Goal: Information Seeking & Learning: Learn about a topic

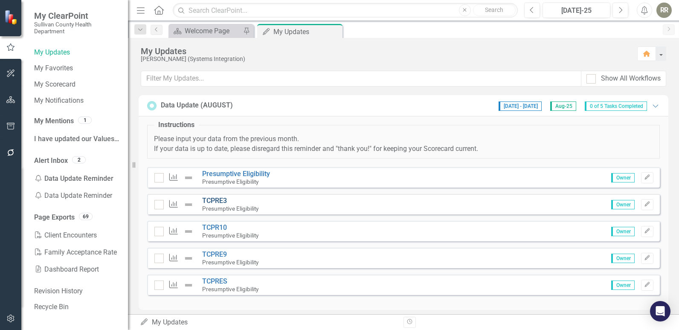
click at [215, 199] on link "TCPRE3" at bounding box center [214, 201] width 25 height 8
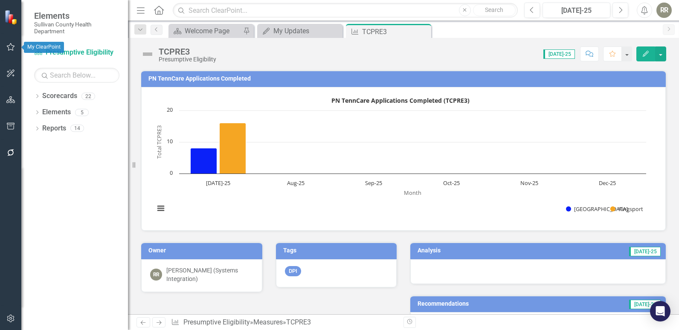
click at [7, 48] on icon "button" at bounding box center [10, 47] width 9 height 7
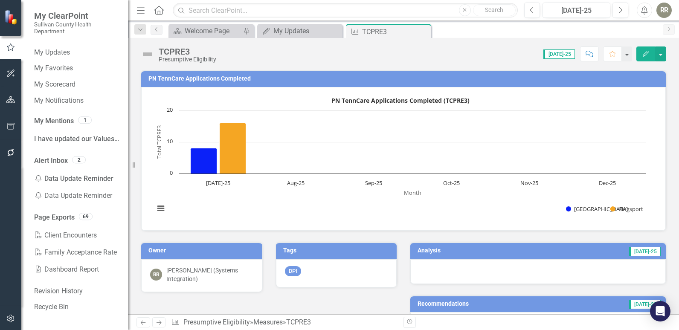
click at [189, 275] on div "[PERSON_NAME] (Systems Integration)" at bounding box center [209, 274] width 87 height 17
click at [168, 260] on div "RR [PERSON_NAME] (Systems Integration)" at bounding box center [201, 275] width 121 height 33
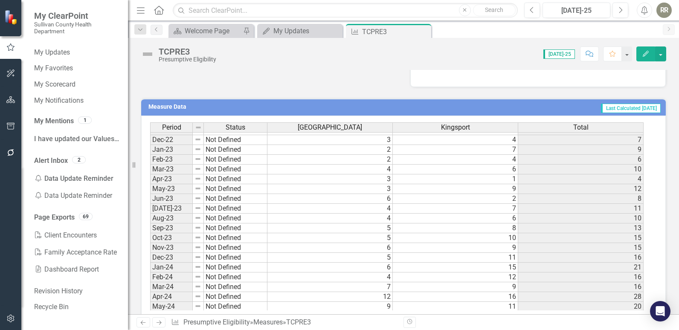
scroll to position [268, 0]
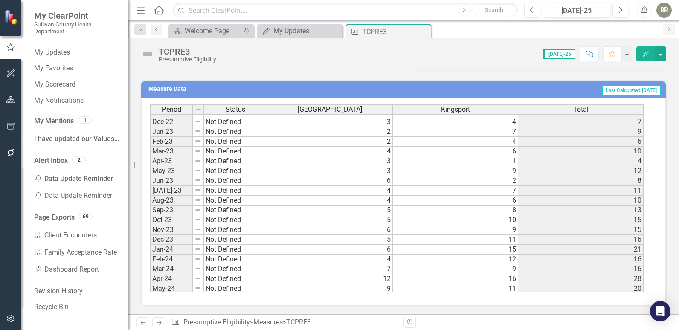
click at [72, 119] on link "My Mentions" at bounding box center [54, 122] width 40 height 10
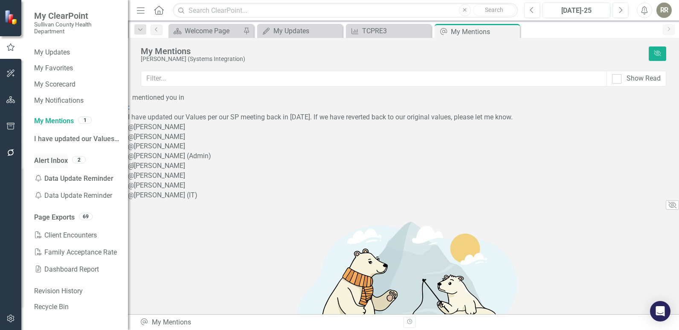
click at [60, 158] on link "Alert Inbox" at bounding box center [51, 161] width 34 height 10
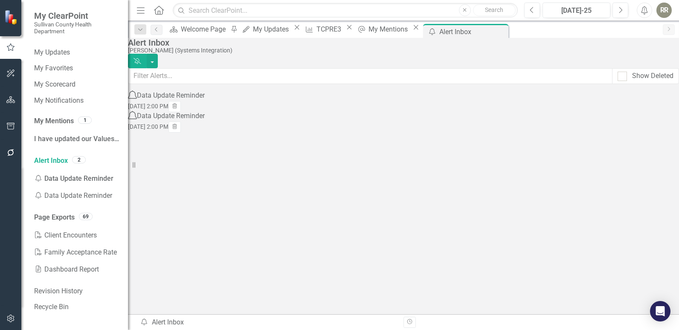
click at [205, 101] on div "Data Update Reminder" at bounding box center [171, 96] width 68 height 10
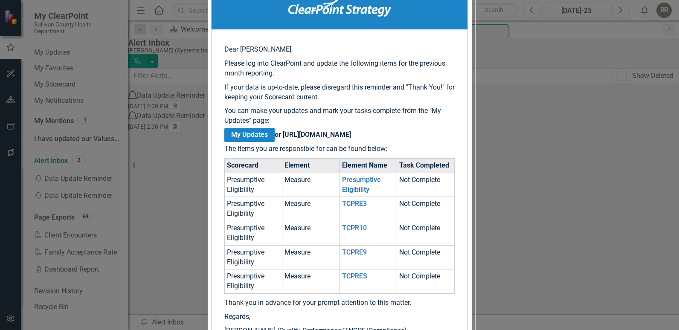
scroll to position [128, 0]
click at [275, 142] on link "My Updates" at bounding box center [249, 135] width 50 height 14
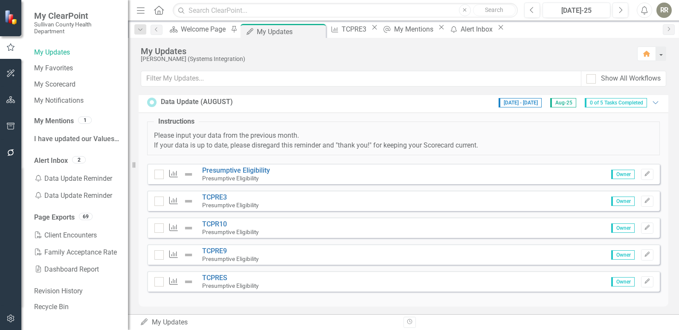
scroll to position [6, 0]
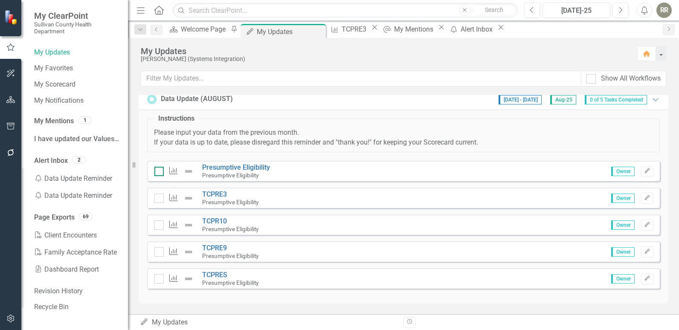
click at [158, 174] on div at bounding box center [158, 171] width 9 height 9
click at [158, 172] on input "checkbox" at bounding box center [157, 170] width 6 height 6
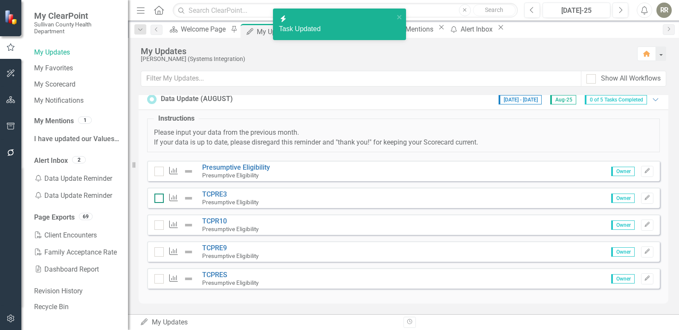
checkbox input "true"
click at [164, 201] on div "Measure" at bounding box center [176, 198] width 44 height 10
click at [158, 200] on div at bounding box center [158, 198] width 9 height 9
click at [158, 199] on input "checkbox" at bounding box center [157, 197] width 6 height 6
checkbox input "true"
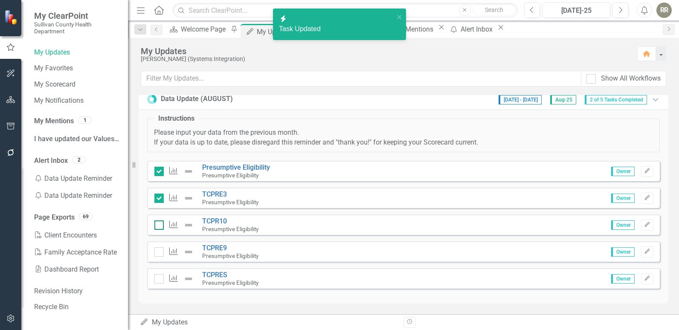
click at [158, 223] on input "checkbox" at bounding box center [157, 224] width 6 height 6
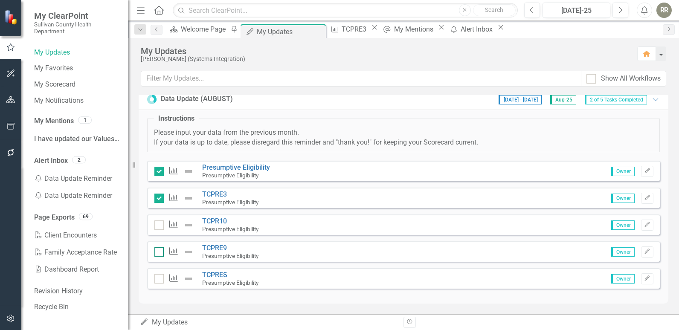
checkbox input "true"
click at [159, 254] on div at bounding box center [158, 252] width 9 height 9
click at [159, 253] on input "checkbox" at bounding box center [157, 251] width 6 height 6
checkbox input "true"
click at [156, 281] on div at bounding box center [158, 278] width 9 height 9
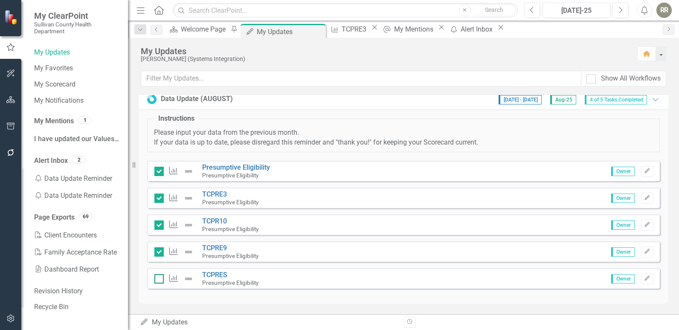
click at [156, 280] on input "checkbox" at bounding box center [157, 277] width 6 height 6
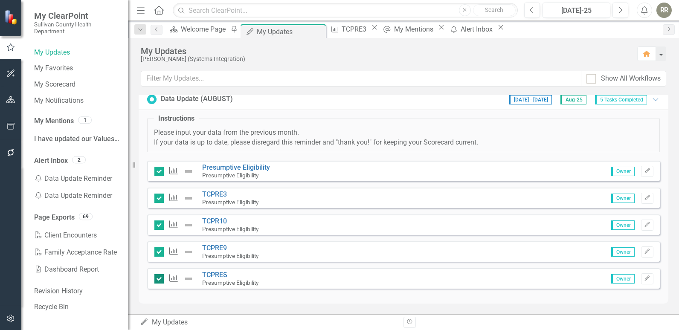
click at [160, 283] on div at bounding box center [158, 278] width 9 height 9
click at [160, 280] on input "checkbox" at bounding box center [157, 277] width 6 height 6
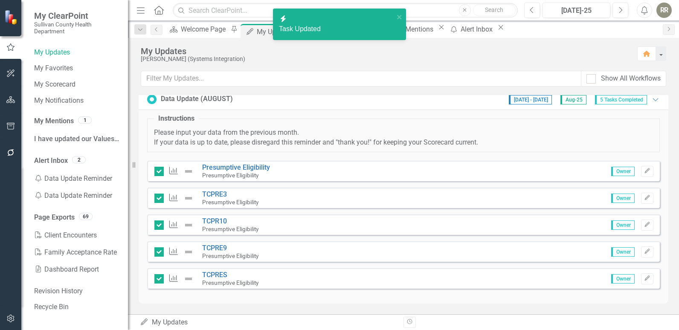
checkbox input "false"
click at [159, 252] on input "checkbox" at bounding box center [157, 251] width 6 height 6
checkbox input "false"
click at [156, 224] on input "checkbox" at bounding box center [157, 224] width 6 height 6
checkbox input "false"
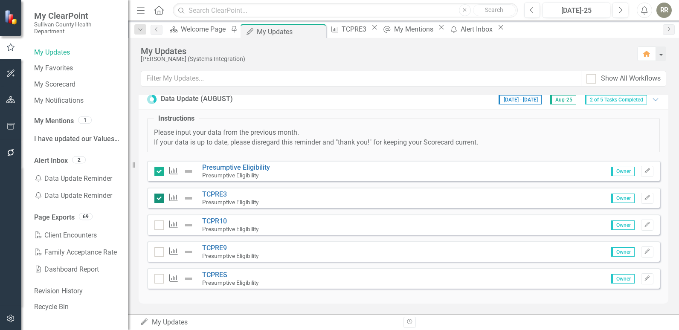
click at [158, 198] on input "checkbox" at bounding box center [157, 197] width 6 height 6
checkbox input "false"
click at [159, 172] on div at bounding box center [158, 171] width 9 height 9
click at [159, 172] on input "checkbox" at bounding box center [157, 170] width 6 height 6
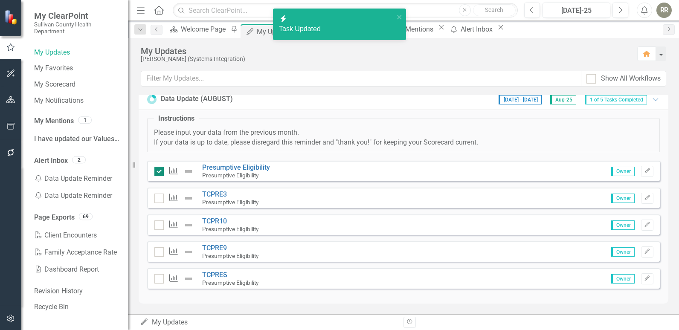
checkbox input "false"
click at [510, 99] on span "[DATE] - [DATE]" at bounding box center [520, 99] width 43 height 9
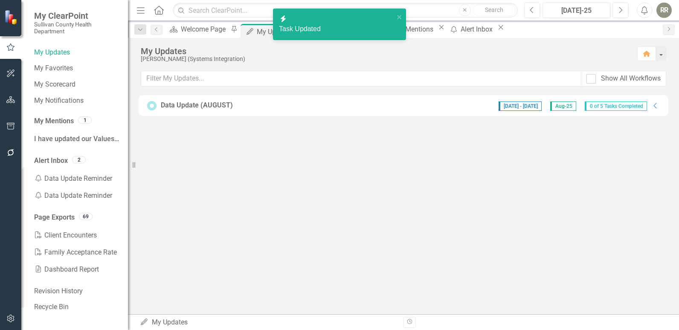
scroll to position [0, 0]
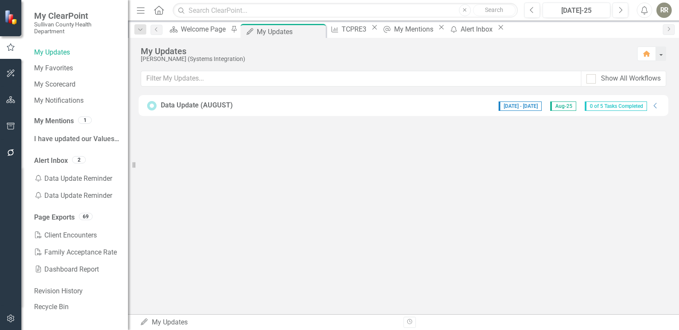
click at [561, 107] on span "Aug-25" at bounding box center [564, 106] width 26 height 9
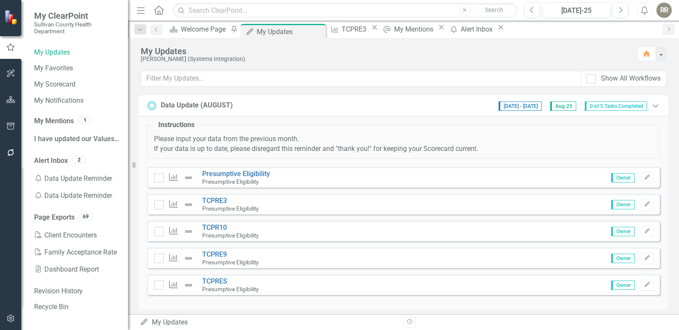
click at [652, 105] on icon "Expanded" at bounding box center [656, 105] width 9 height 7
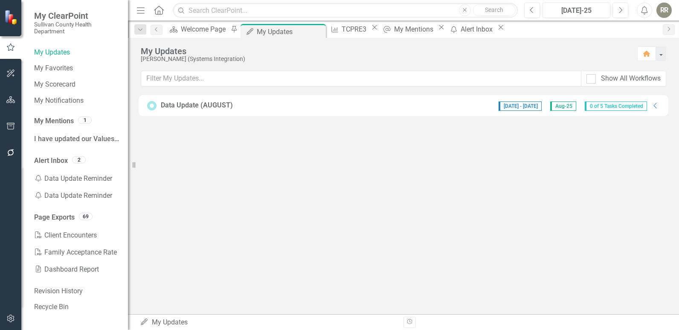
click at [650, 105] on div "[DATE] - [DATE] Aug-25 0 of 5 Tasks Completed" at bounding box center [573, 105] width 157 height 11
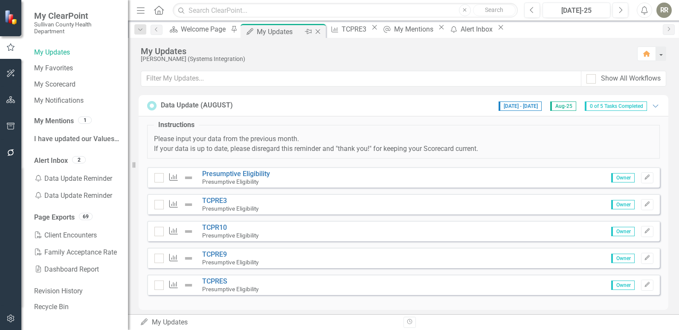
click at [322, 32] on icon "Close" at bounding box center [318, 31] width 9 height 7
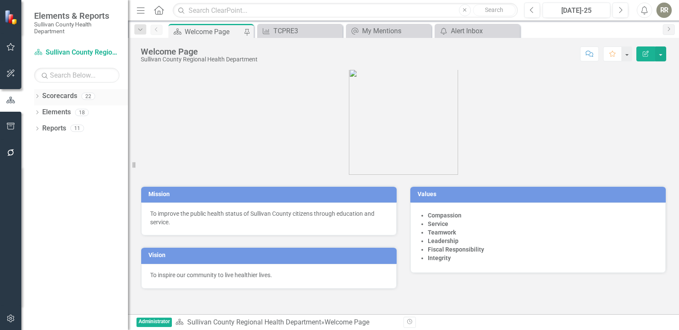
click at [59, 94] on link "Scorecards" at bounding box center [59, 96] width 35 height 10
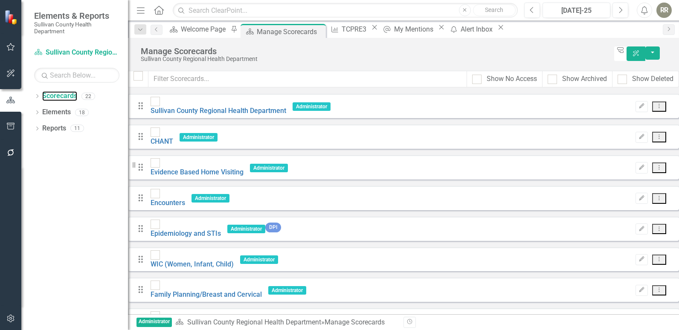
scroll to position [213, 0]
checkbox input "true"
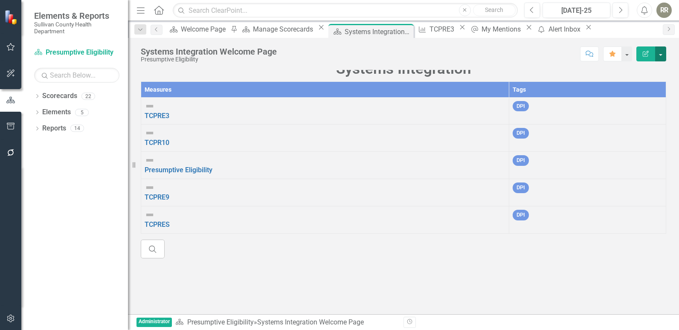
click at [662, 58] on button "button" at bounding box center [661, 54] width 11 height 15
click at [628, 57] on button "button" at bounding box center [626, 54] width 11 height 15
click at [627, 59] on button "button" at bounding box center [626, 54] width 11 height 15
click at [169, 120] on link "TCPRE3" at bounding box center [157, 116] width 25 height 8
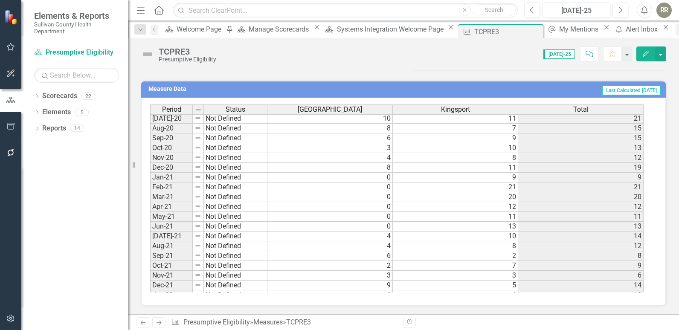
scroll to position [2, 0]
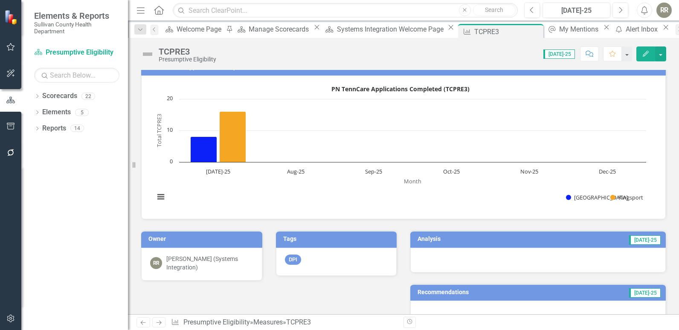
click at [643, 241] on span "[DATE]-25" at bounding box center [645, 240] width 32 height 9
click at [418, 241] on h3 "Analysis" at bounding box center [469, 239] width 102 height 6
click at [426, 240] on h3 "Analysis" at bounding box center [469, 239] width 102 height 6
click at [427, 240] on h3 "Analysis" at bounding box center [469, 239] width 102 height 6
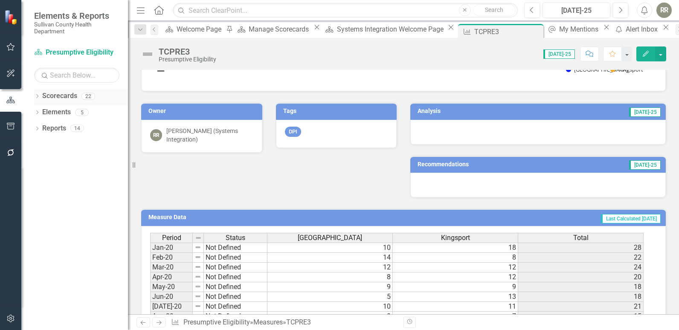
click at [60, 94] on link "Scorecards" at bounding box center [59, 96] width 35 height 10
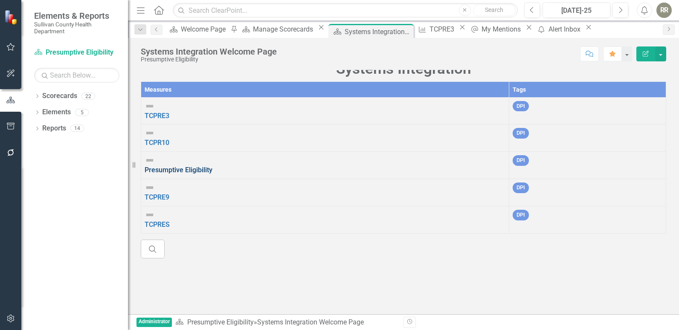
click at [184, 166] on link "Presumptive Eligibility" at bounding box center [179, 170] width 68 height 8
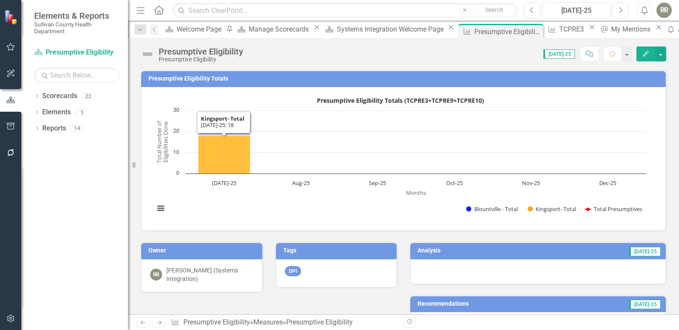
click at [222, 157] on icon "Jul-25, 18. Kingsport- Total ." at bounding box center [224, 155] width 52 height 38
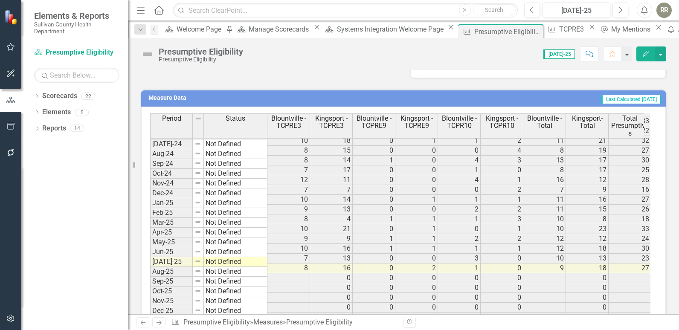
scroll to position [289, 0]
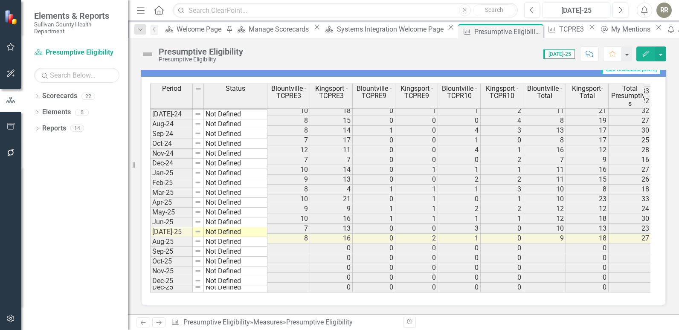
click at [411, 324] on icon "Revision History" at bounding box center [410, 322] width 6 height 5
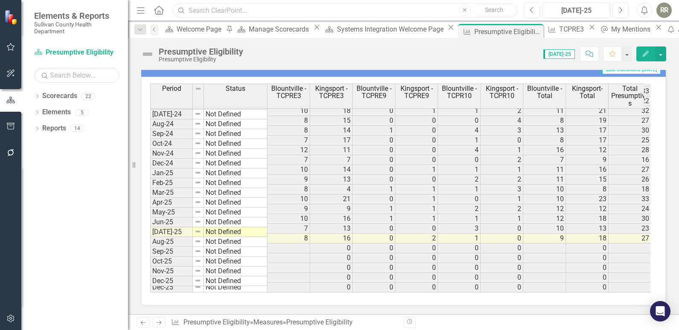
click at [283, 13] on input "text" at bounding box center [345, 10] width 345 height 15
type input "analysis"
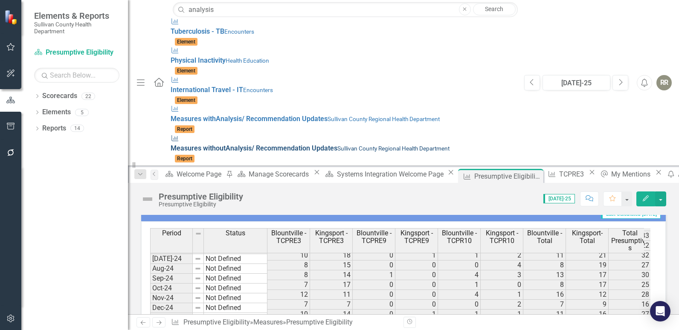
click at [265, 134] on div "Measure Measures without Analysis / Recommendation Updates Sullivan County Regi…" at bounding box center [343, 144] width 345 height 20
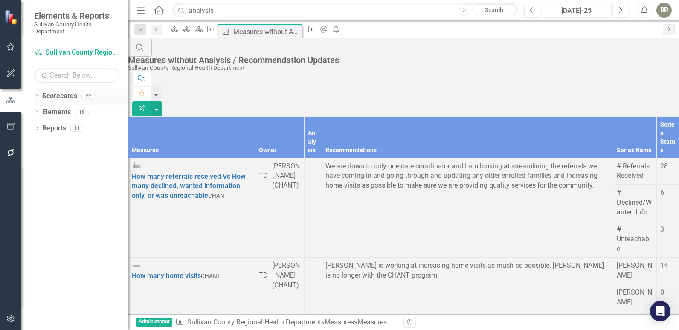
click at [59, 97] on link "Scorecards" at bounding box center [59, 96] width 35 height 10
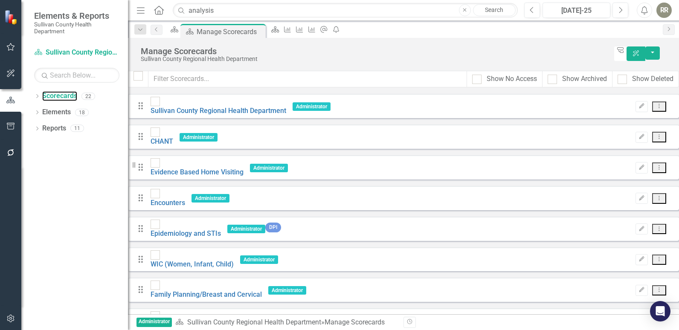
scroll to position [256, 0]
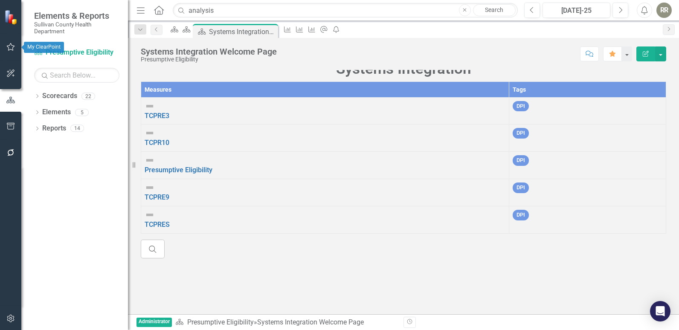
click at [8, 50] on icon "button" at bounding box center [10, 47] width 9 height 7
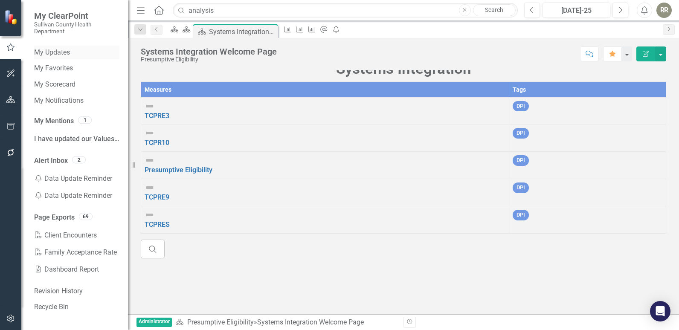
click at [54, 50] on link "My Updates" at bounding box center [76, 53] width 85 height 10
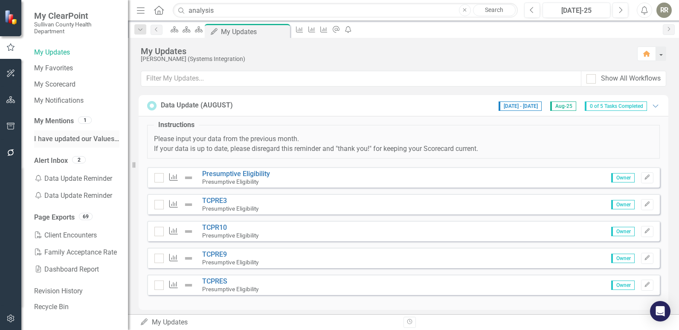
click at [82, 140] on span "I have updated our Values per our SP meeting back in [DATE]. If we have reverte…" at bounding box center [450, 139] width 833 height 8
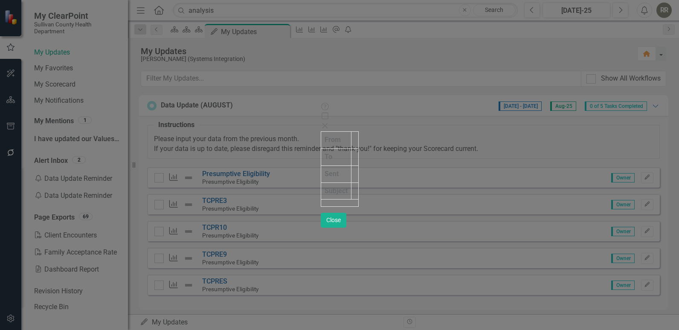
click at [329, 122] on icon "Close" at bounding box center [325, 125] width 9 height 7
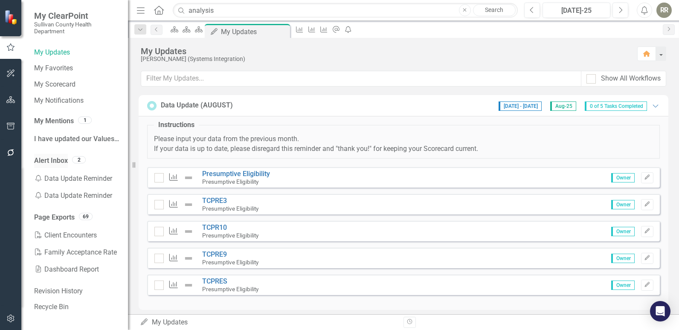
click at [57, 162] on link "Alert Inbox" at bounding box center [51, 161] width 34 height 10
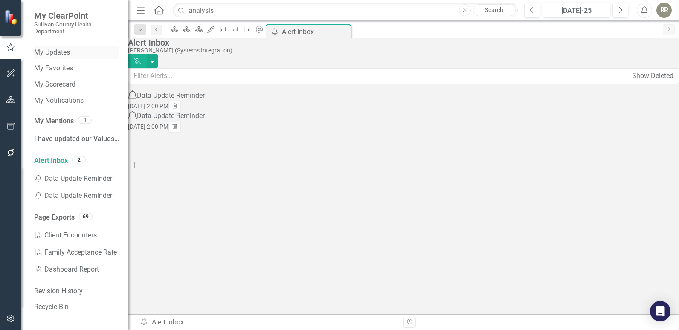
click at [59, 47] on div "My Updates" at bounding box center [76, 53] width 85 height 14
click at [57, 53] on link "My Updates" at bounding box center [76, 53] width 85 height 10
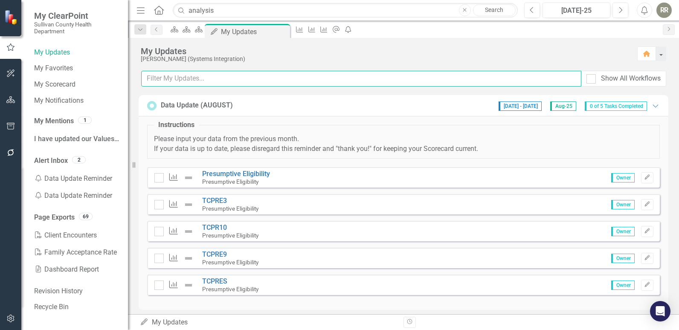
click at [212, 82] on input "text" at bounding box center [361, 79] width 440 height 16
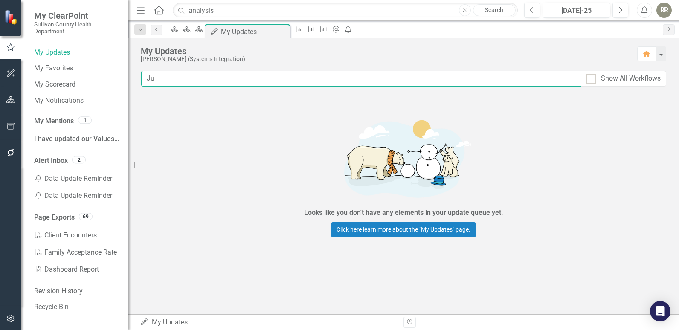
type input "J"
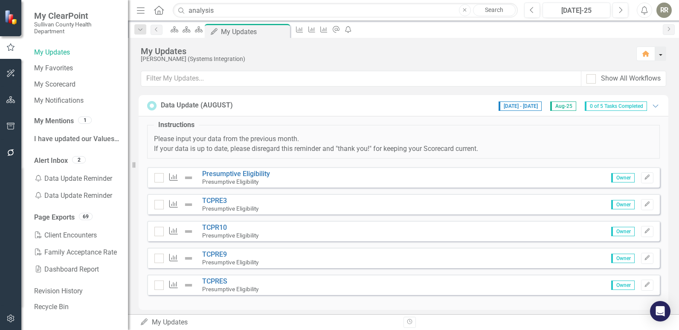
click at [661, 56] on button "button" at bounding box center [661, 54] width 11 height 15
click at [652, 106] on icon "Expanded" at bounding box center [656, 105] width 9 height 7
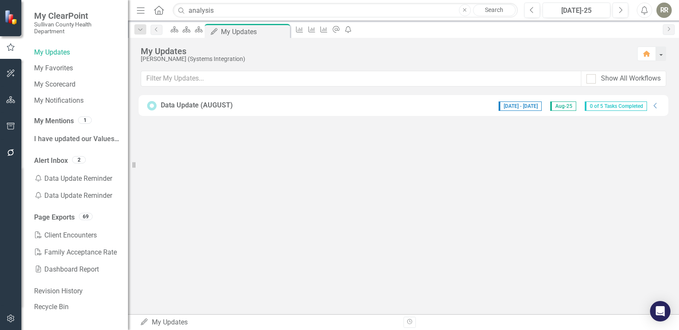
click at [649, 107] on div "[DATE] - [DATE] Aug-25 0 of 5 Tasks Completed" at bounding box center [573, 105] width 157 height 11
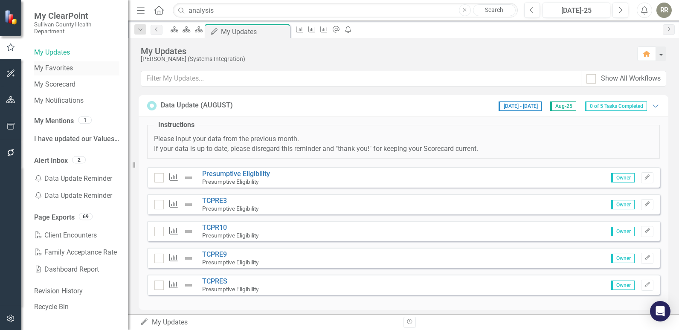
click at [61, 67] on link "My Favorites" at bounding box center [76, 69] width 85 height 10
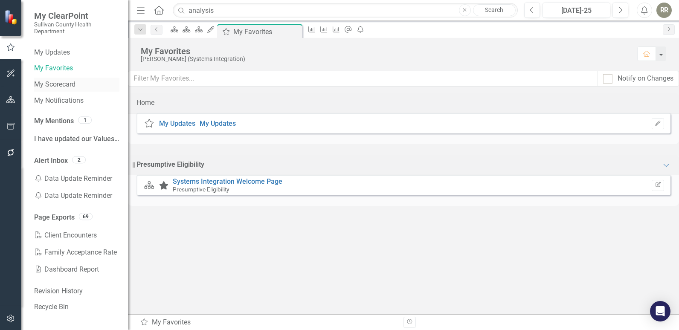
click at [59, 83] on link "My Scorecard" at bounding box center [76, 85] width 85 height 10
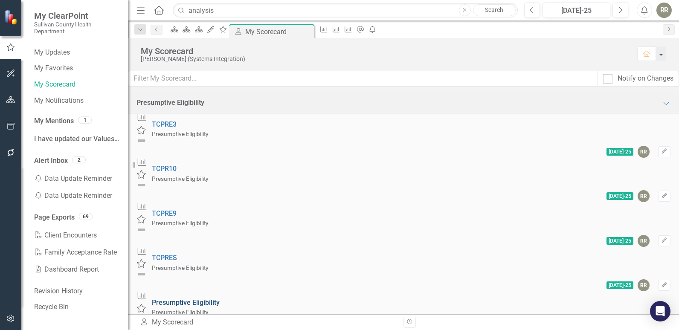
click at [220, 299] on link "Presumptive Eligibility" at bounding box center [186, 303] width 68 height 8
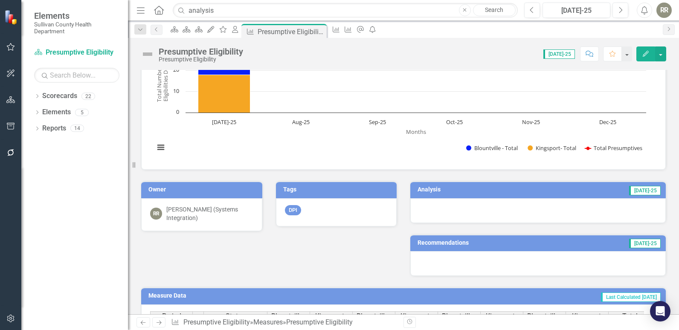
scroll to position [43, 0]
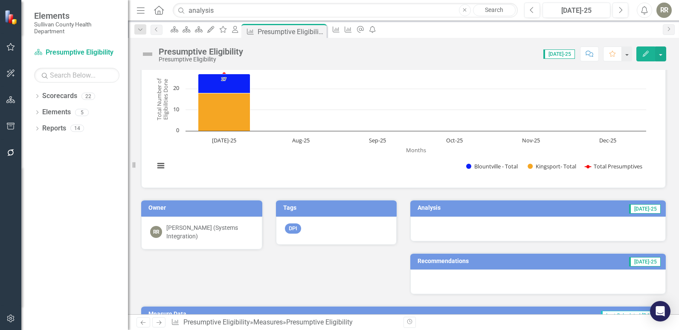
click at [641, 210] on span "[DATE]-25" at bounding box center [645, 208] width 32 height 9
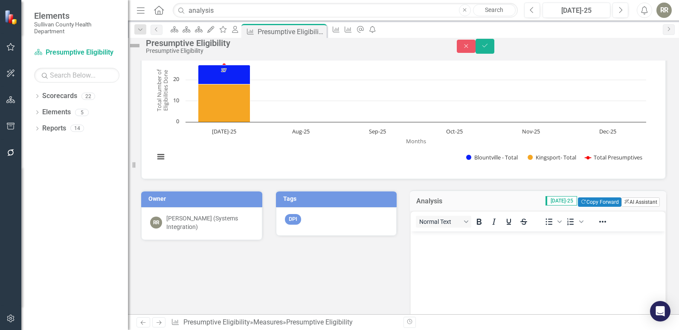
scroll to position [0, 0]
click at [626, 207] on button "ClearPoint AI AI Assistant" at bounding box center [641, 202] width 38 height 9
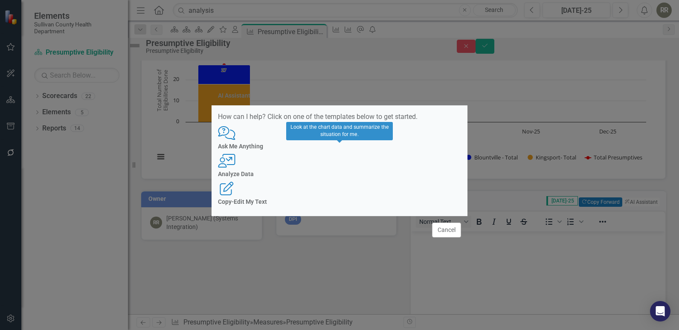
click at [335, 177] on h4 "Analyze Data" at bounding box center [339, 174] width 243 height 6
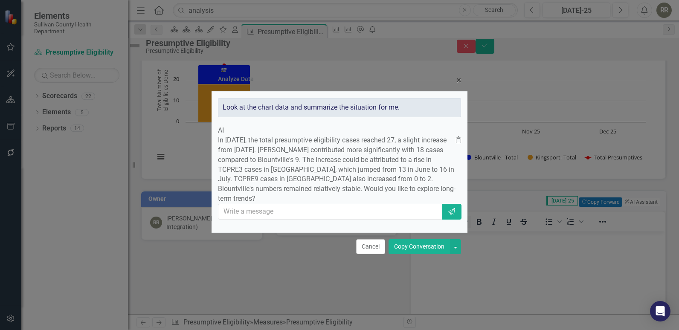
click at [434, 254] on button "Copy Conversation" at bounding box center [419, 246] width 61 height 15
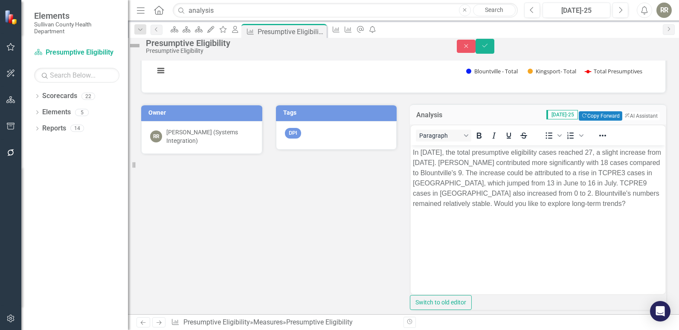
scroll to position [128, 0]
click at [489, 49] on icon "Save" at bounding box center [485, 46] width 8 height 6
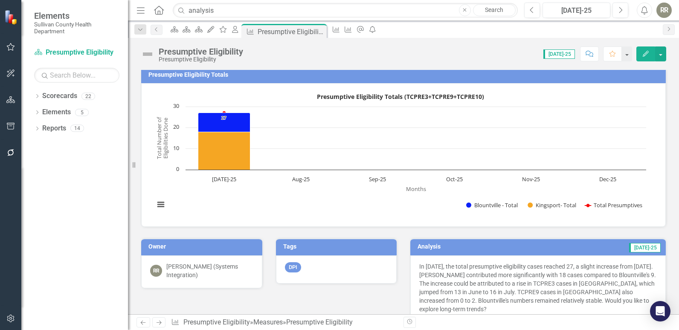
scroll to position [0, 0]
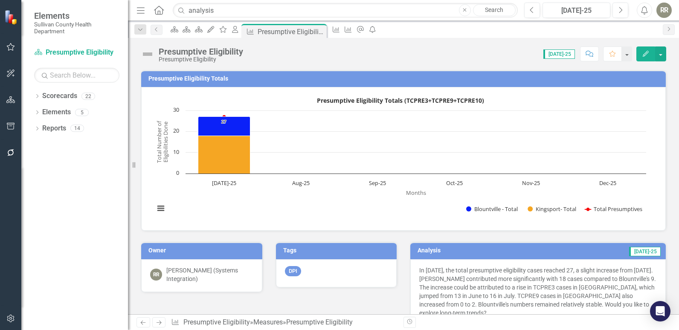
click at [645, 251] on span "[DATE]-25" at bounding box center [645, 251] width 32 height 9
click at [55, 93] on link "Scorecards" at bounding box center [59, 96] width 35 height 10
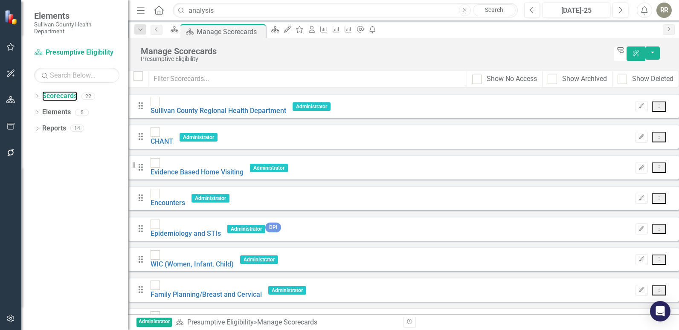
scroll to position [299, 0]
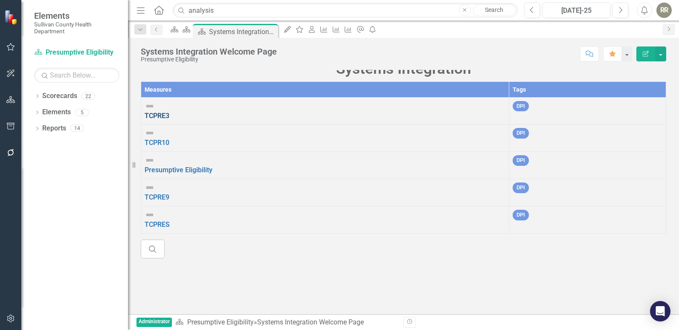
click at [169, 120] on link "TCPRE3" at bounding box center [157, 116] width 25 height 8
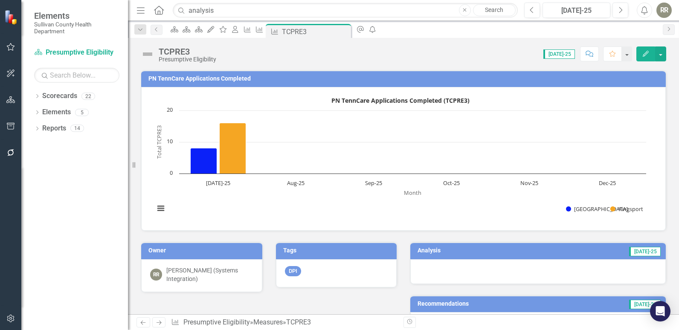
click at [642, 253] on span "[DATE]-25" at bounding box center [645, 251] width 32 height 9
click at [589, 270] on div at bounding box center [539, 271] width 256 height 25
click at [423, 251] on h3 "Analysis" at bounding box center [469, 251] width 102 height 6
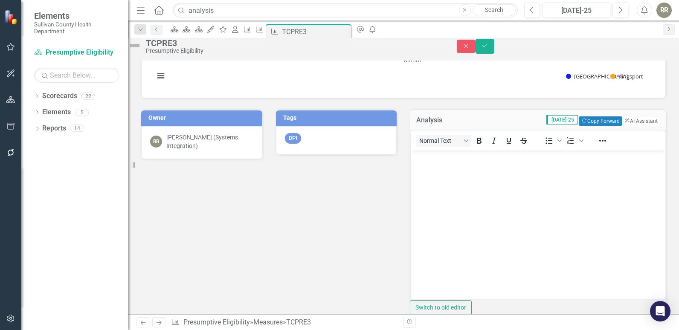
scroll to position [128, 0]
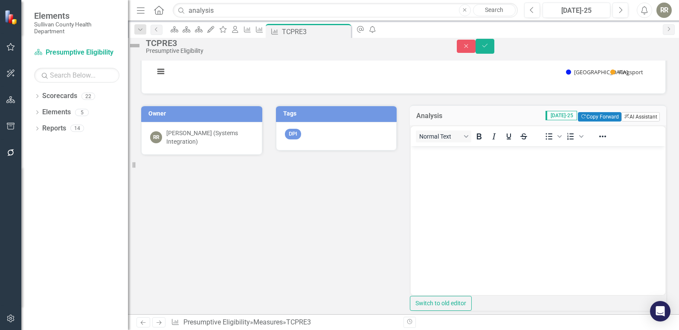
click at [627, 122] on button "ClearPoint AI AI Assistant" at bounding box center [641, 116] width 38 height 9
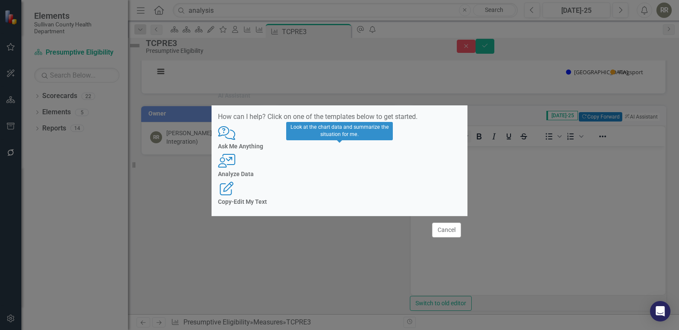
click at [345, 169] on div "User with Chart Analyze Data" at bounding box center [339, 165] width 243 height 23
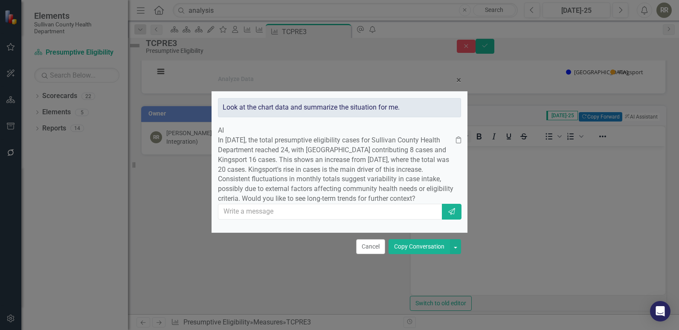
click at [420, 254] on button "Copy Conversation" at bounding box center [419, 246] width 61 height 15
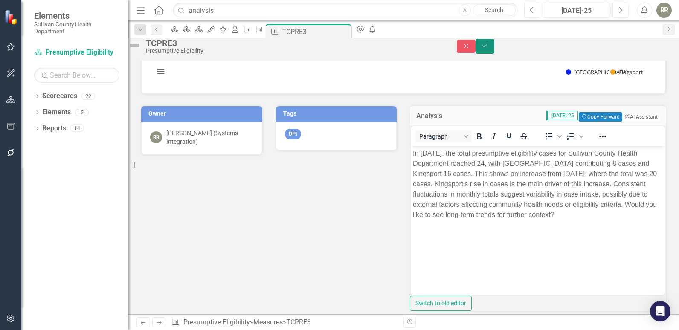
click at [489, 48] on icon "Save" at bounding box center [485, 46] width 8 height 6
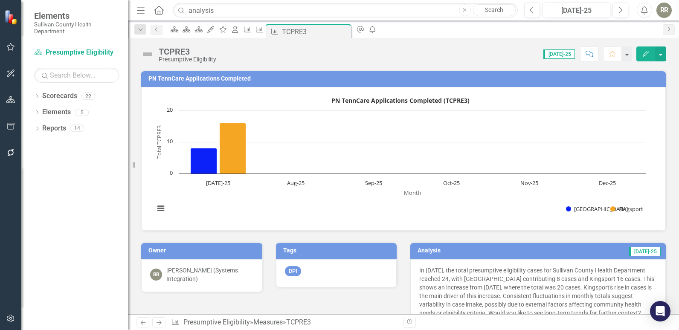
click at [558, 55] on span "[DATE]-25" at bounding box center [560, 54] width 32 height 9
click at [574, 53] on span "[DATE]-25" at bounding box center [560, 54] width 32 height 9
click at [574, 54] on span "[DATE]-25" at bounding box center [560, 54] width 32 height 9
drag, startPoint x: 574, startPoint y: 54, endPoint x: 562, endPoint y: 54, distance: 12.0
click at [562, 54] on span "[DATE]-25" at bounding box center [560, 54] width 32 height 9
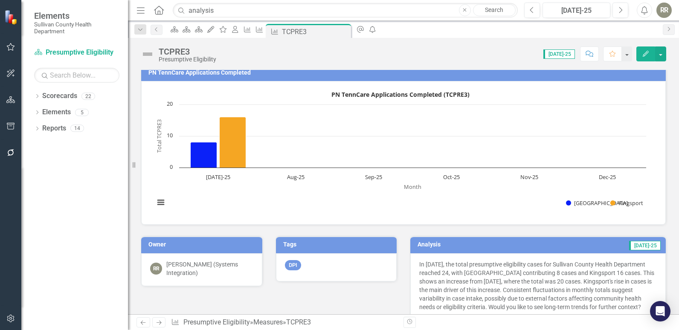
scroll to position [0, 0]
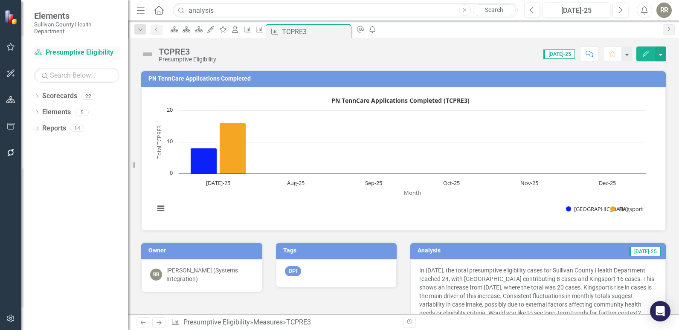
click at [70, 50] on link "Scorecard Presumptive Eligibility" at bounding box center [76, 53] width 85 height 10
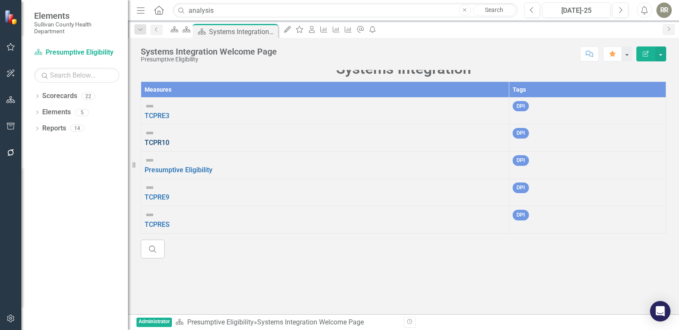
click at [169, 147] on link "TCPR10" at bounding box center [157, 143] width 25 height 8
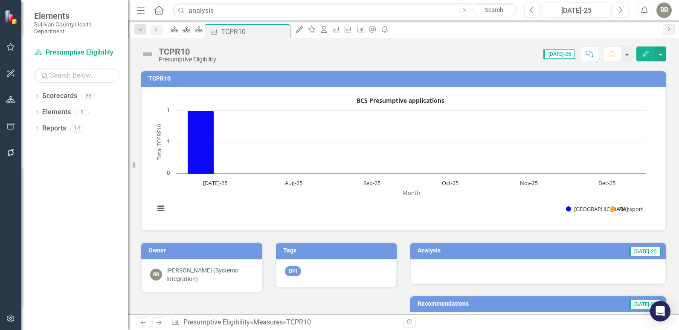
click at [615, 266] on div at bounding box center [539, 271] width 256 height 25
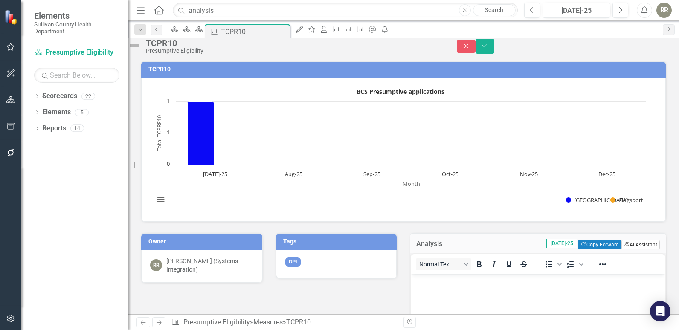
click at [635, 250] on button "ClearPoint AI AI Assistant" at bounding box center [641, 244] width 38 height 9
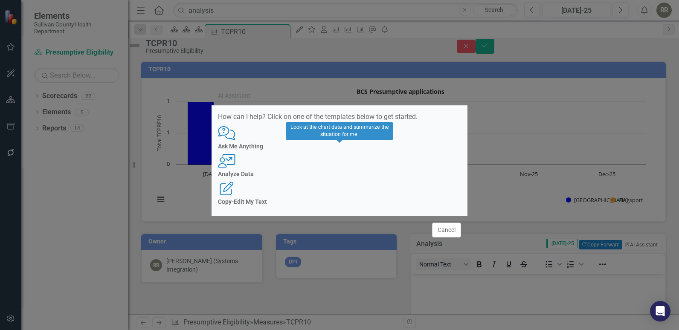
click at [236, 163] on icon "User with Chart" at bounding box center [226, 161] width 17 height 14
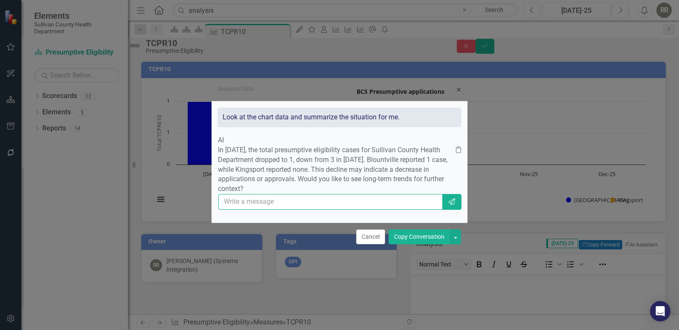
click at [315, 210] on input "text" at bounding box center [331, 202] width 224 height 16
type input "yes"
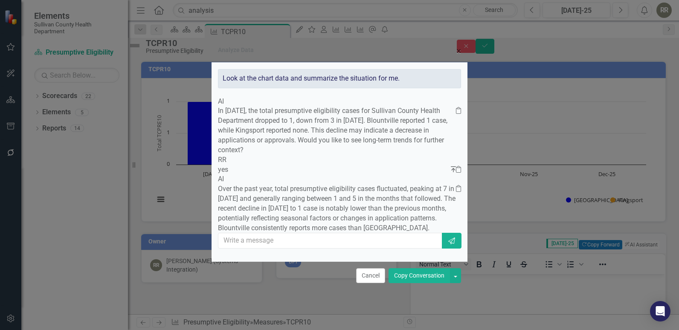
scroll to position [12, 0]
click at [437, 283] on button "Copy Conversation" at bounding box center [419, 275] width 61 height 15
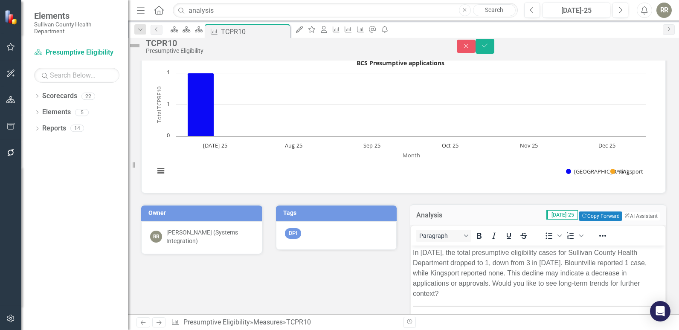
scroll to position [43, 0]
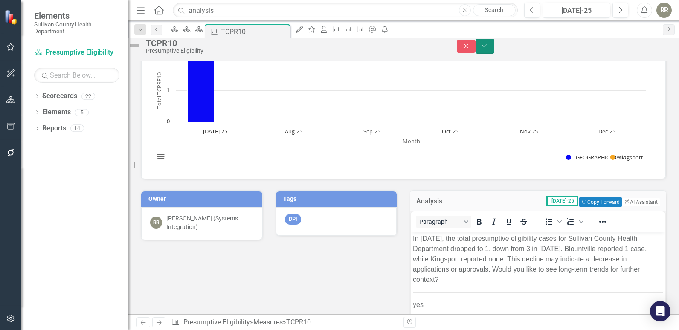
click at [495, 54] on button "Save" at bounding box center [485, 46] width 19 height 15
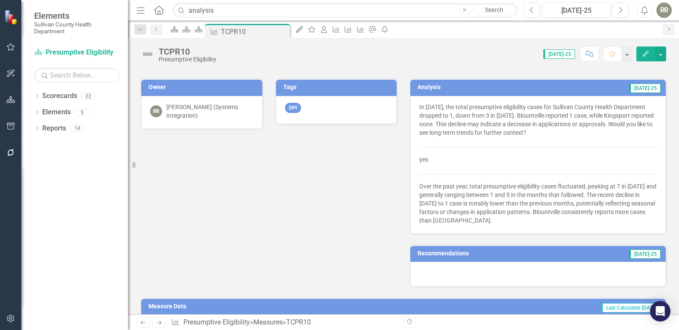
scroll to position [171, 0]
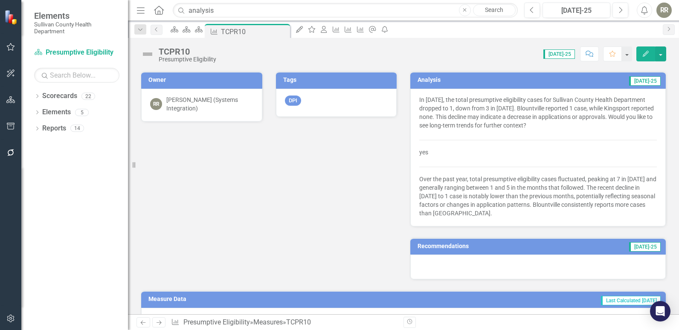
click at [641, 248] on span "[DATE]-25" at bounding box center [645, 246] width 32 height 9
click at [600, 262] on div at bounding box center [539, 267] width 256 height 25
click at [601, 261] on div at bounding box center [539, 267] width 256 height 25
click at [490, 265] on div at bounding box center [539, 267] width 256 height 25
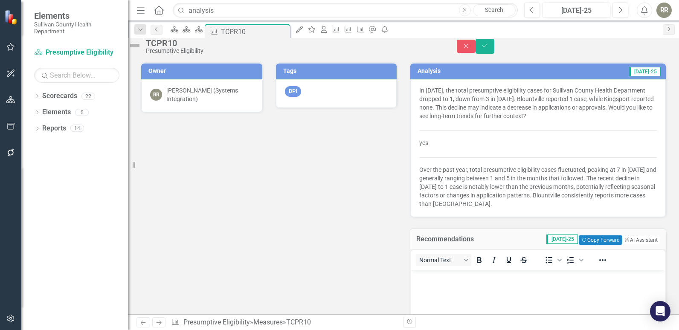
scroll to position [0, 0]
click at [630, 245] on button "ClearPoint AI AI Assistant" at bounding box center [641, 240] width 38 height 9
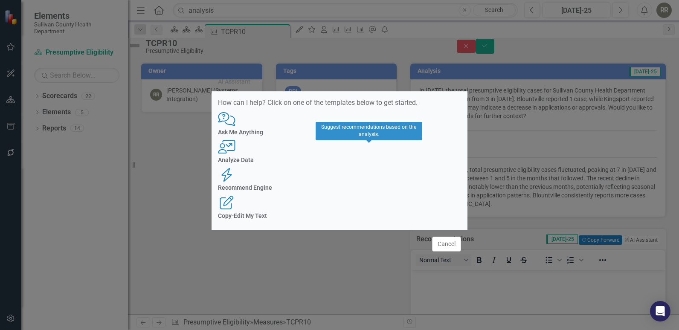
click at [362, 185] on h4 "Recommend Engine" at bounding box center [339, 188] width 243 height 6
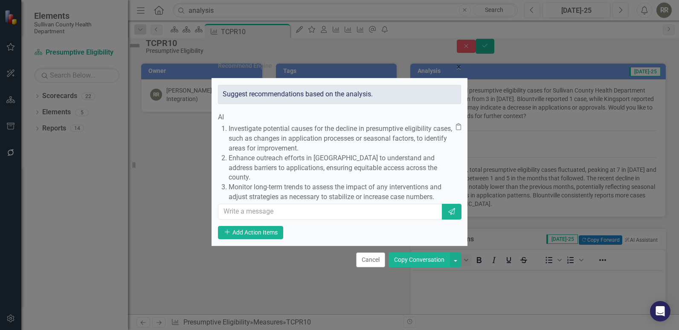
click at [418, 268] on button "Copy Conversation" at bounding box center [419, 260] width 61 height 15
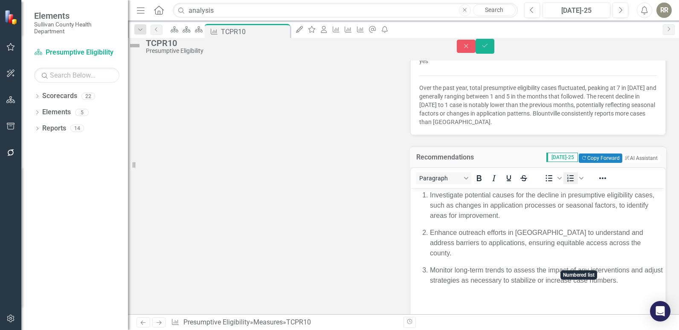
scroll to position [299, 0]
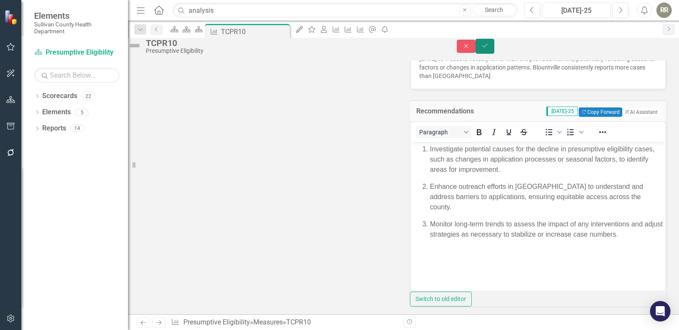
click at [495, 54] on button "Save" at bounding box center [485, 46] width 19 height 15
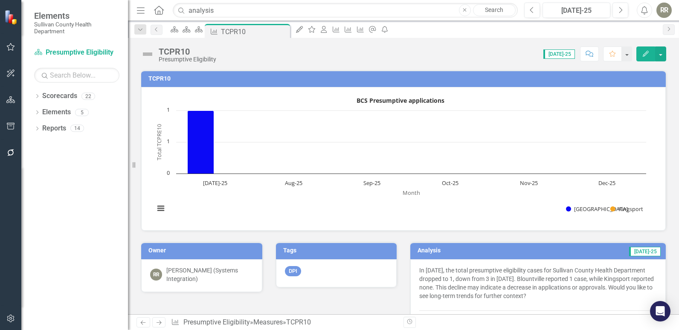
click at [558, 56] on span "[DATE]-25" at bounding box center [560, 54] width 32 height 9
click at [562, 56] on span "[DATE]-25" at bounding box center [560, 54] width 32 height 9
click at [556, 55] on span "[DATE]-25" at bounding box center [560, 54] width 32 height 9
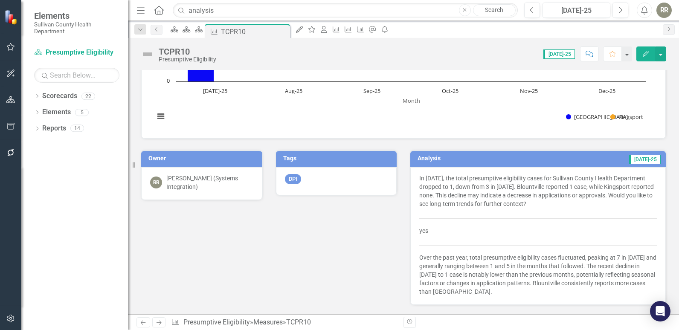
scroll to position [128, 0]
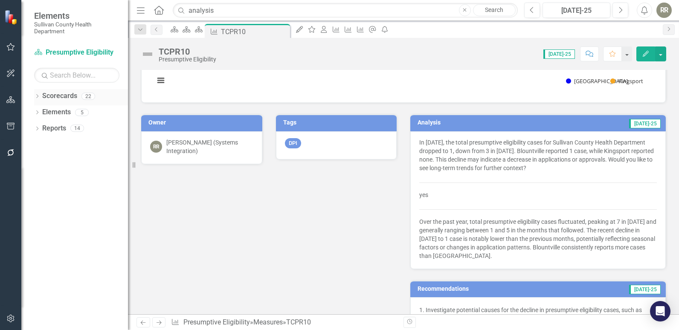
click at [56, 94] on link "Scorecards" at bounding box center [59, 96] width 35 height 10
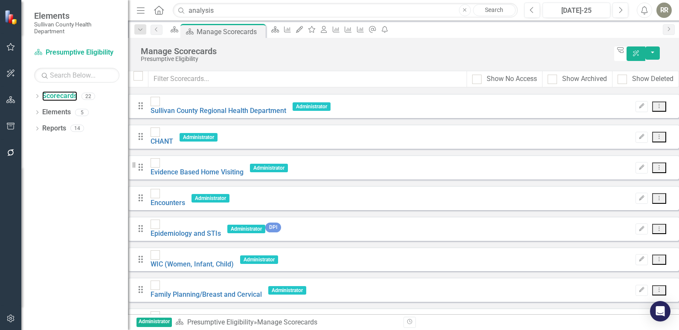
scroll to position [256, 0]
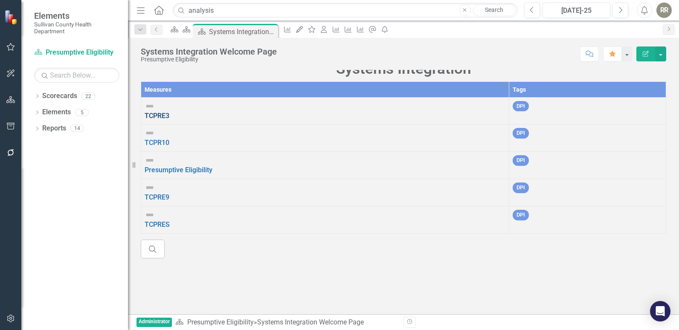
click at [169, 120] on link "TCPRE3" at bounding box center [157, 116] width 25 height 8
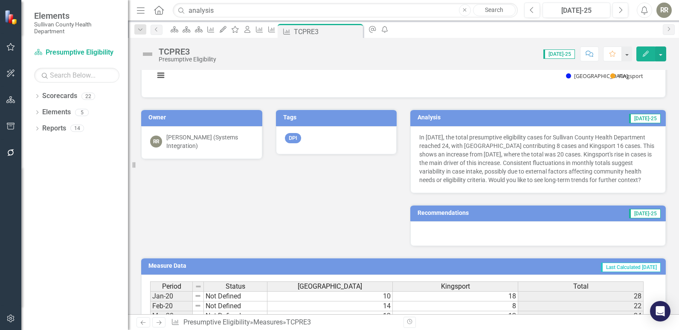
scroll to position [171, 0]
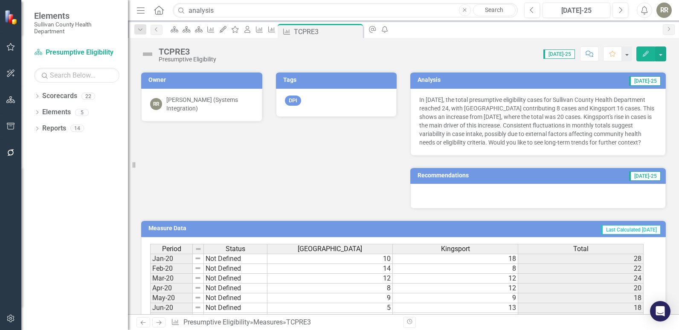
click at [495, 143] on p "In [DATE], the total presumptive eligibility cases for Sullivan County Health D…" at bounding box center [539, 121] width 238 height 51
click at [583, 111] on p "In [DATE], the total presumptive eligibility cases for Sullivan County Health D…" at bounding box center [539, 121] width 238 height 51
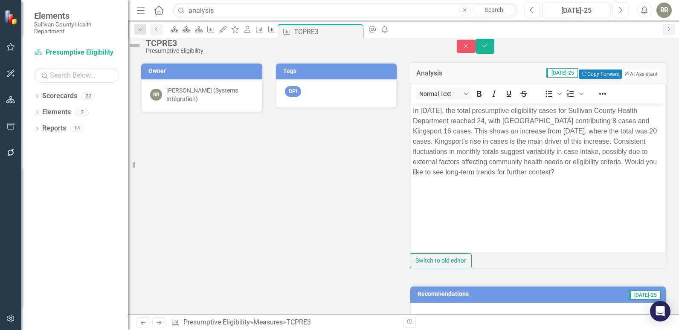
scroll to position [0, 0]
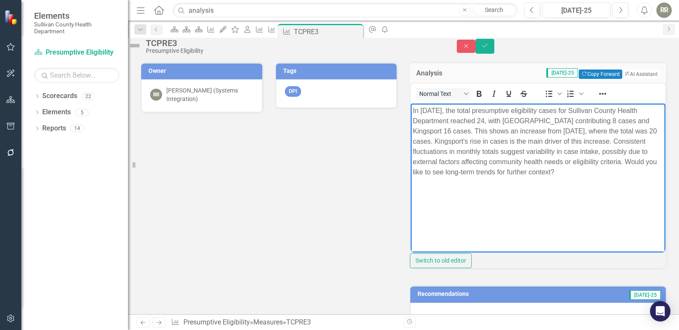
click at [524, 189] on body "In [DATE], the total presumptive eligibility cases for Sullivan County Health D…" at bounding box center [538, 168] width 255 height 128
click at [627, 79] on button "ClearPoint AI AI Assistant" at bounding box center [641, 74] width 38 height 9
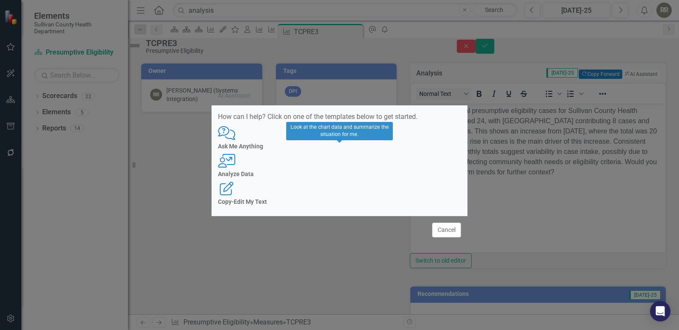
click at [348, 167] on div "User with Chart Analyze Data" at bounding box center [339, 165] width 243 height 23
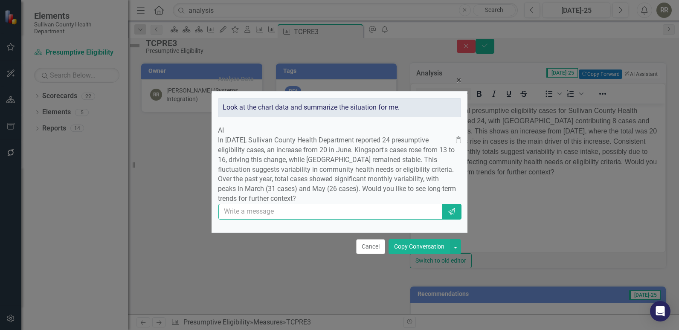
click at [319, 220] on input "text" at bounding box center [331, 212] width 224 height 16
type input "yes"
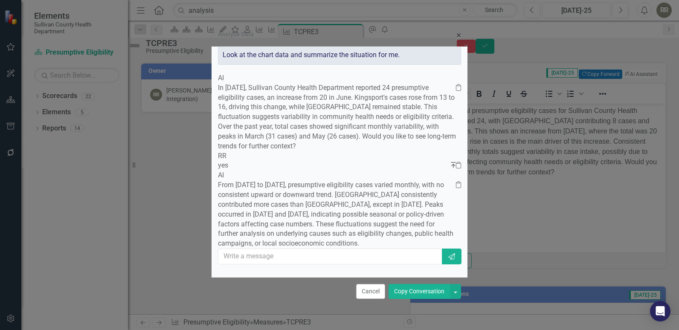
scroll to position [50, 0]
click at [424, 290] on button "Copy Conversation" at bounding box center [419, 291] width 61 height 15
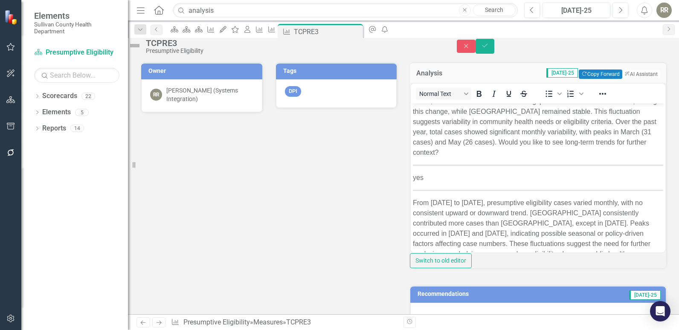
scroll to position [0, 0]
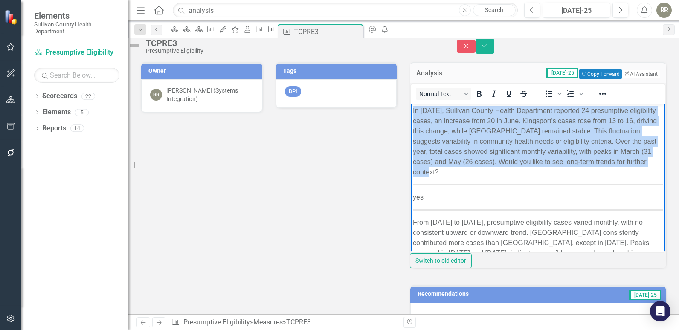
drag, startPoint x: 559, startPoint y: 170, endPoint x: 405, endPoint y: 107, distance: 166.5
click at [411, 107] on html "In [DATE], Sullivan County Health Department reported 24 presumptive eligibilit…" at bounding box center [538, 201] width 255 height 195
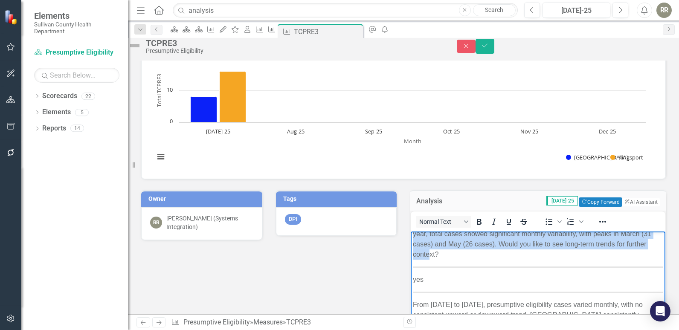
scroll to position [56, 0]
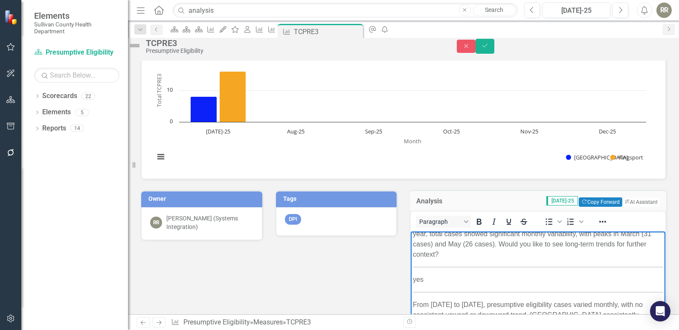
click at [510, 292] on hr "Rich Text Area. Press ALT-0 for help." at bounding box center [538, 292] width 251 height 1
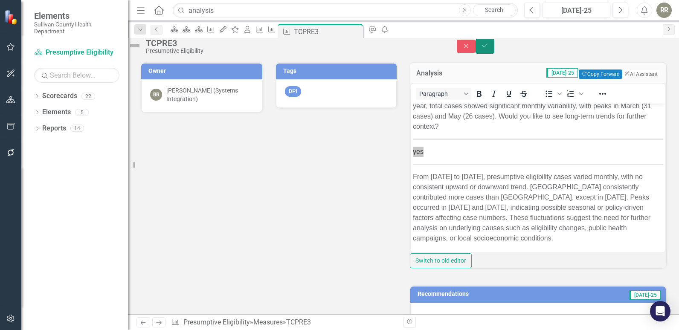
click at [489, 47] on icon "Save" at bounding box center [485, 46] width 8 height 6
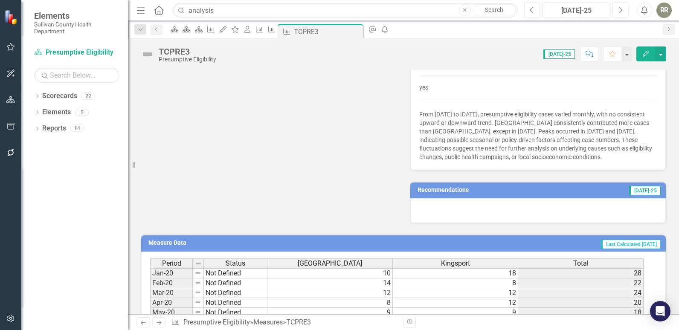
scroll to position [256, 0]
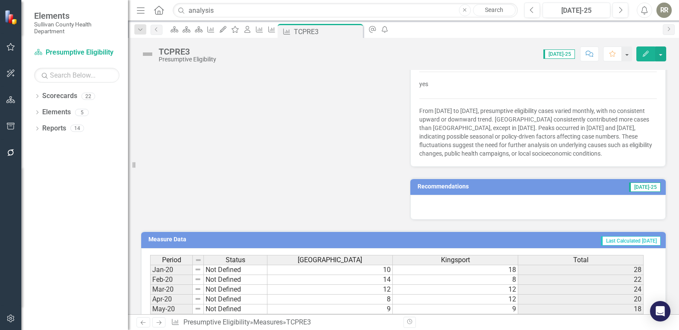
click at [526, 206] on div at bounding box center [539, 207] width 256 height 25
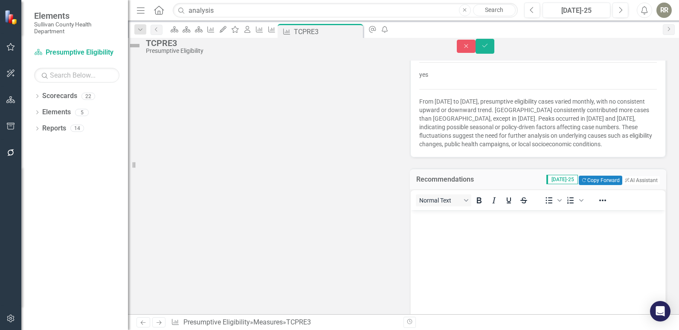
scroll to position [0, 0]
click at [627, 185] on button "ClearPoint AI AI Assistant" at bounding box center [641, 180] width 38 height 9
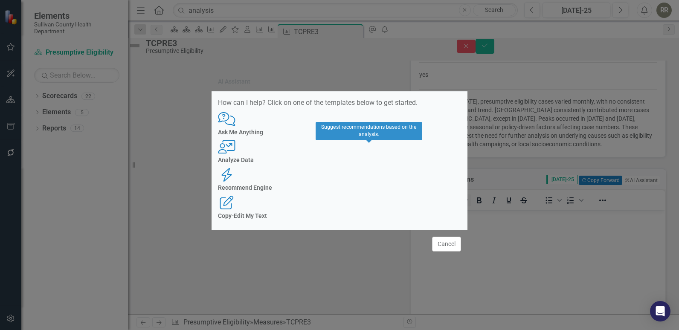
click at [358, 185] on h4 "Recommend Engine" at bounding box center [339, 188] width 243 height 6
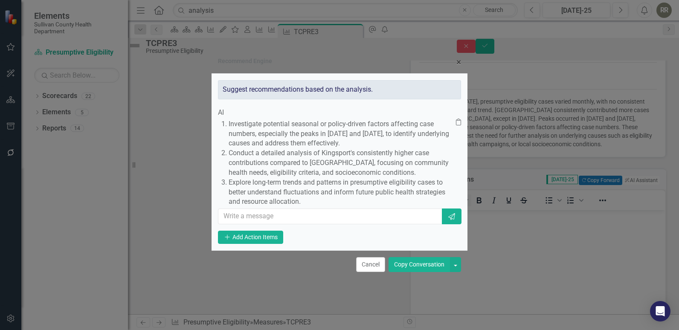
click at [416, 272] on button "Copy Conversation" at bounding box center [419, 264] width 61 height 15
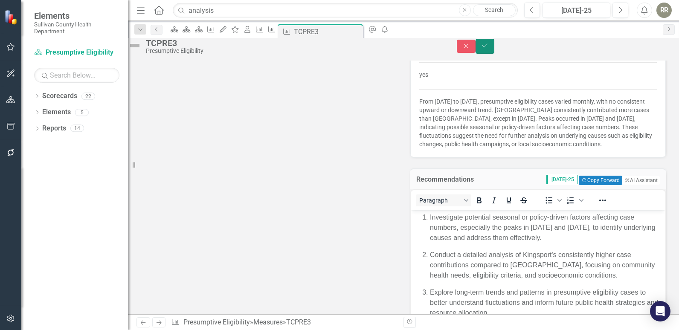
click at [489, 49] on icon "Save" at bounding box center [485, 46] width 8 height 6
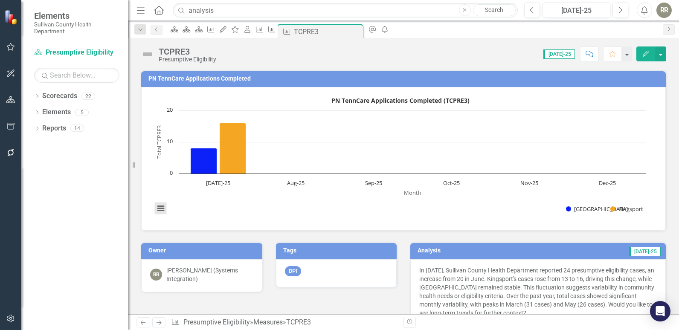
click at [160, 210] on button "View chart menu, PN TennCare Applications Completed (TCPRE3)" at bounding box center [161, 209] width 12 height 12
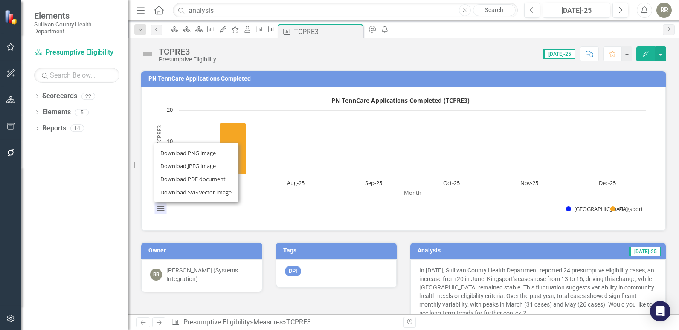
click at [154, 207] on div "Download PNG image Download JPEG image Download PDF document Download SVG vecto…" at bounding box center [197, 172] width 108 height 83
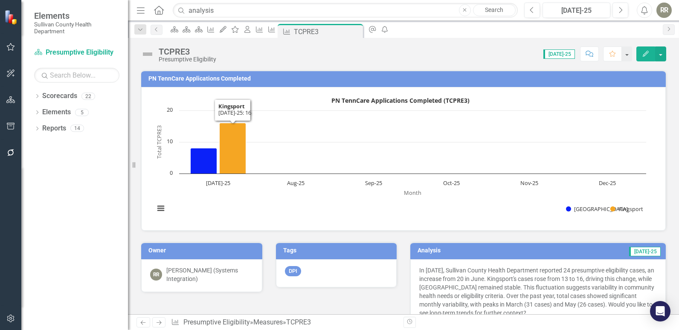
click at [168, 79] on h3 "PN TennCare Applications Completed" at bounding box center [405, 79] width 513 height 6
click at [627, 57] on button "button" at bounding box center [626, 54] width 11 height 15
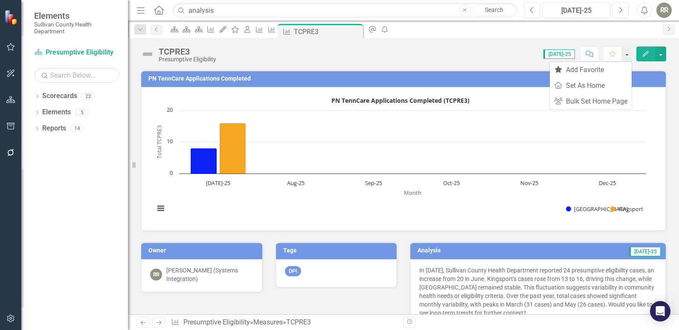
click at [610, 129] on rect "Interactive chart" at bounding box center [400, 158] width 501 height 128
click at [64, 95] on link "Scorecards" at bounding box center [59, 96] width 35 height 10
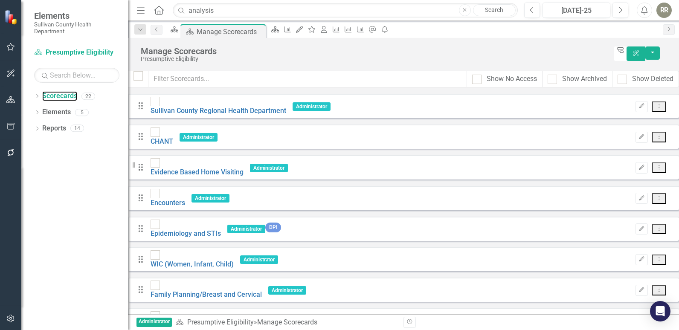
scroll to position [256, 0]
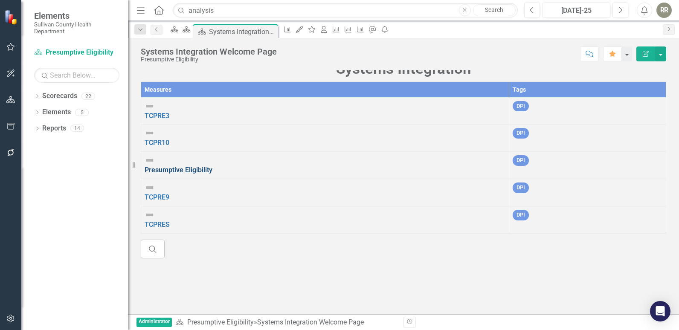
click at [183, 166] on link "Presumptive Eligibility" at bounding box center [179, 170] width 68 height 8
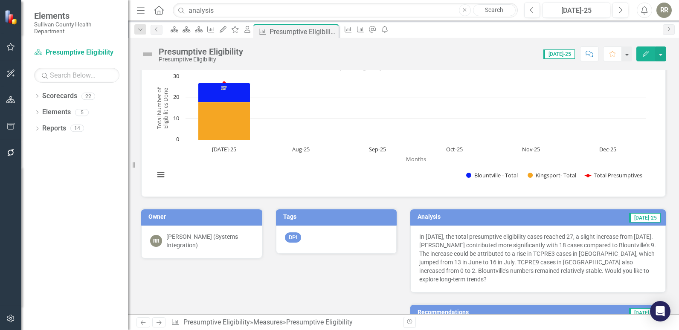
scroll to position [128, 0]
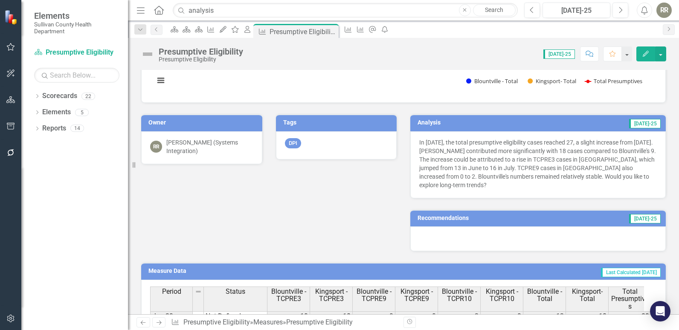
click at [501, 181] on p "In [DATE], the total presumptive eligibility cases reached 27, a slight increas…" at bounding box center [539, 163] width 238 height 51
click at [502, 159] on p "In [DATE], the total presumptive eligibility cases reached 27, a slight increas…" at bounding box center [539, 163] width 238 height 51
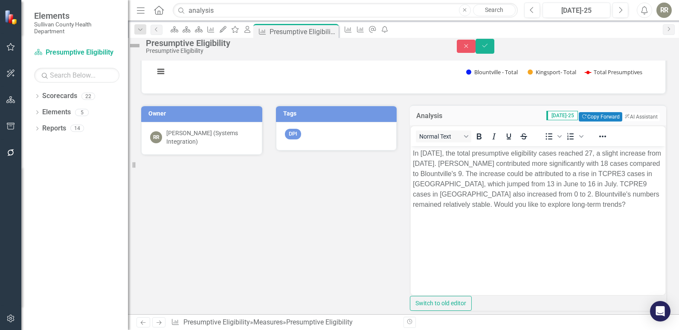
scroll to position [0, 0]
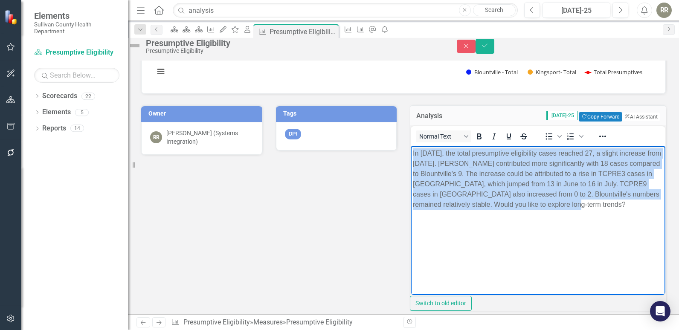
drag, startPoint x: 442, startPoint y: 219, endPoint x: 411, endPoint y: 151, distance: 74.9
click at [411, 151] on body "In [DATE], the total presumptive eligibility cases reached 27, a slight increas…" at bounding box center [538, 210] width 255 height 128
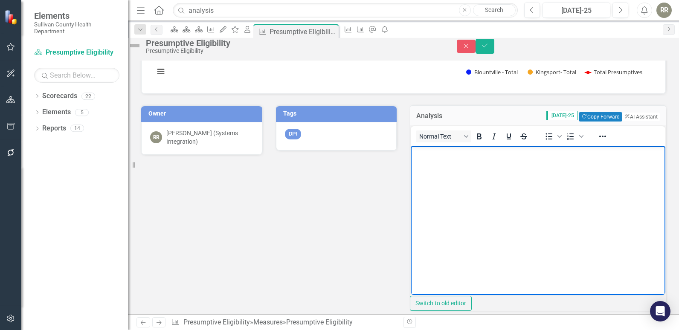
click at [507, 175] on body "Rich Text Area. Press ALT-0 for help." at bounding box center [538, 210] width 255 height 128
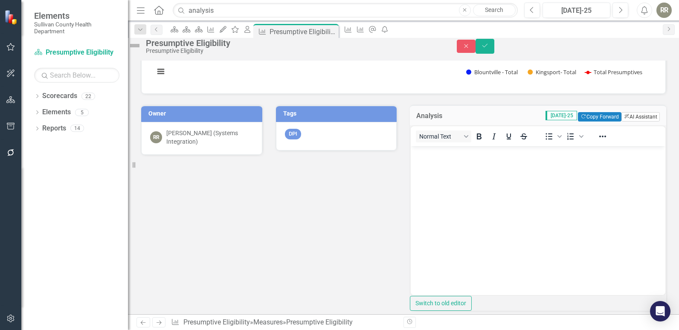
click at [637, 122] on button "ClearPoint AI AI Assistant" at bounding box center [641, 116] width 38 height 9
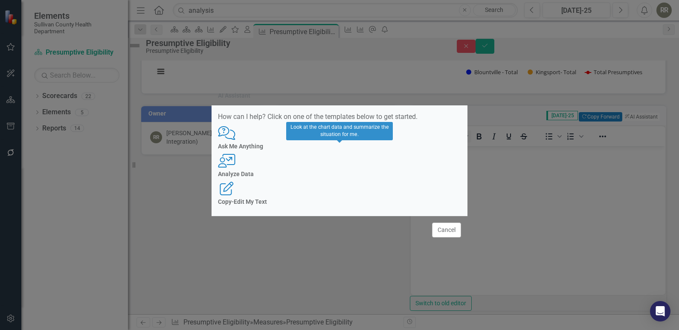
click at [358, 171] on div "Analyze Data" at bounding box center [339, 174] width 243 height 6
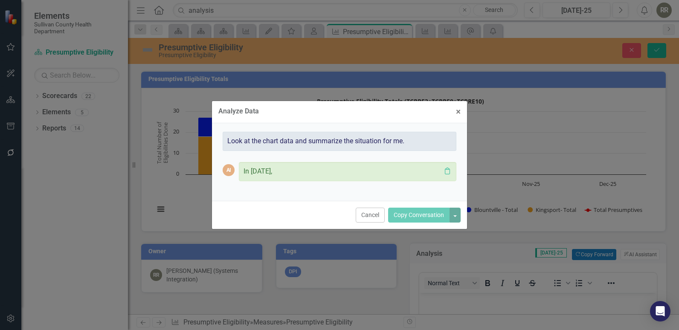
scroll to position [128, 0]
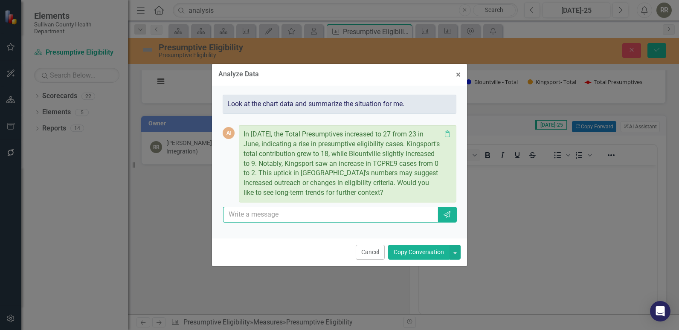
click at [286, 215] on input "text" at bounding box center [330, 215] width 215 height 16
type input "yes"
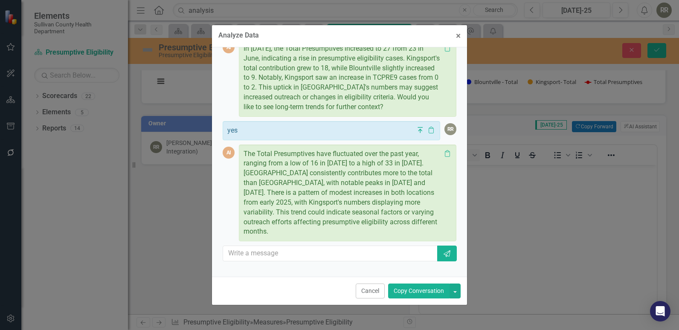
scroll to position [50, 0]
click at [414, 290] on button "Copy Conversation" at bounding box center [418, 291] width 61 height 15
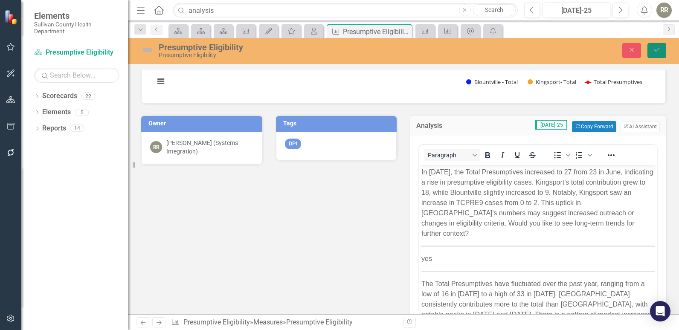
click at [656, 46] on button "Save" at bounding box center [657, 50] width 19 height 15
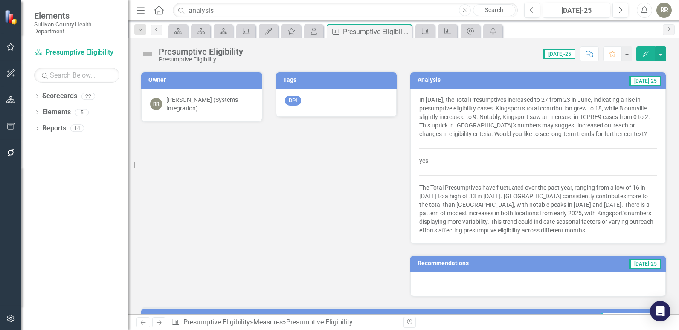
scroll to position [213, 0]
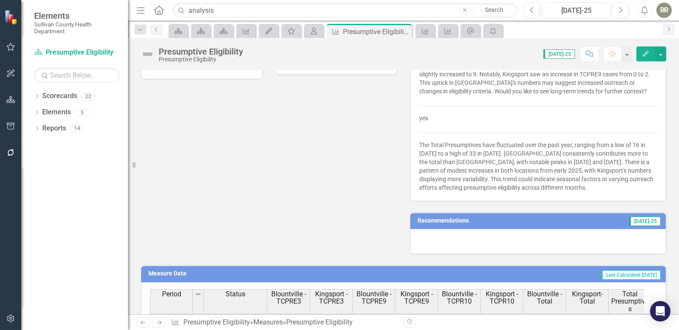
click at [596, 230] on div at bounding box center [539, 241] width 256 height 25
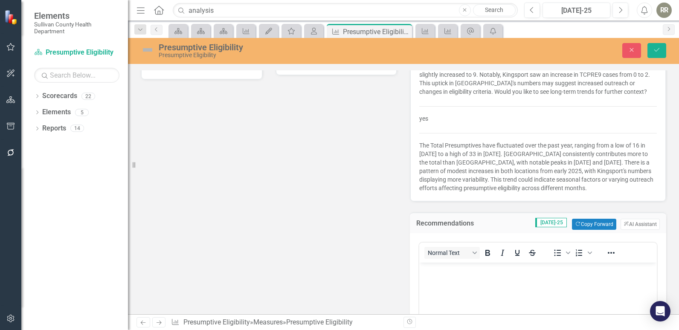
scroll to position [0, 0]
click at [631, 225] on button "ClearPoint AI AI Assistant" at bounding box center [640, 224] width 39 height 11
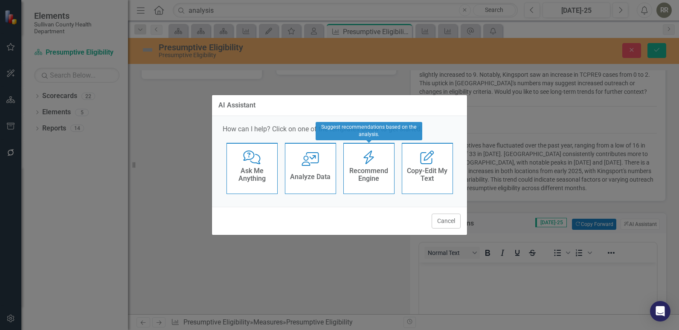
click at [369, 169] on h4 "Recommend Engine" at bounding box center [369, 174] width 42 height 15
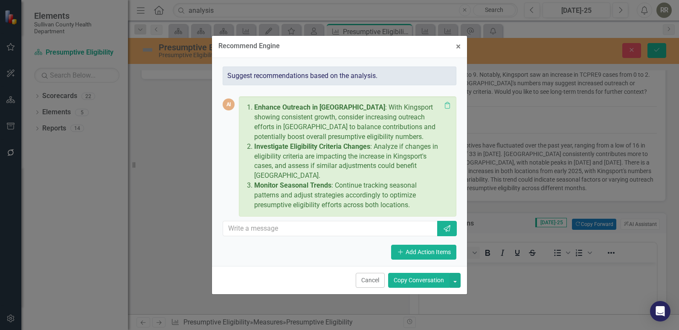
click at [405, 277] on button "Copy Conversation" at bounding box center [418, 280] width 61 height 15
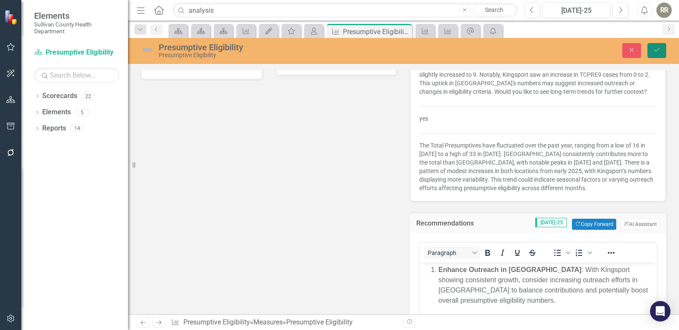
click at [657, 50] on icon "Save" at bounding box center [657, 50] width 8 height 6
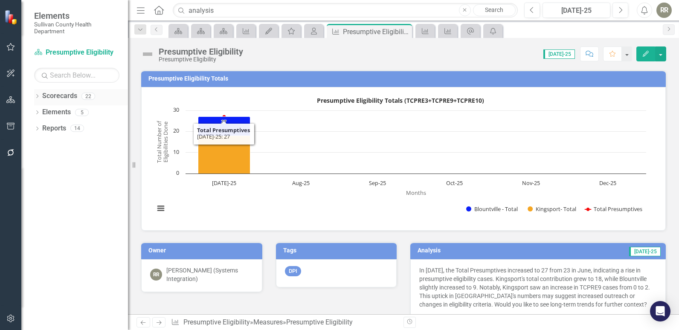
click at [62, 96] on link "Scorecards" at bounding box center [59, 96] width 35 height 10
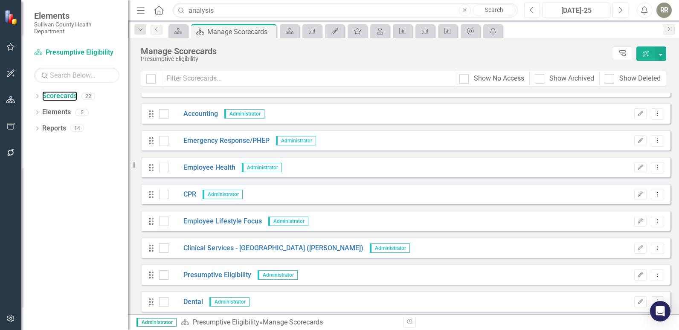
scroll to position [299, 0]
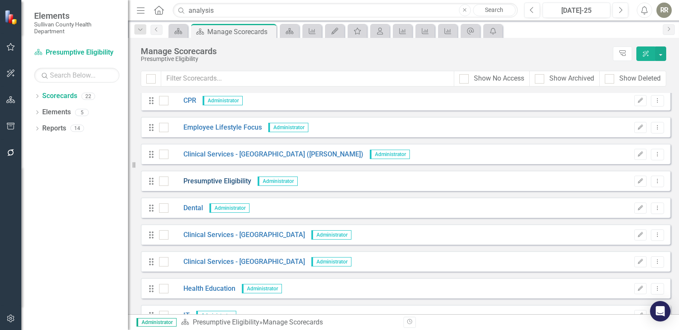
click at [210, 180] on link "Presumptive Eligibility" at bounding box center [210, 182] width 83 height 10
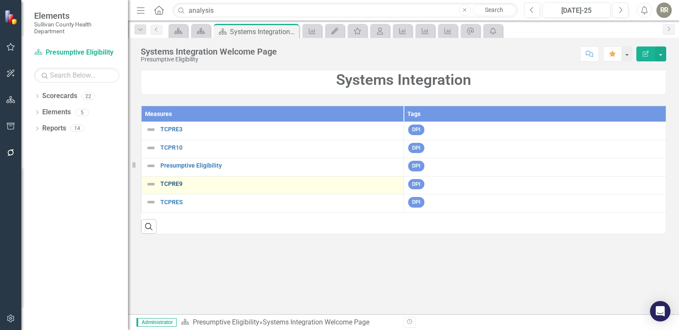
click at [172, 187] on link "TCPRE9" at bounding box center [279, 184] width 239 height 6
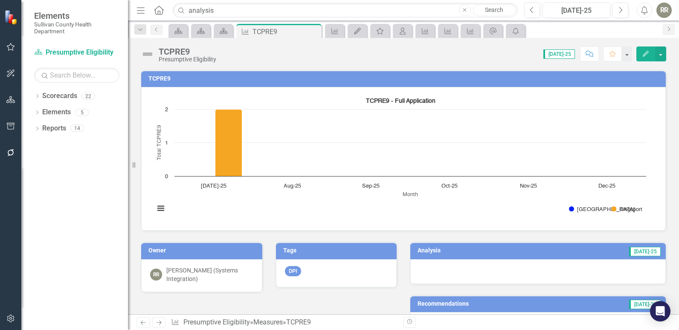
click at [556, 266] on div at bounding box center [539, 271] width 256 height 25
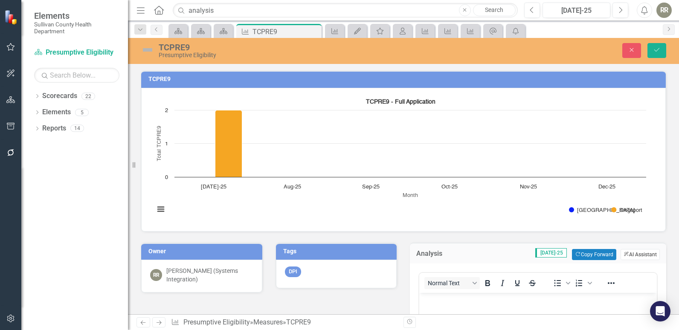
click at [625, 254] on button "ClearPoint AI AI Assistant" at bounding box center [640, 254] width 39 height 11
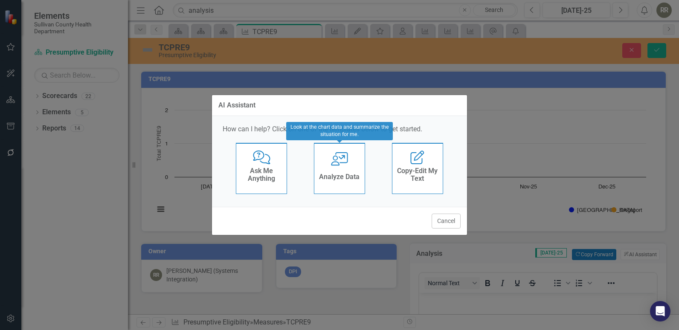
click at [343, 183] on div "Analyze Data" at bounding box center [339, 178] width 41 height 14
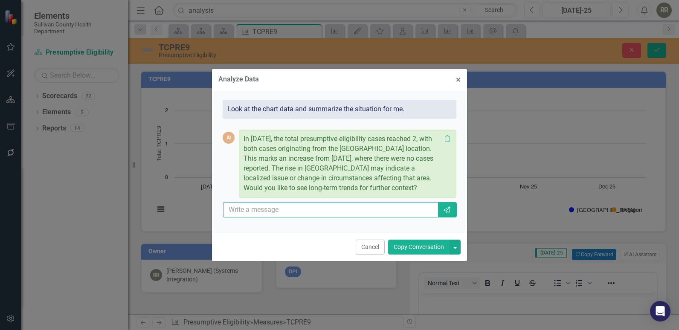
click at [376, 209] on input "text" at bounding box center [330, 210] width 215 height 16
type input "yes"
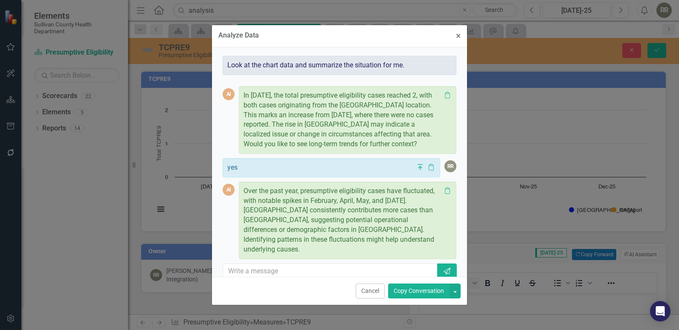
scroll to position [2, 0]
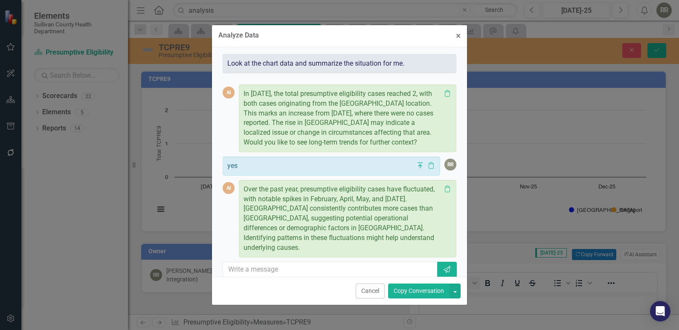
click at [406, 289] on button "Copy Conversation" at bounding box center [418, 291] width 61 height 15
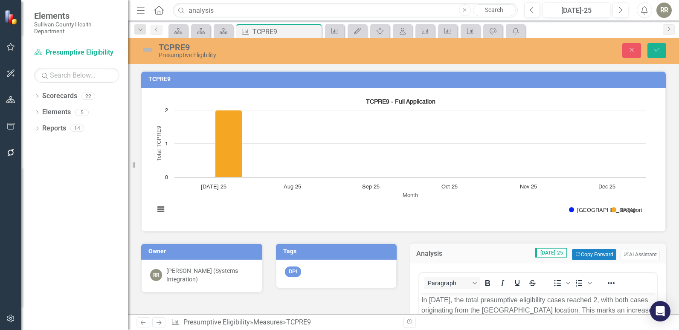
scroll to position [15, 0]
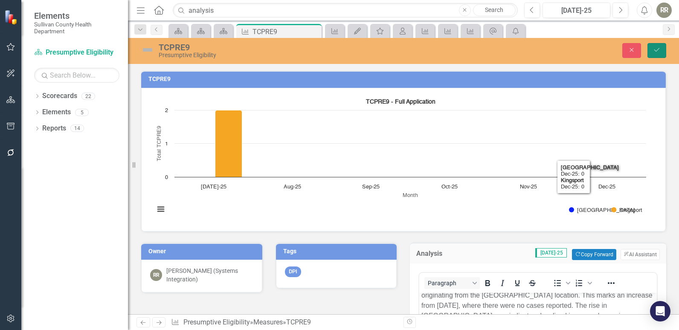
click at [659, 48] on icon "Save" at bounding box center [657, 50] width 8 height 6
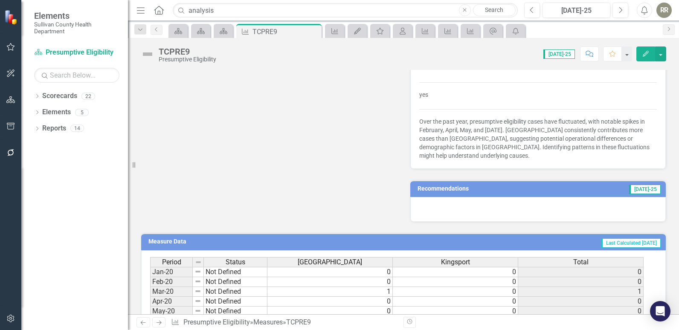
scroll to position [256, 0]
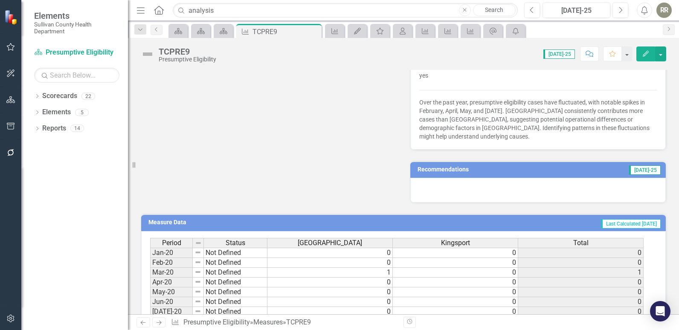
click at [519, 186] on div at bounding box center [539, 190] width 256 height 25
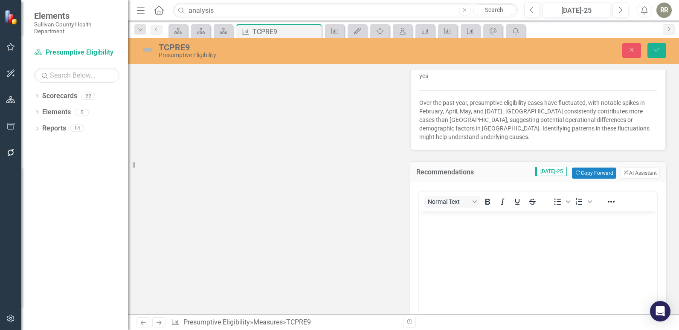
scroll to position [0, 0]
click at [632, 173] on button "ClearPoint AI AI Assistant" at bounding box center [640, 173] width 39 height 11
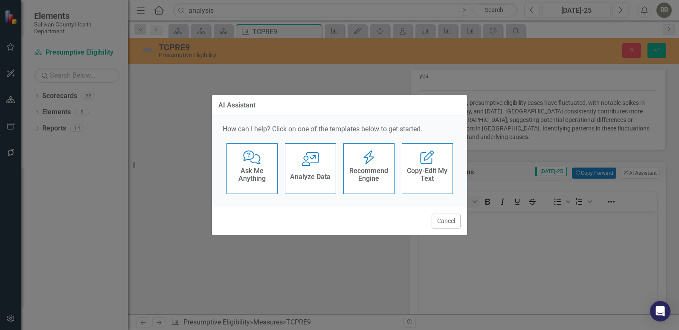
click at [374, 172] on h4 "Recommend Engine" at bounding box center [369, 174] width 42 height 15
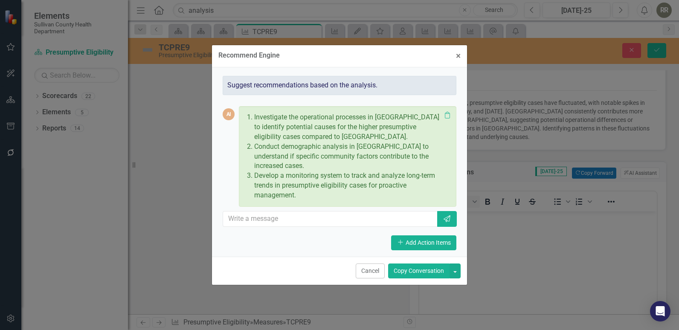
click at [419, 270] on button "Copy Conversation" at bounding box center [418, 271] width 61 height 15
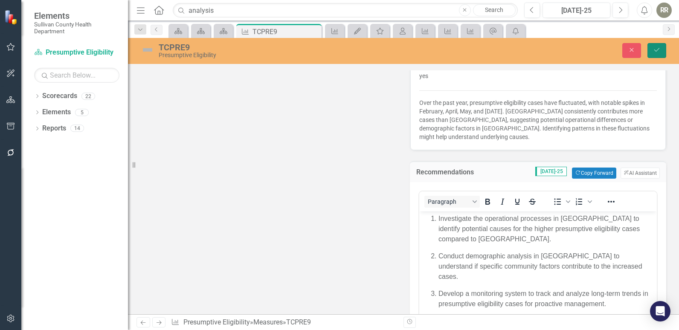
click at [662, 52] on button "Save" at bounding box center [657, 50] width 19 height 15
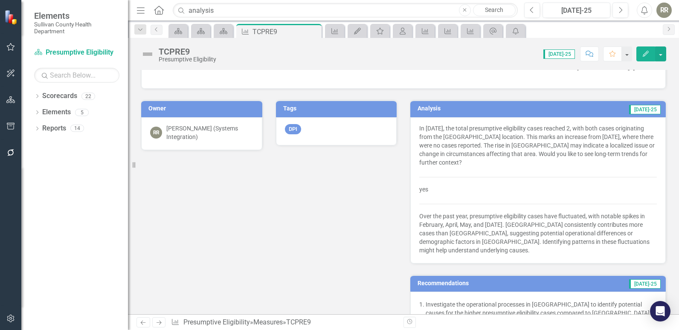
scroll to position [139, 0]
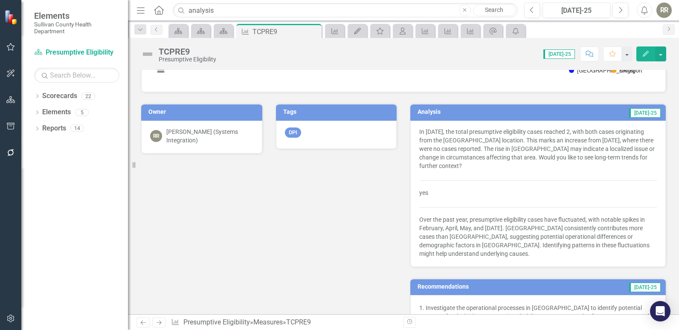
click at [546, 175] on span "In July 2025, the total presumptive eligibility cases reached 2, with both case…" at bounding box center [539, 193] width 238 height 131
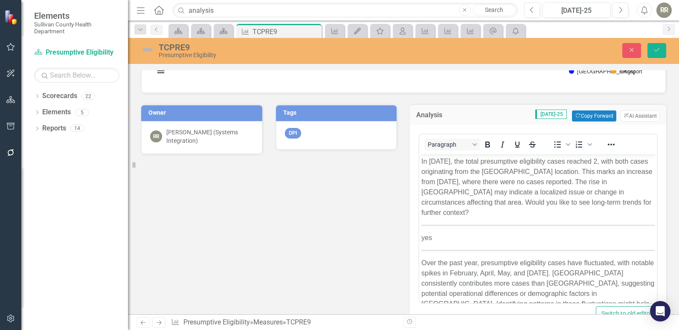
scroll to position [0, 0]
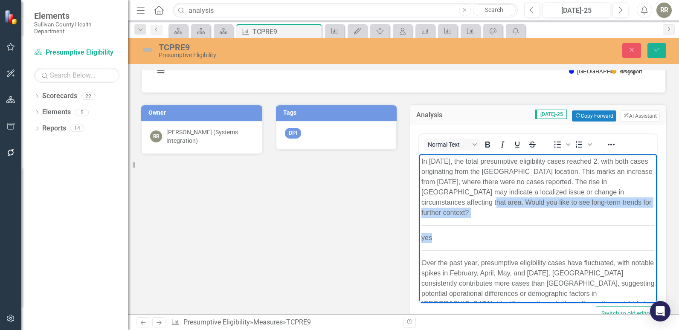
drag, startPoint x: 481, startPoint y: 203, endPoint x: 502, endPoint y: 238, distance: 41.0
click at [502, 238] on body "In July 2025, the total presumptive eligibility cases reached 2, with both case…" at bounding box center [539, 241] width 238 height 174
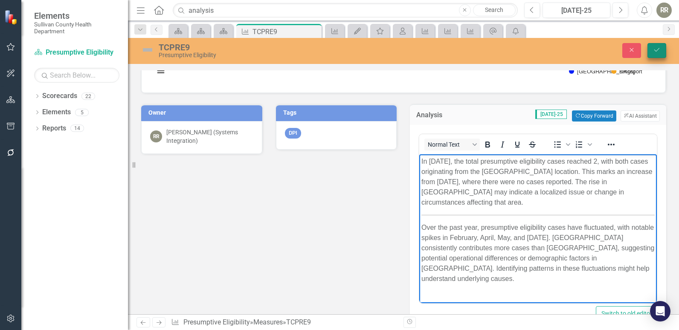
click at [653, 49] on button "Save" at bounding box center [657, 50] width 19 height 15
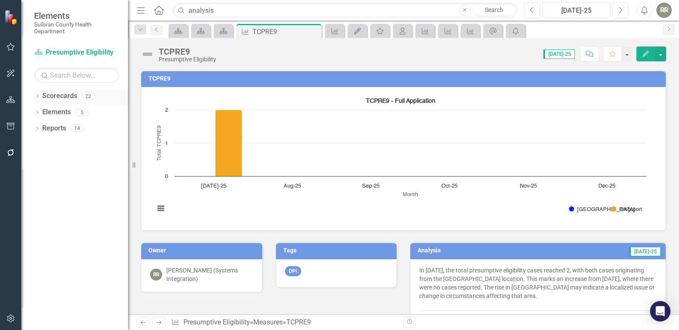
click at [63, 94] on link "Scorecards" at bounding box center [59, 96] width 35 height 10
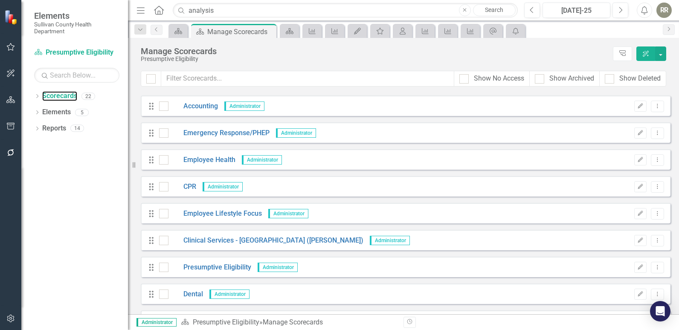
scroll to position [213, 0]
click at [208, 264] on link "Presumptive Eligibility" at bounding box center [210, 267] width 83 height 10
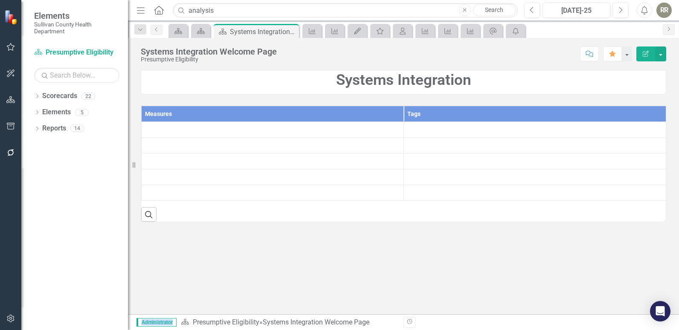
click at [208, 264] on div "Systems Integration Measures Tags Search" at bounding box center [403, 192] width 551 height 245
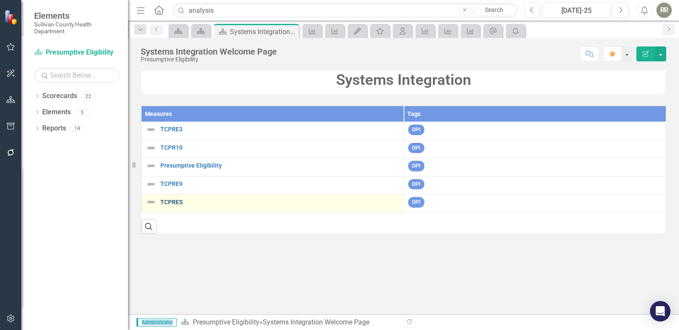
click at [173, 203] on link "TCPRES" at bounding box center [279, 202] width 239 height 6
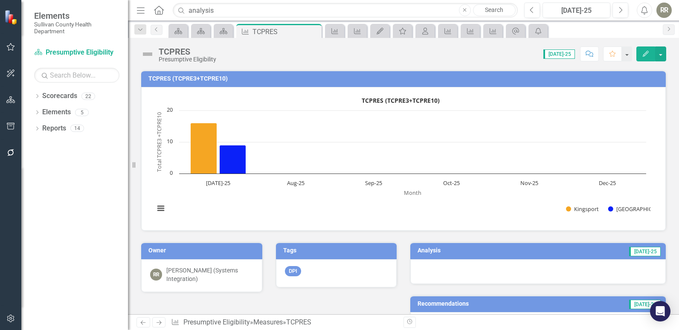
click at [498, 274] on div at bounding box center [539, 271] width 256 height 25
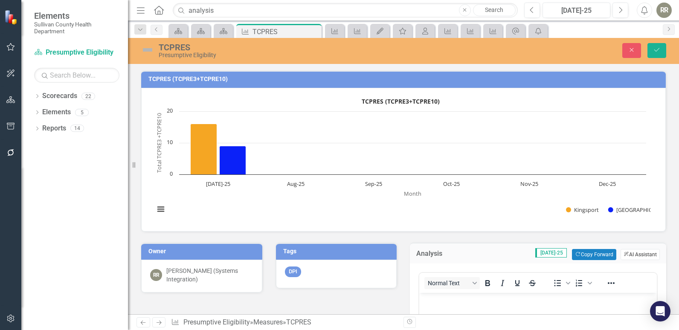
click at [632, 252] on button "ClearPoint AI AI Assistant" at bounding box center [640, 254] width 39 height 11
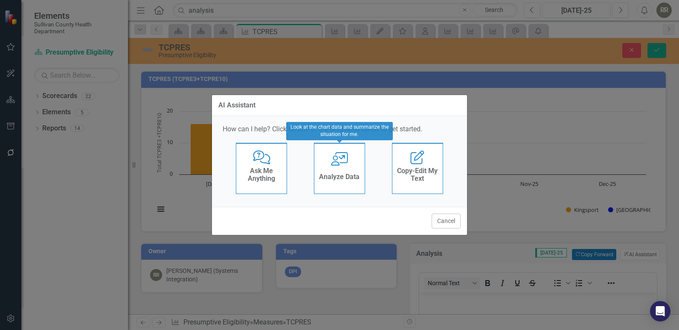
click at [359, 177] on h4 "Analyze Data" at bounding box center [339, 177] width 41 height 8
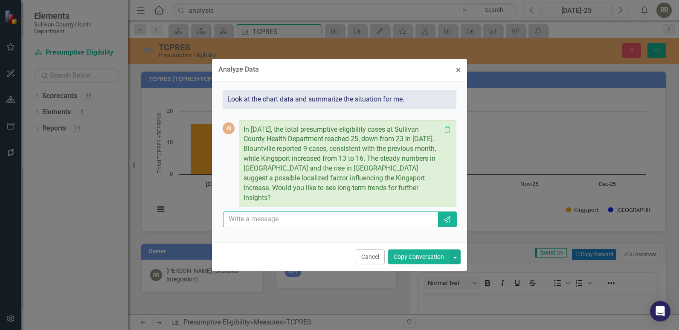
click at [305, 216] on input "text" at bounding box center [330, 220] width 215 height 16
type input "yes"
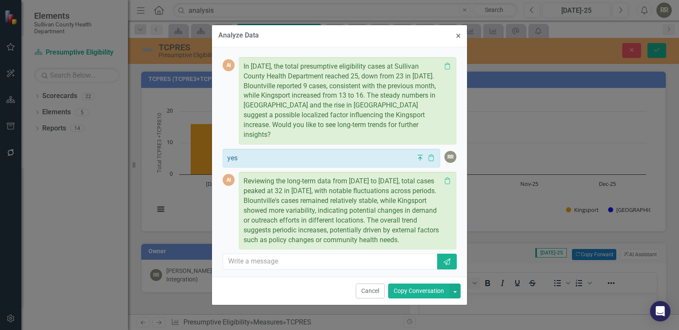
scroll to position [31, 0]
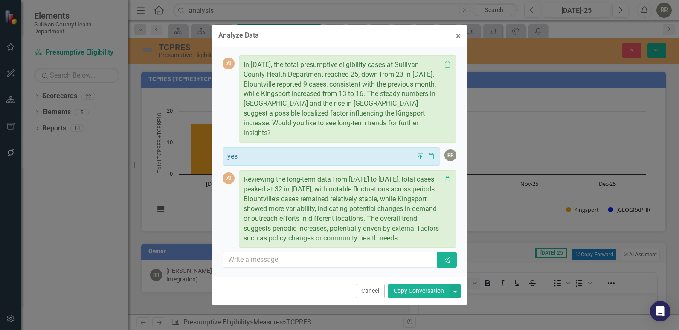
click at [414, 289] on button "Copy Conversation" at bounding box center [418, 291] width 61 height 15
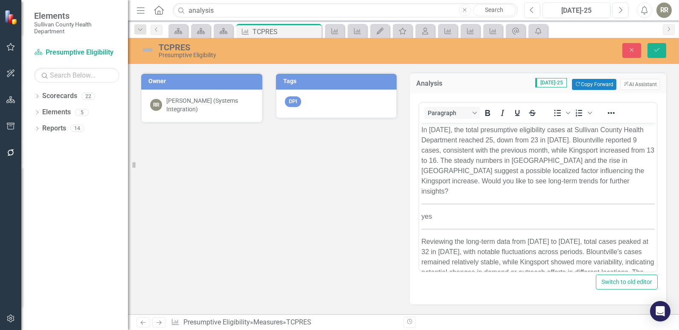
scroll to position [171, 0]
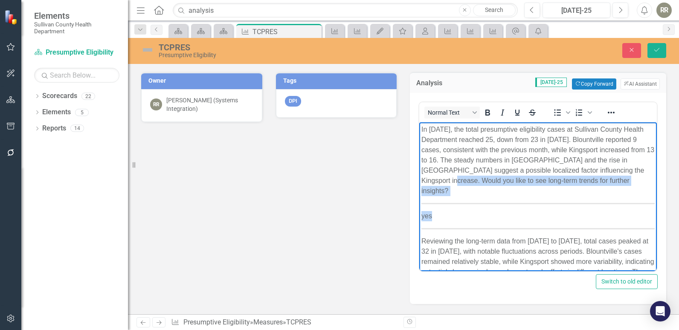
drag, startPoint x: 453, startPoint y: 180, endPoint x: 468, endPoint y: 201, distance: 26.0
click at [468, 201] on body "In July 2025, the total presumptive eligibility cases at Sullivan County Health…" at bounding box center [539, 214] width 238 height 184
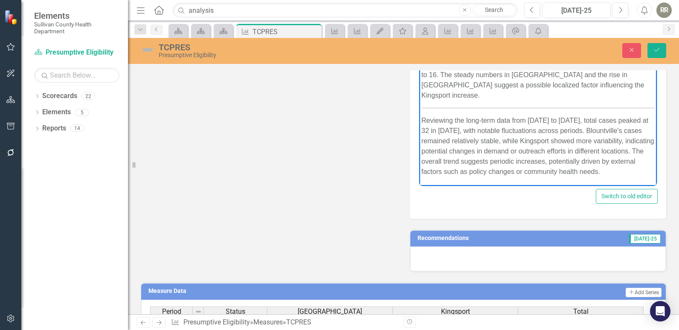
scroll to position [0, 0]
click at [654, 47] on icon "Save" at bounding box center [657, 50] width 8 height 6
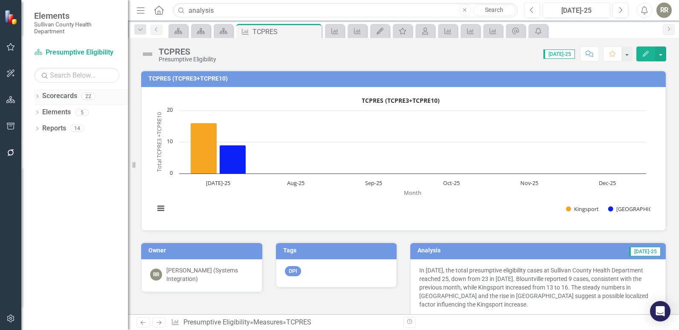
click at [64, 98] on link "Scorecards" at bounding box center [59, 96] width 35 height 10
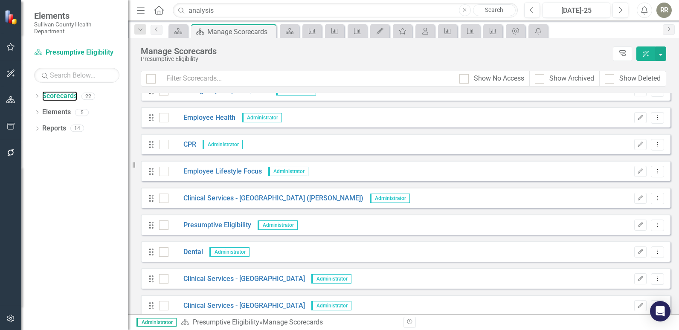
scroll to position [256, 0]
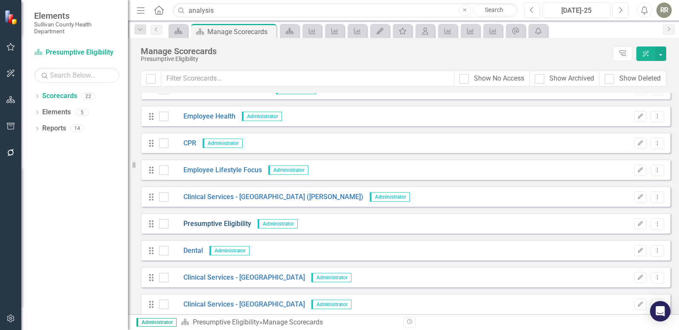
click at [213, 222] on link "Presumptive Eligibility" at bounding box center [210, 224] width 83 height 10
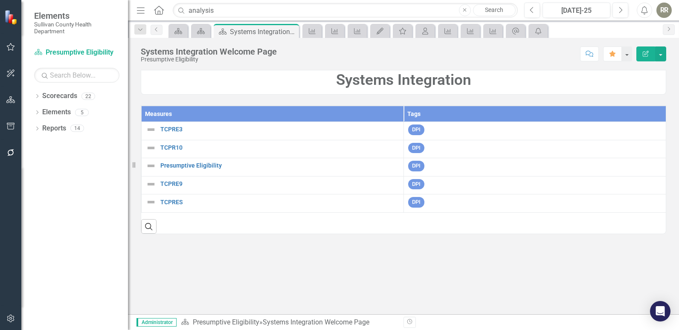
click at [213, 222] on div "Search" at bounding box center [403, 223] width 525 height 21
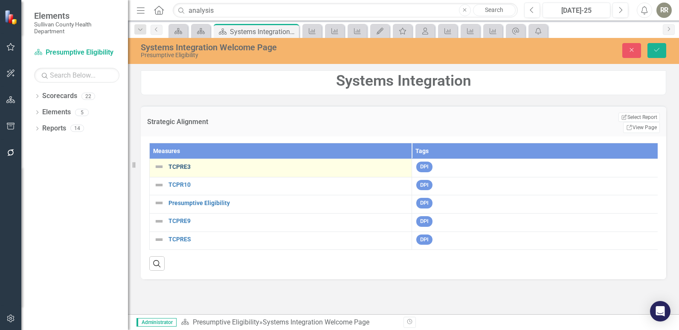
click at [187, 164] on link "TCPRE3" at bounding box center [288, 167] width 239 height 6
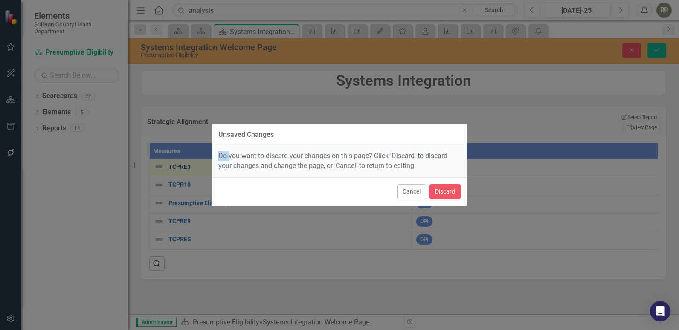
click at [187, 154] on div "Unsaved Changes Do you want to discard your changes on this page? Click 'Discar…" at bounding box center [339, 165] width 679 height 330
click at [416, 192] on button "Cancel" at bounding box center [411, 191] width 29 height 15
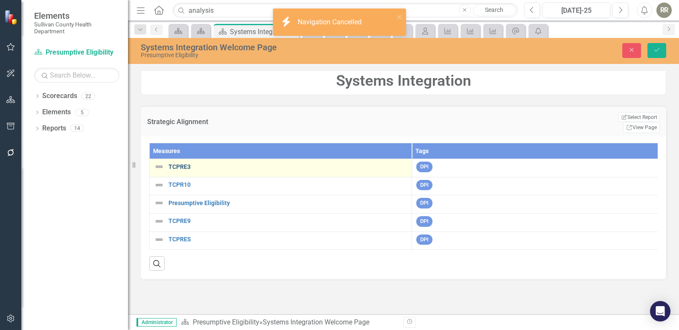
click at [183, 164] on link "TCPRE3" at bounding box center [288, 167] width 239 height 6
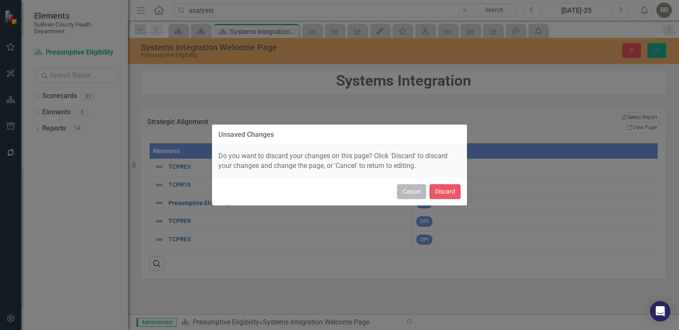
click at [412, 192] on button "Cancel" at bounding box center [411, 191] width 29 height 15
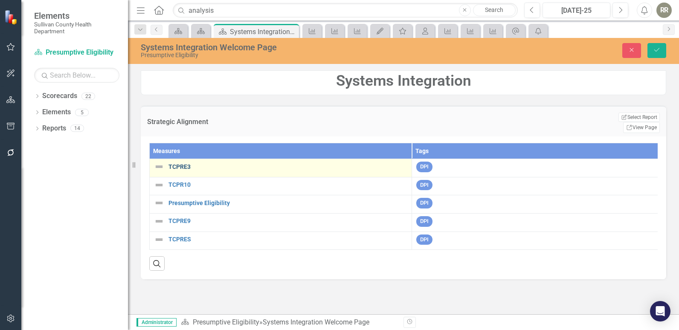
click at [183, 164] on link "TCPRE3" at bounding box center [288, 167] width 239 height 6
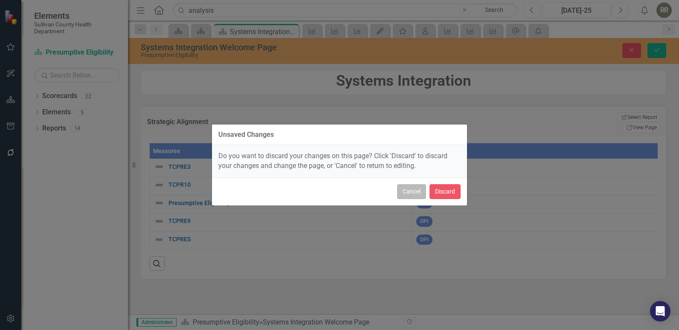
click at [405, 191] on button "Cancel" at bounding box center [411, 191] width 29 height 15
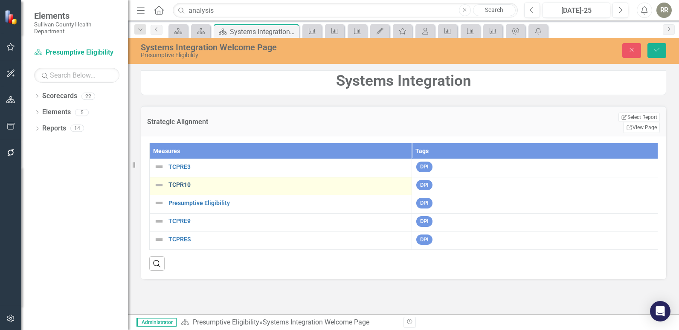
click at [175, 182] on link "TCPR10" at bounding box center [288, 185] width 239 height 6
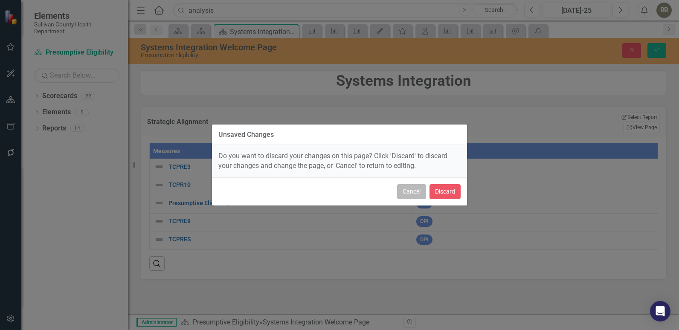
click at [414, 192] on button "Cancel" at bounding box center [411, 191] width 29 height 15
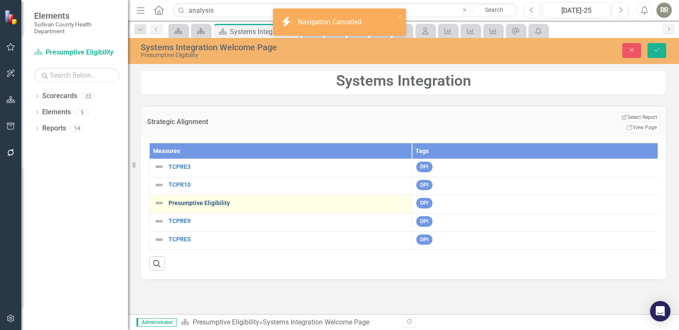
click at [196, 200] on link "Presumptive Eligibility" at bounding box center [288, 203] width 239 height 6
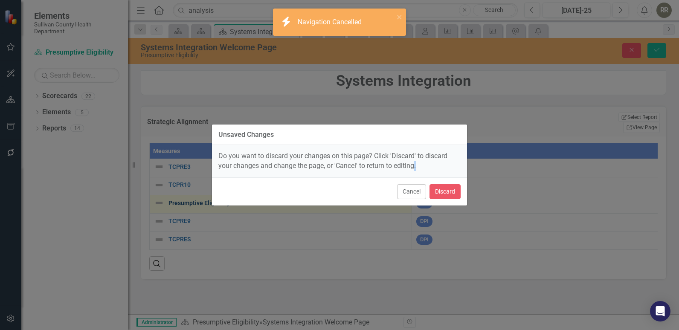
click at [196, 193] on div "Unsaved Changes Do you want to discard your changes on this page? Click 'Discar…" at bounding box center [339, 165] width 679 height 330
click at [406, 192] on button "Cancel" at bounding box center [411, 191] width 29 height 15
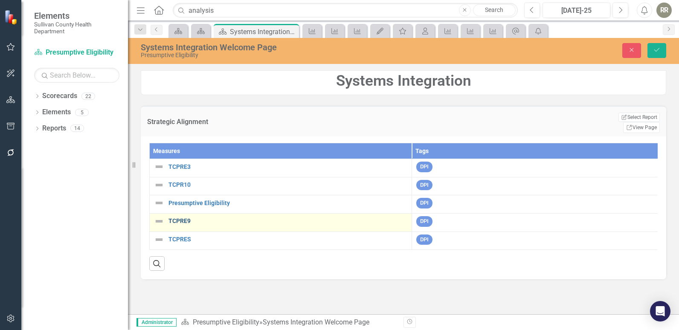
click at [189, 218] on link "TCPRE9" at bounding box center [288, 221] width 239 height 6
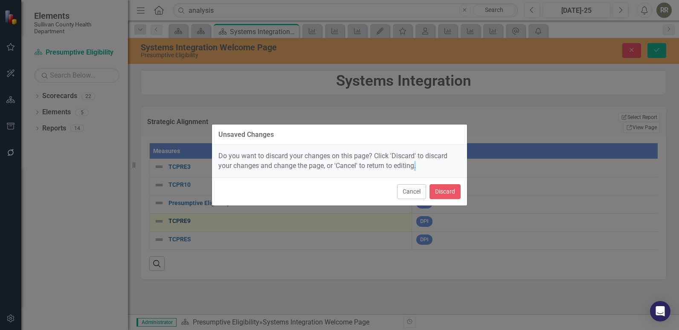
click at [189, 213] on div "Unsaved Changes Do you want to discard your changes on this page? Click 'Discar…" at bounding box center [339, 165] width 679 height 330
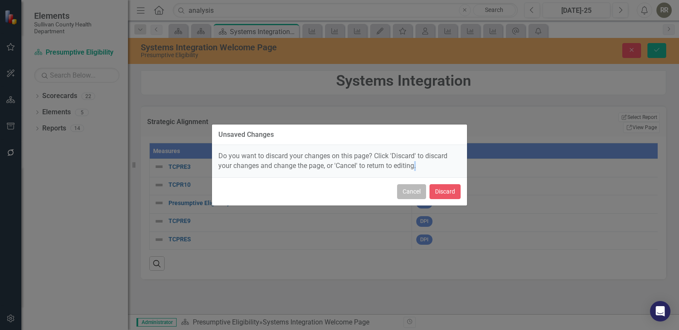
click at [409, 193] on button "Cancel" at bounding box center [411, 191] width 29 height 15
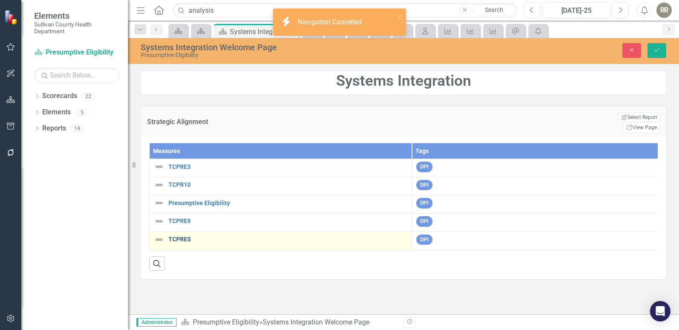
click at [185, 236] on link "TCPRES" at bounding box center [288, 239] width 239 height 6
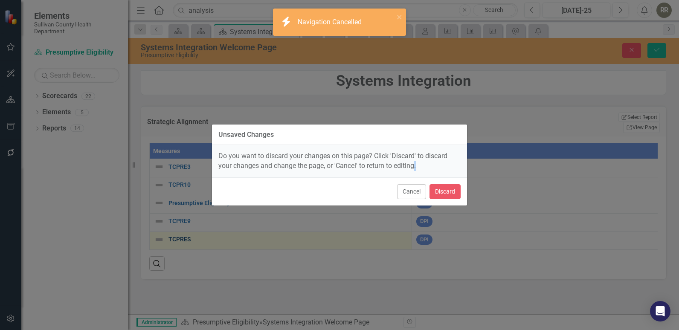
click at [185, 233] on div "Unsaved Changes Do you want to discard your changes on this page? Click 'Discar…" at bounding box center [339, 165] width 679 height 330
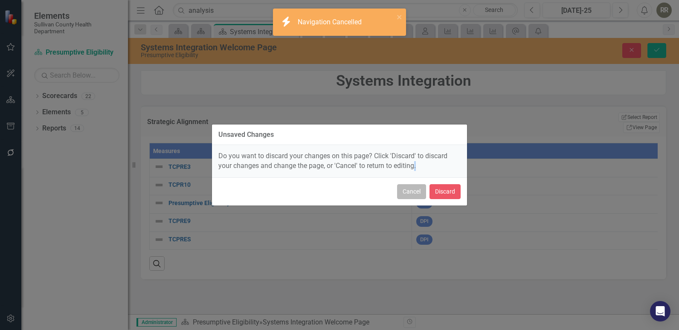
click at [417, 196] on button "Cancel" at bounding box center [411, 191] width 29 height 15
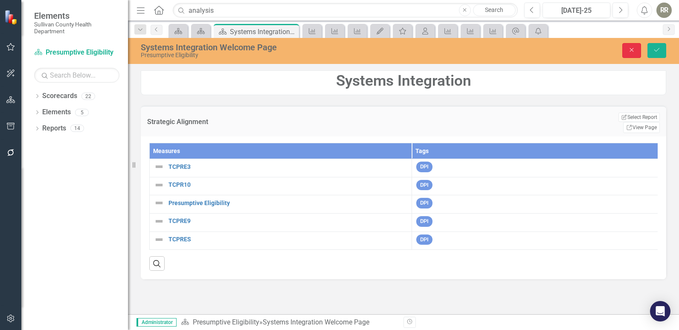
click at [632, 47] on icon "Close" at bounding box center [632, 50] width 8 height 6
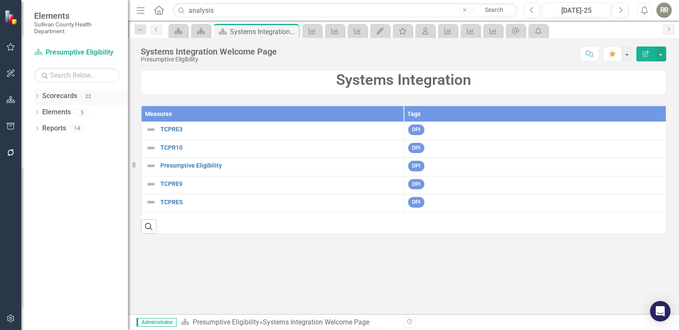
click at [68, 98] on link "Scorecards" at bounding box center [59, 96] width 35 height 10
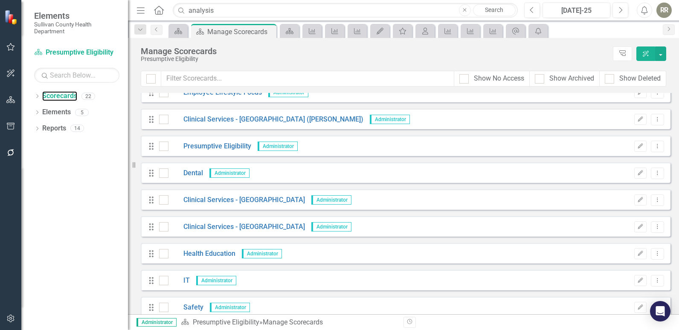
scroll to position [370, 0]
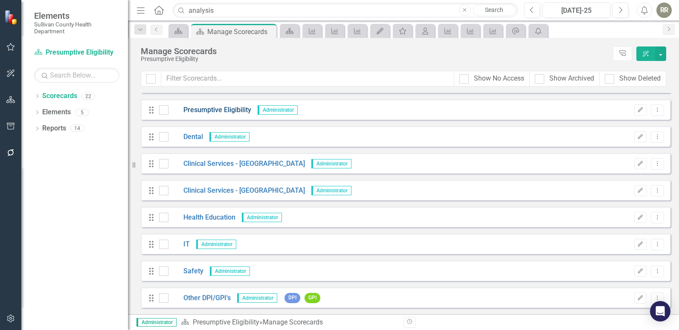
click at [227, 109] on link "Presumptive Eligibility" at bounding box center [210, 110] width 83 height 10
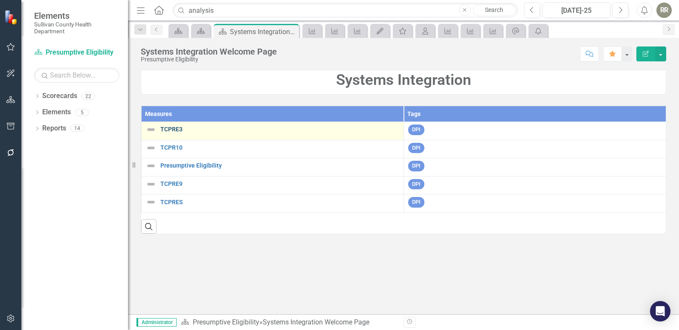
click at [174, 132] on link "TCPRE3" at bounding box center [279, 129] width 239 height 6
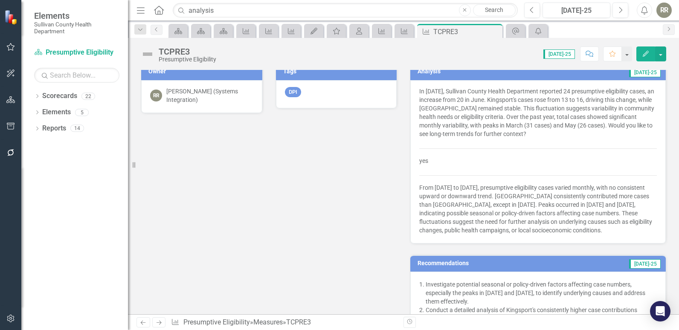
scroll to position [128, 0]
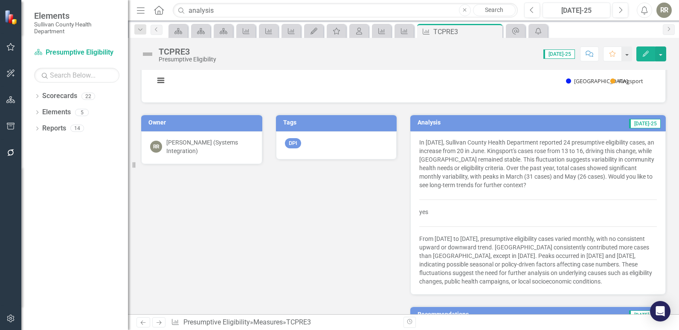
click at [593, 215] on p "yes" at bounding box center [539, 212] width 238 height 12
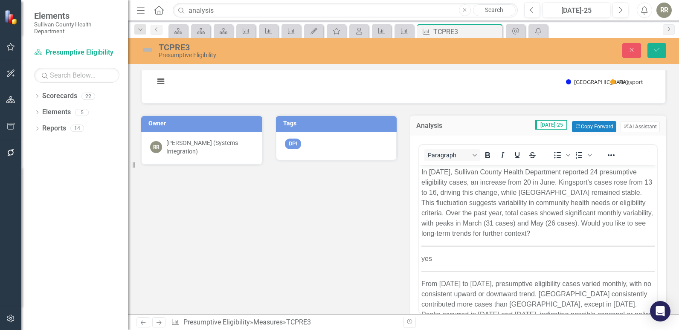
scroll to position [0, 0]
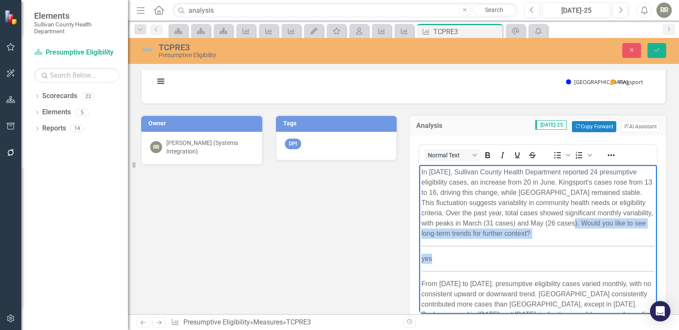
drag, startPoint x: 614, startPoint y: 223, endPoint x: 608, endPoint y: 257, distance: 34.7
click at [608, 257] on body "In [DATE], Sullivan County Health Department reported 24 presumptive eligibilit…" at bounding box center [539, 262] width 238 height 195
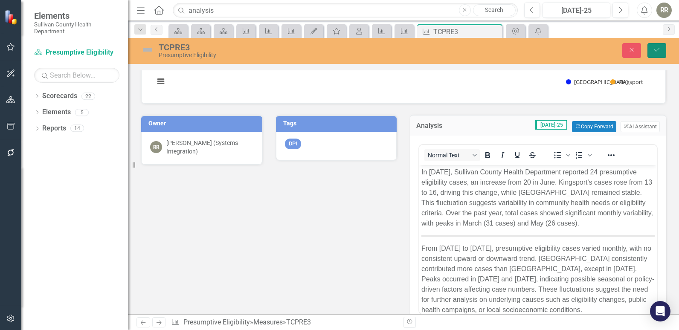
click at [659, 53] on icon "Save" at bounding box center [657, 50] width 8 height 6
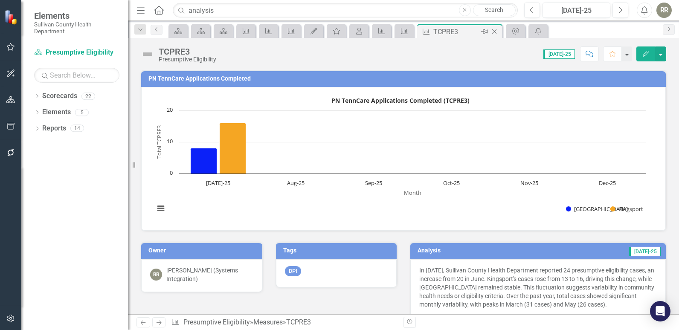
click at [495, 32] on icon "Close" at bounding box center [494, 31] width 9 height 7
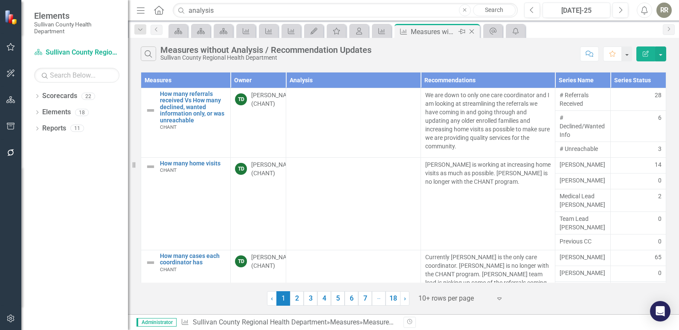
click at [472, 32] on icon at bounding box center [472, 31] width 5 height 5
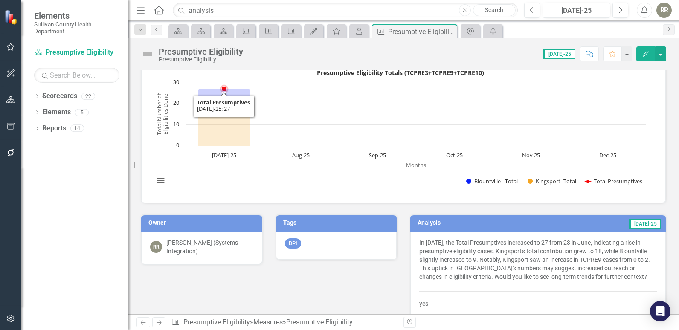
scroll to position [85, 0]
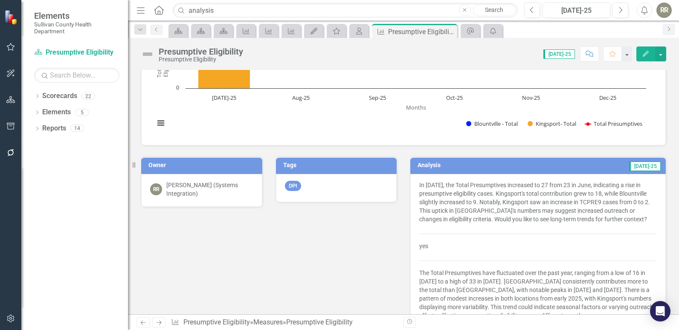
click at [607, 227] on span "In July 2025, the Total Presumptives increased to 27 from 23 in June, indicatin…" at bounding box center [539, 250] width 238 height 139
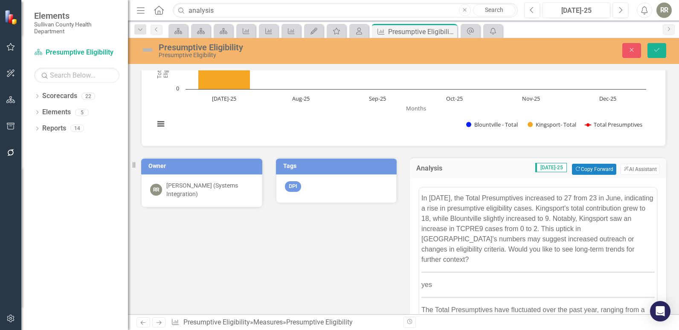
scroll to position [0, 0]
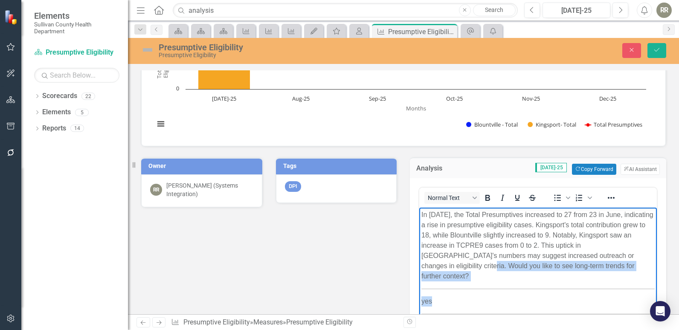
drag, startPoint x: 474, startPoint y: 266, endPoint x: 479, endPoint y: 293, distance: 27.3
click at [479, 293] on body "In July 2025, the Total Presumptives increased to 27 from 23 in June, indicatin…" at bounding box center [539, 304] width 238 height 195
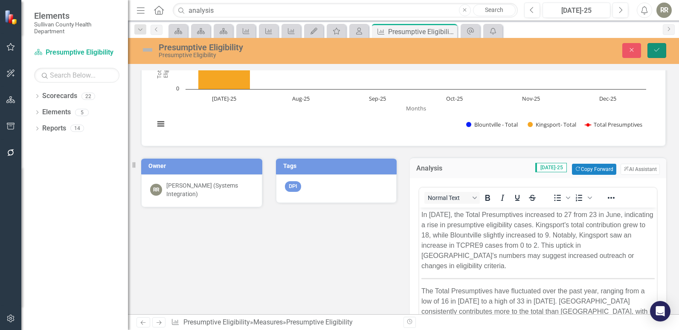
click at [659, 50] on icon "Save" at bounding box center [657, 50] width 8 height 6
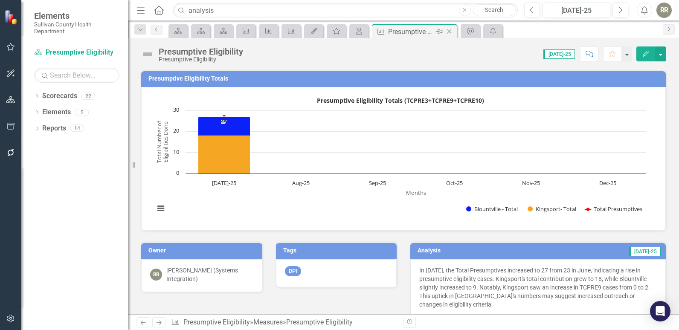
click at [451, 31] on icon "Close" at bounding box center [449, 31] width 9 height 7
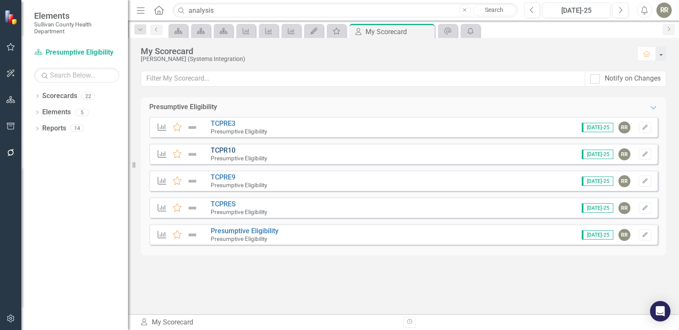
click at [217, 149] on link "TCPR10" at bounding box center [223, 150] width 25 height 8
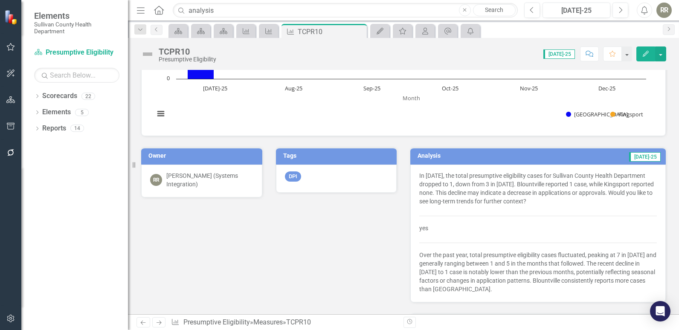
scroll to position [128, 0]
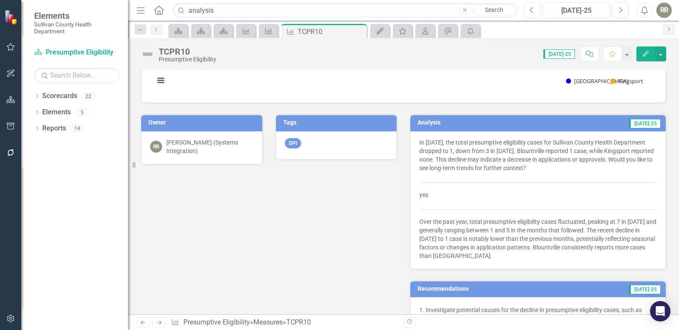
click at [601, 175] on span "In July 2025, the total presumptive eligibility cases for Sullivan County Healt…" at bounding box center [539, 199] width 238 height 122
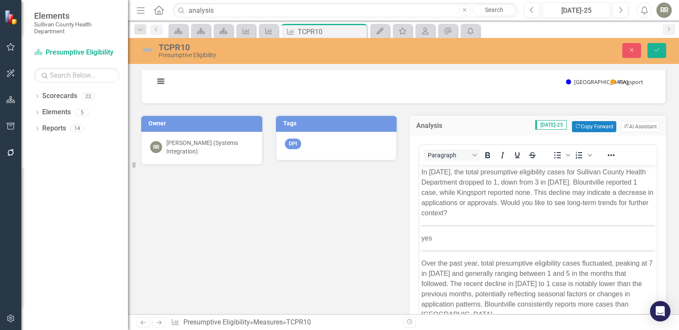
scroll to position [0, 0]
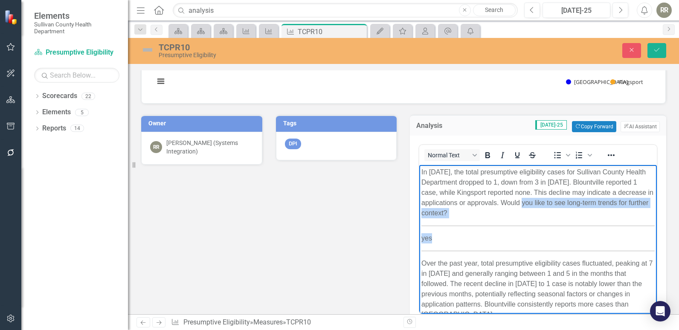
drag, startPoint x: 547, startPoint y: 204, endPoint x: 544, endPoint y: 234, distance: 30.4
click at [544, 234] on body "In July 2025, the total presumptive eligibility cases for Sullivan County Healt…" at bounding box center [539, 247] width 238 height 164
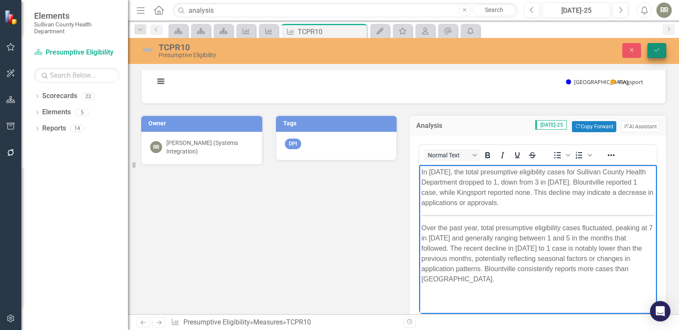
click at [656, 50] on icon "Save" at bounding box center [657, 50] width 8 height 6
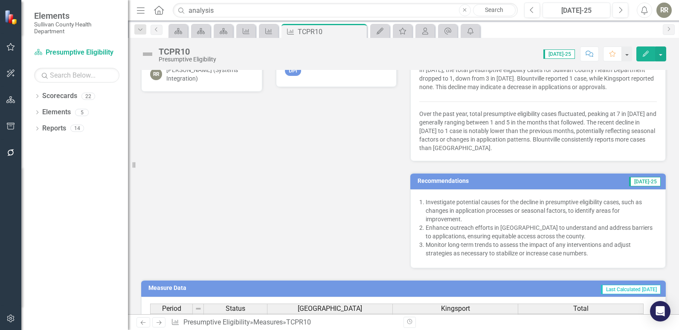
scroll to position [213, 0]
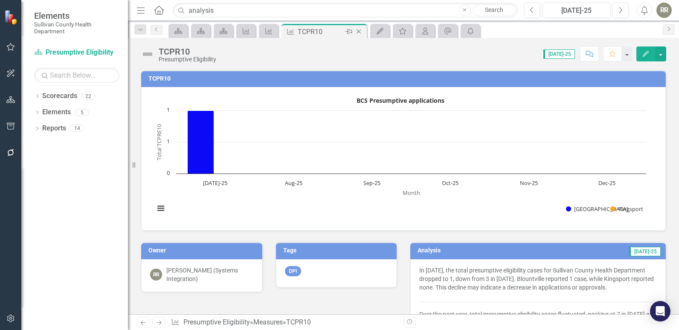
click at [359, 32] on icon "Close" at bounding box center [359, 31] width 9 height 7
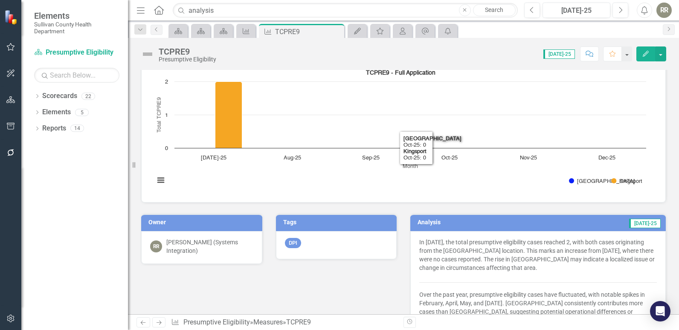
scroll to position [43, 0]
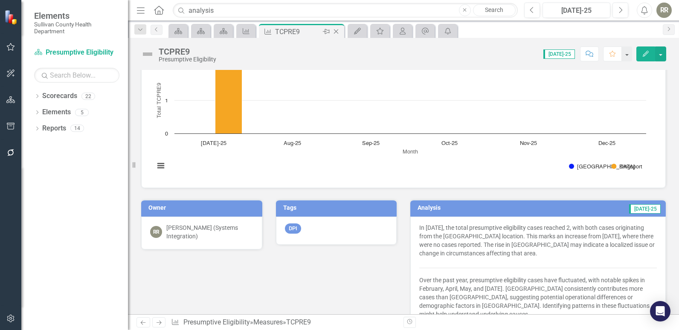
click at [335, 30] on icon "Close" at bounding box center [336, 31] width 9 height 7
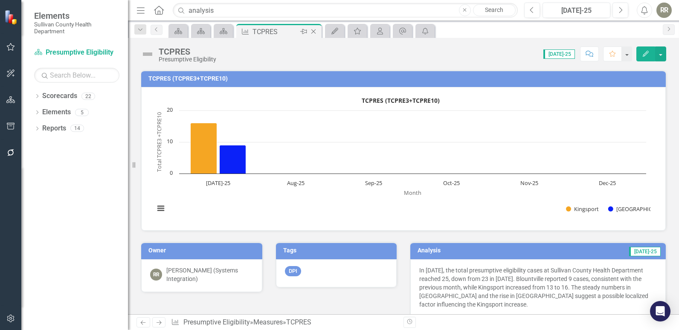
click at [313, 31] on icon at bounding box center [314, 31] width 5 height 5
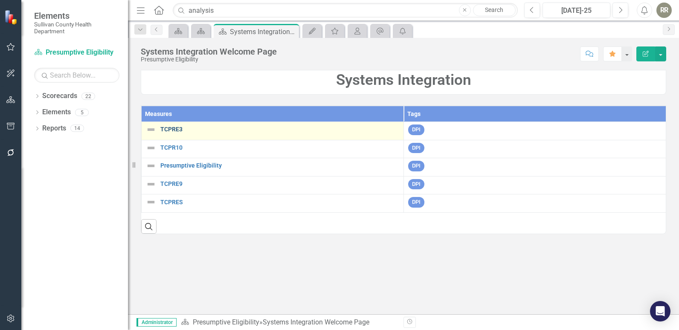
click at [175, 127] on link "TCPRE3" at bounding box center [279, 129] width 239 height 6
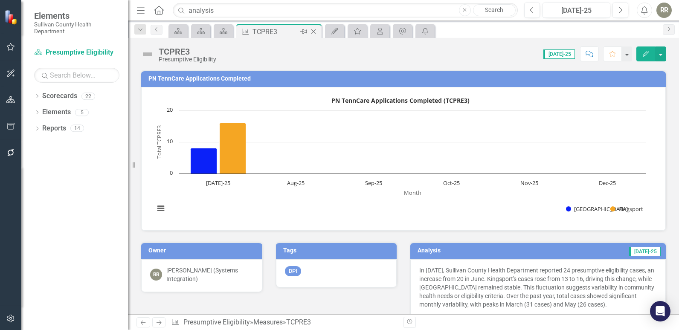
click at [314, 30] on icon "Close" at bounding box center [313, 31] width 9 height 7
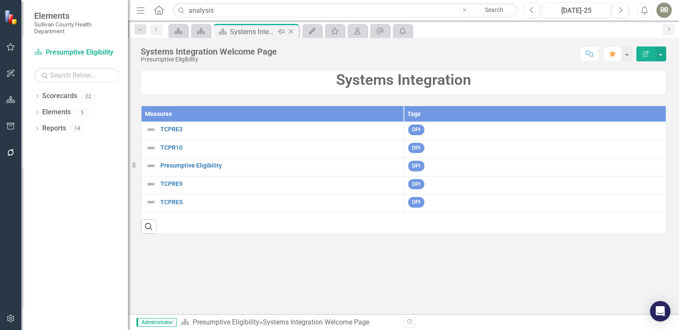
click at [292, 30] on icon "Close" at bounding box center [291, 31] width 9 height 7
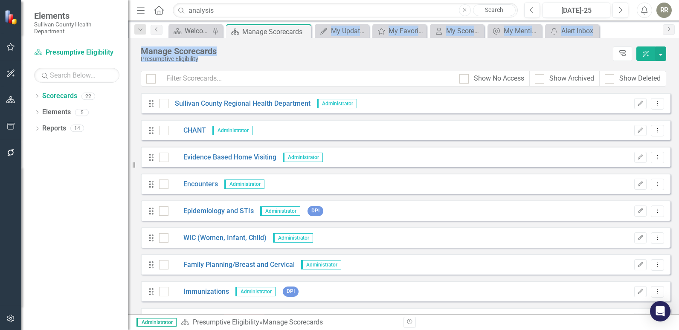
drag, startPoint x: 304, startPoint y: 30, endPoint x: 297, endPoint y: 60, distance: 30.6
click at [297, 60] on div "Menu Home Search analysis Close Search Previous Jul-25 Next Alerts RR User Edit…" at bounding box center [403, 165] width 551 height 330
click at [57, 128] on link "Reports" at bounding box center [54, 129] width 24 height 10
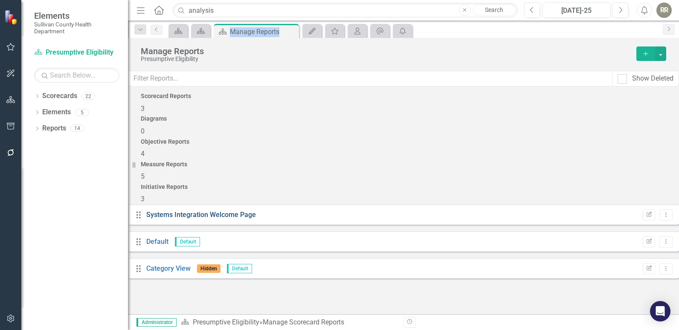
click at [226, 211] on link "Systems Integration Welcome Page" at bounding box center [201, 215] width 110 height 8
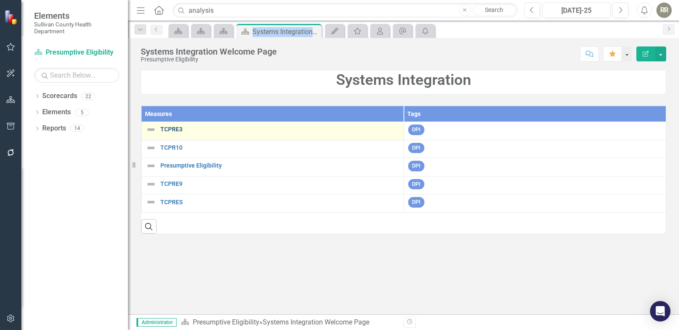
click at [197, 128] on link "TCPRE3" at bounding box center [279, 129] width 239 height 6
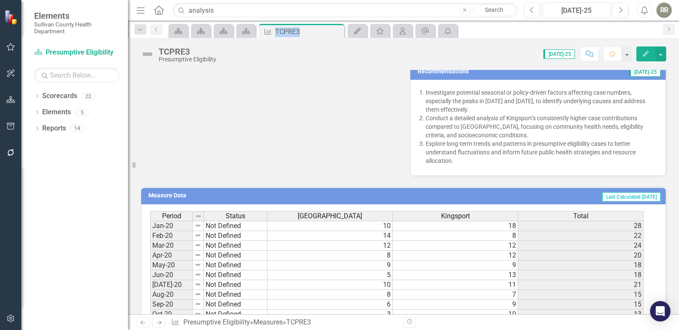
scroll to position [341, 0]
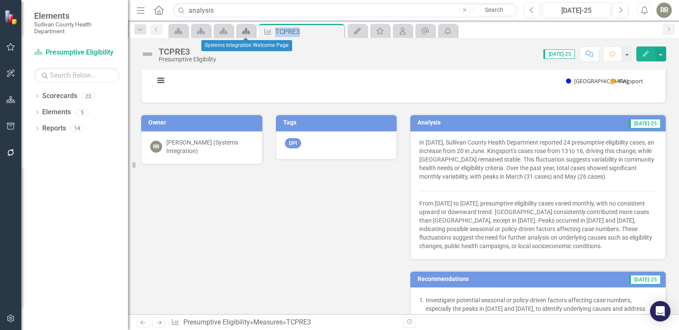
click at [244, 33] on icon "Scorecard" at bounding box center [246, 31] width 9 height 7
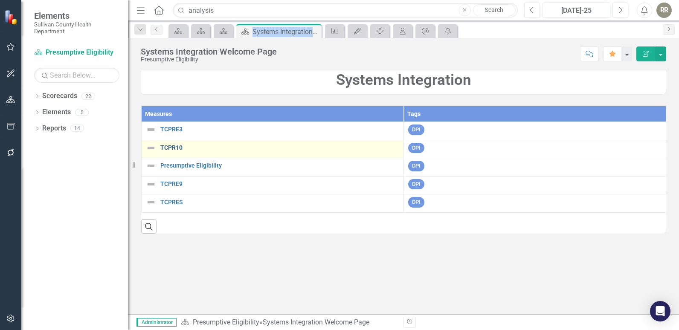
click at [169, 149] on link "TCPR10" at bounding box center [279, 148] width 239 height 6
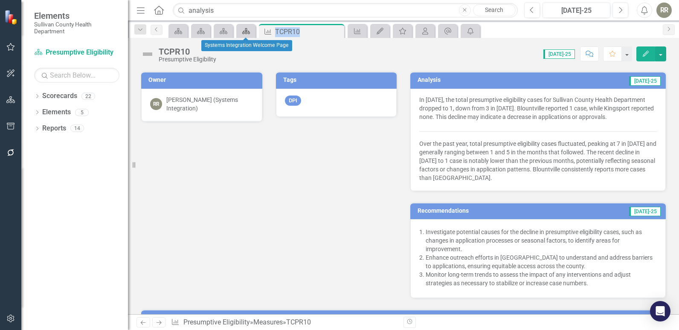
click at [246, 32] on icon "Scorecard" at bounding box center [246, 31] width 9 height 7
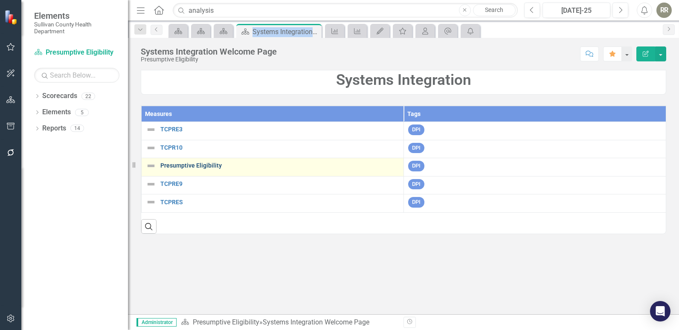
click at [191, 168] on link "Presumptive Eligibility" at bounding box center [279, 166] width 239 height 6
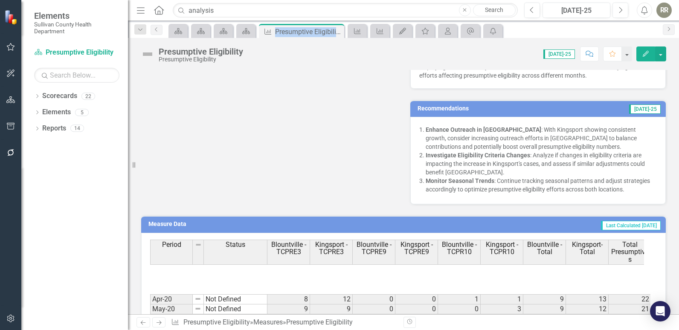
scroll to position [85, 0]
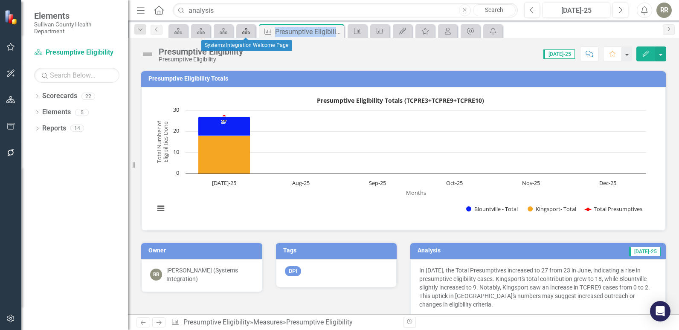
click at [243, 32] on icon at bounding box center [246, 31] width 8 height 6
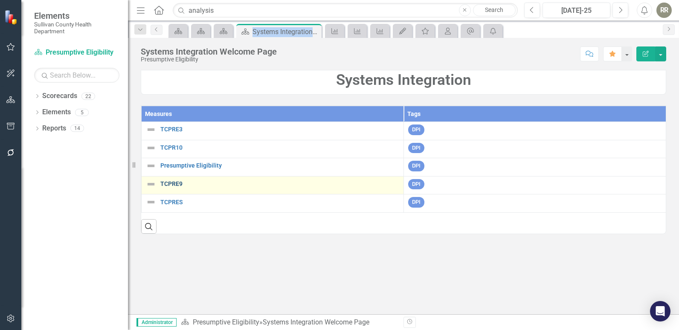
click at [173, 184] on link "TCPRE9" at bounding box center [279, 184] width 239 height 6
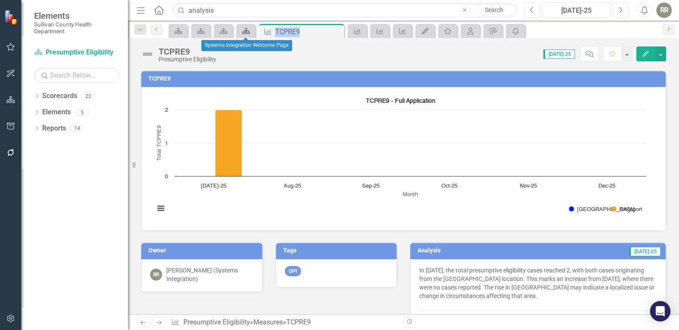
click at [244, 31] on icon at bounding box center [246, 31] width 8 height 6
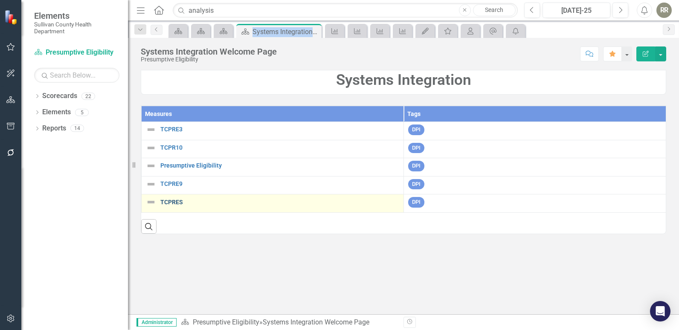
click at [175, 206] on link "TCPRES" at bounding box center [279, 202] width 239 height 6
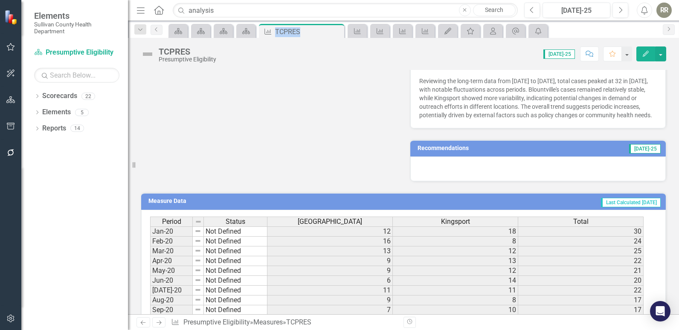
scroll to position [256, 0]
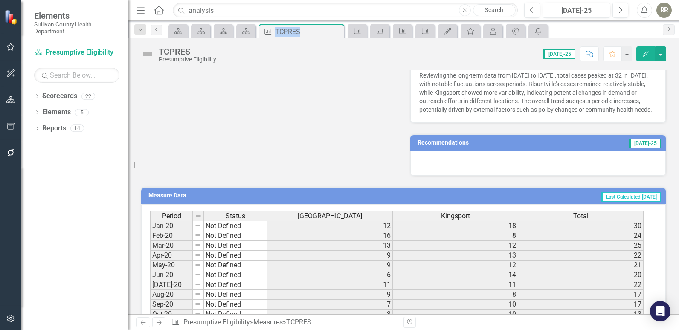
click at [453, 163] on div at bounding box center [539, 163] width 256 height 25
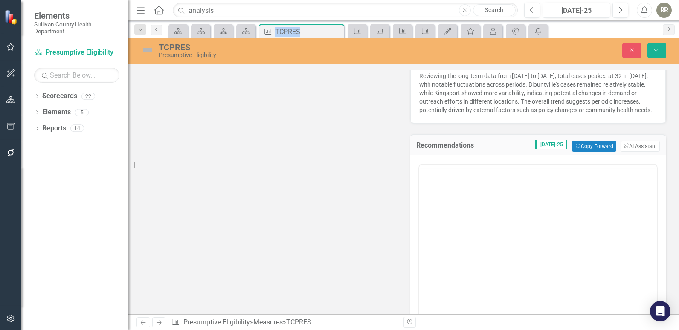
scroll to position [0, 0]
click at [627, 152] on button "ClearPoint AI AI Assistant" at bounding box center [640, 146] width 39 height 11
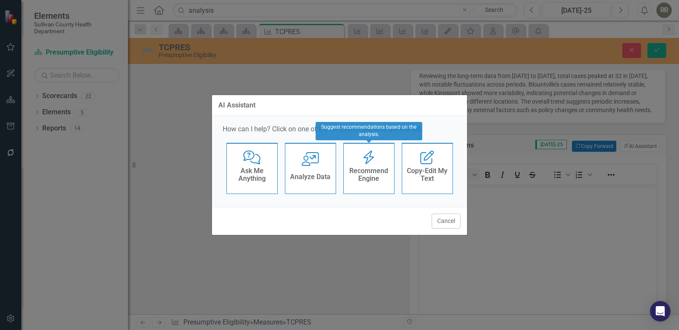
click at [374, 168] on h4 "Recommend Engine" at bounding box center [369, 174] width 42 height 15
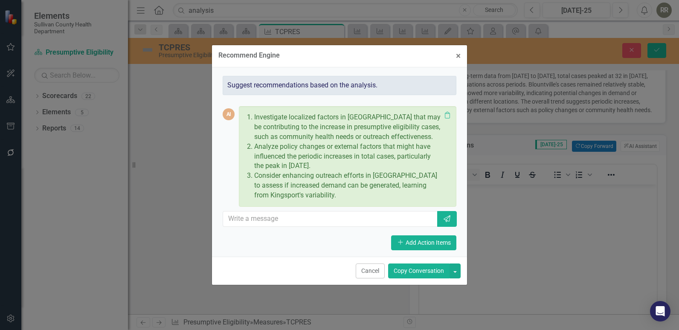
click at [413, 269] on button "Copy Conversation" at bounding box center [418, 271] width 61 height 15
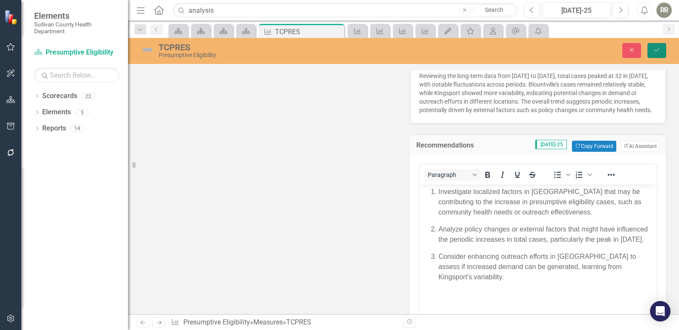
click at [651, 45] on button "Save" at bounding box center [657, 50] width 19 height 15
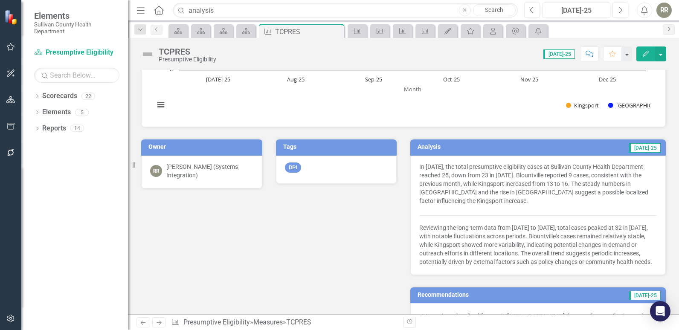
scroll to position [85, 0]
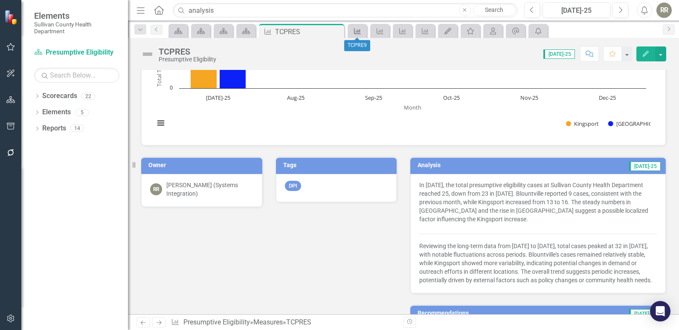
click at [363, 35] on link "Measure" at bounding box center [357, 31] width 15 height 11
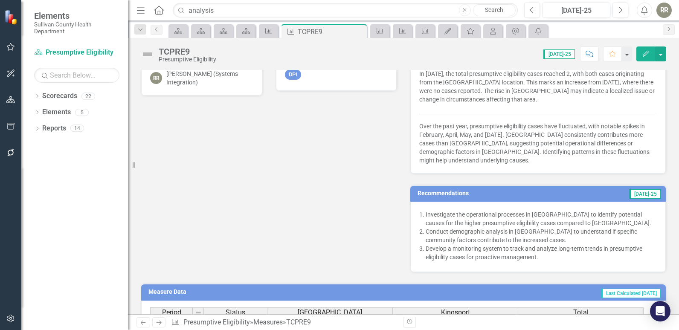
scroll to position [213, 0]
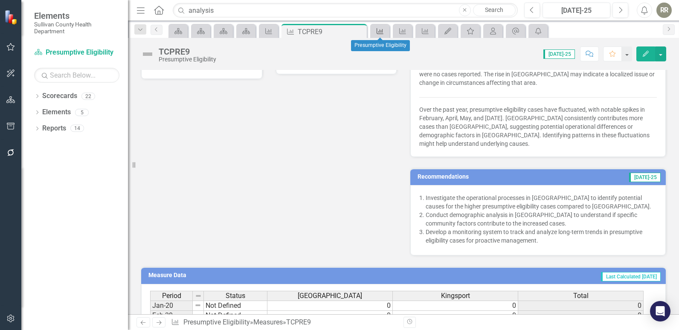
click at [383, 31] on icon at bounding box center [380, 31] width 7 height 6
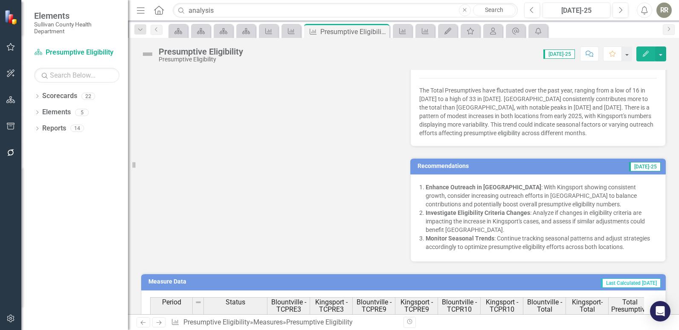
scroll to position [256, 0]
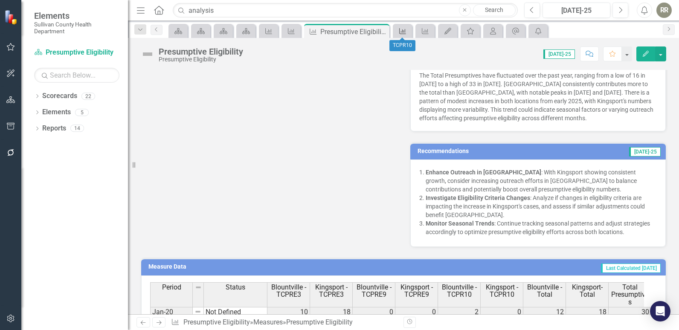
click at [402, 30] on icon "Measure" at bounding box center [403, 31] width 9 height 7
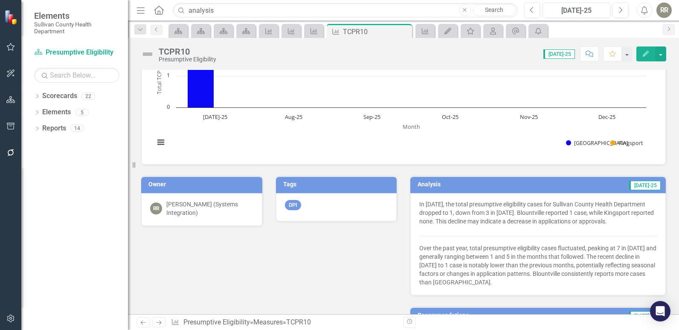
scroll to position [43, 0]
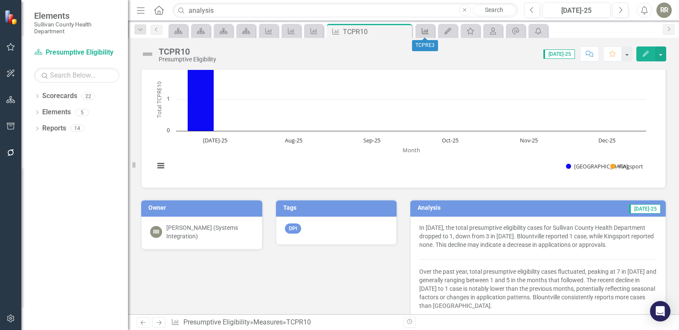
click at [423, 33] on icon "Measure" at bounding box center [425, 31] width 9 height 7
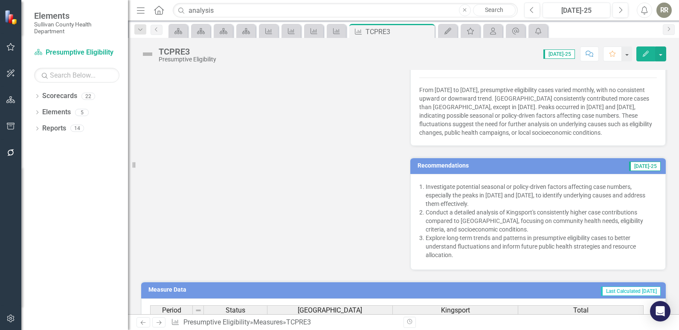
scroll to position [299, 0]
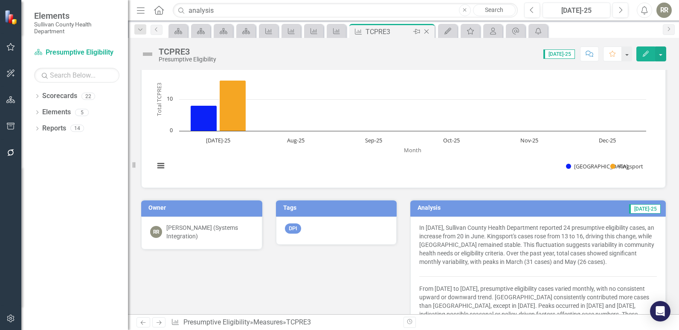
click at [425, 29] on icon "Close" at bounding box center [427, 31] width 9 height 7
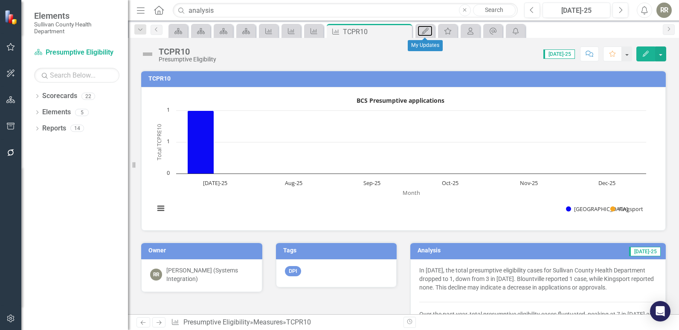
drag, startPoint x: 428, startPoint y: 32, endPoint x: 399, endPoint y: 41, distance: 30.3
click at [397, 45] on div "Menu Home Search analysis Close Search Previous Jul-25 Next Alerts RR User Edit…" at bounding box center [403, 165] width 551 height 330
click at [405, 32] on icon "Close" at bounding box center [404, 31] width 9 height 7
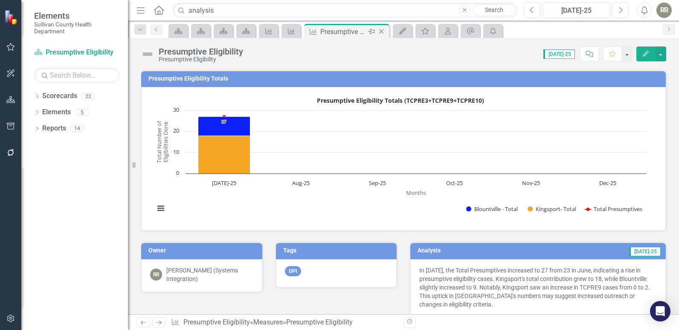
click at [383, 32] on icon "Close" at bounding box center [381, 31] width 9 height 7
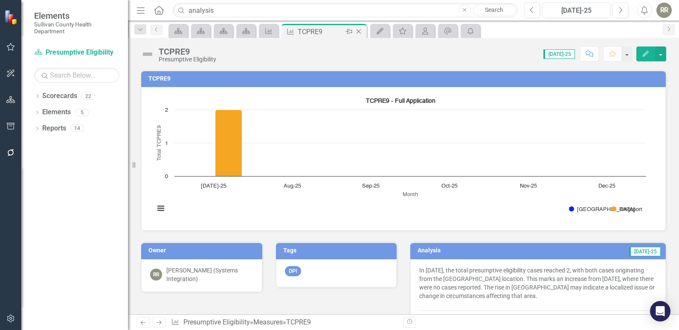
click at [355, 32] on icon "Close" at bounding box center [359, 31] width 9 height 7
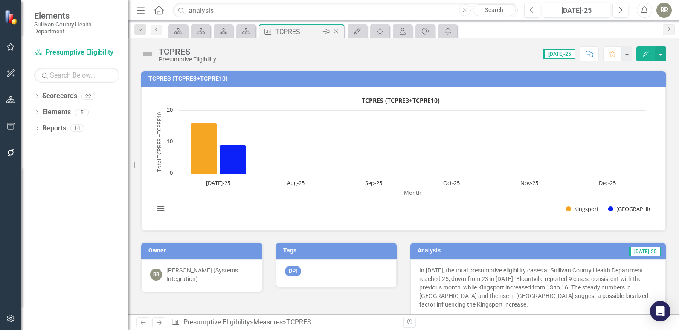
click at [333, 32] on icon "Close" at bounding box center [336, 31] width 9 height 7
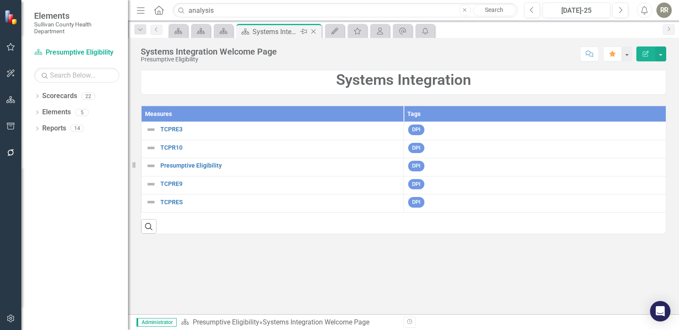
click at [313, 32] on icon "Close" at bounding box center [313, 31] width 9 height 7
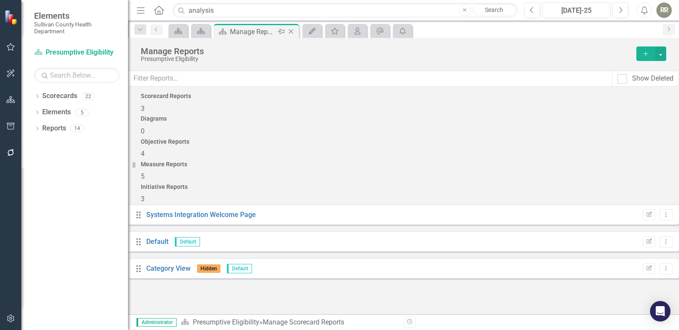
click at [291, 32] on icon "Close" at bounding box center [291, 31] width 9 height 7
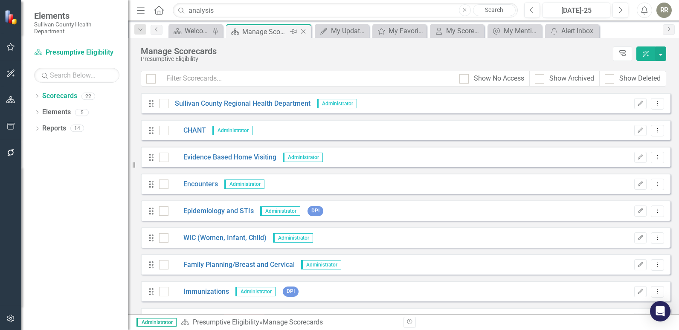
click at [306, 29] on icon "Close" at bounding box center [303, 31] width 9 height 7
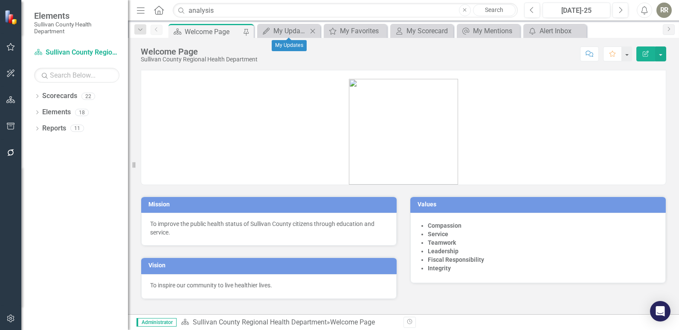
click at [315, 29] on icon at bounding box center [313, 31] width 5 height 5
click at [321, 31] on div "Close" at bounding box center [326, 31] width 11 height 11
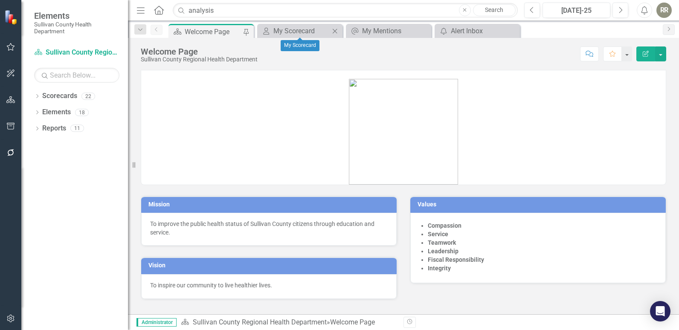
click at [336, 29] on icon "Close" at bounding box center [335, 31] width 9 height 7
click at [332, 30] on icon "Close" at bounding box center [335, 31] width 9 height 7
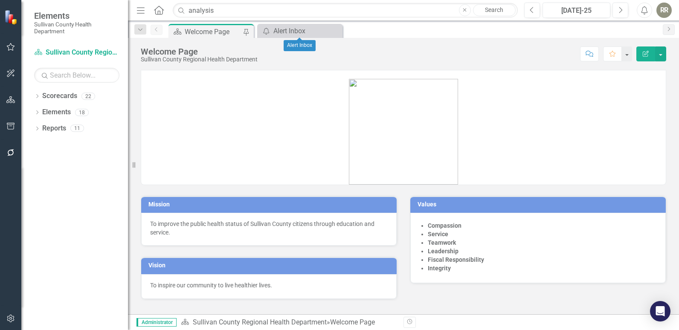
click at [0, 0] on icon "Close" at bounding box center [0, 0] width 0 height 0
click at [56, 128] on link "Reports" at bounding box center [54, 129] width 24 height 10
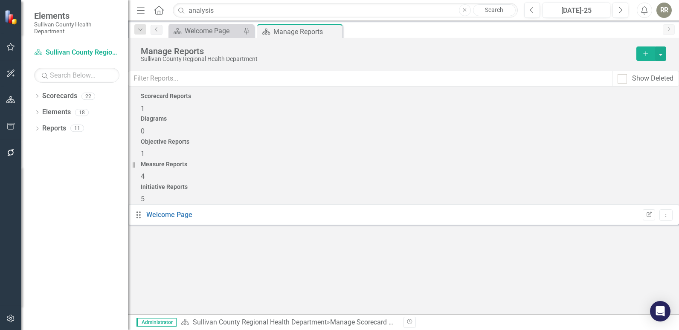
click at [145, 113] on span "1" at bounding box center [143, 109] width 4 height 8
click at [171, 99] on h4 "Scorecard Reports" at bounding box center [404, 96] width 526 height 6
drag, startPoint x: 171, startPoint y: 111, endPoint x: 201, endPoint y: 155, distance: 53.4
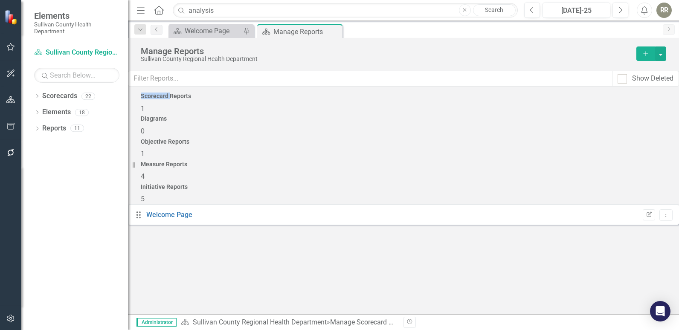
click at [201, 204] on div "Drag Welcome Page Edit Report Dropdown Menu" at bounding box center [403, 214] width 551 height 20
click at [513, 161] on h4 "Measure Reports" at bounding box center [404, 164] width 526 height 6
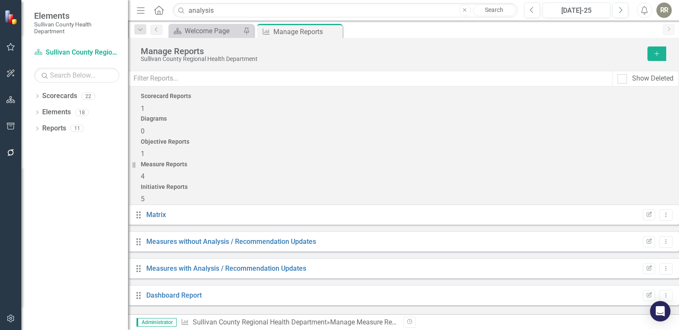
click at [180, 99] on h4 "Scorecard Reports" at bounding box center [404, 96] width 526 height 6
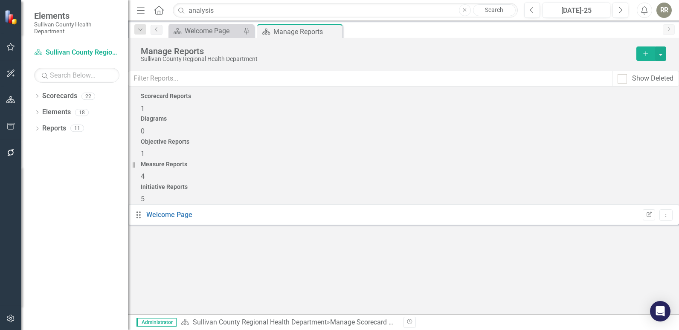
click at [145, 127] on span "0" at bounding box center [143, 131] width 4 height 8
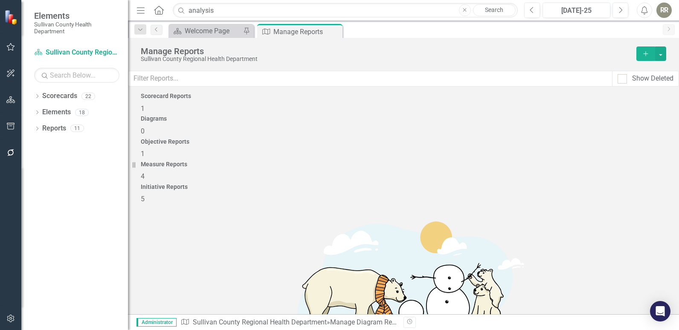
click at [396, 139] on div "Objective Reports 1" at bounding box center [404, 149] width 526 height 20
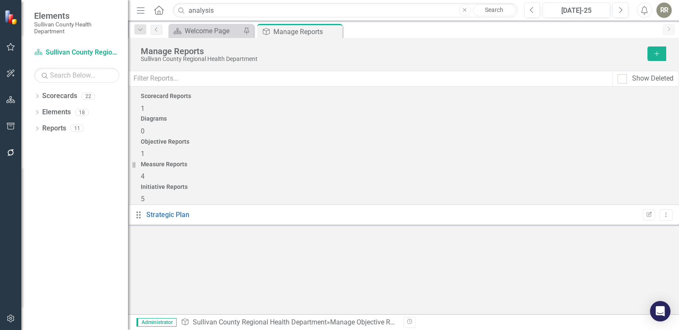
click at [502, 161] on h4 "Measure Reports" at bounding box center [404, 164] width 526 height 6
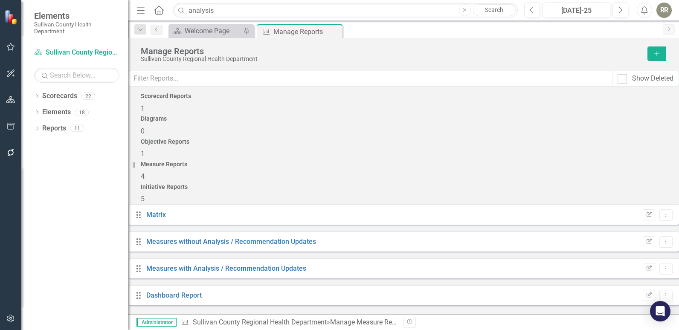
click at [598, 184] on h4 "Initiative Reports" at bounding box center [404, 187] width 526 height 6
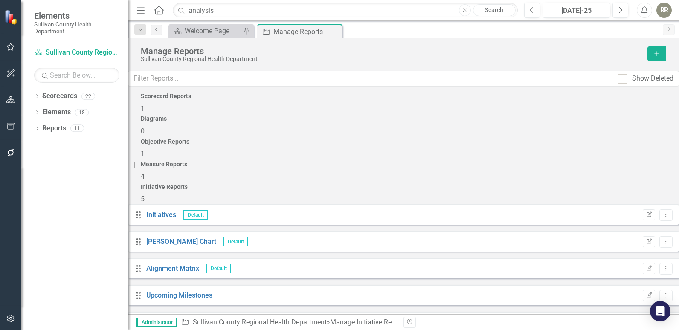
click at [145, 172] on span "4" at bounding box center [143, 176] width 4 height 8
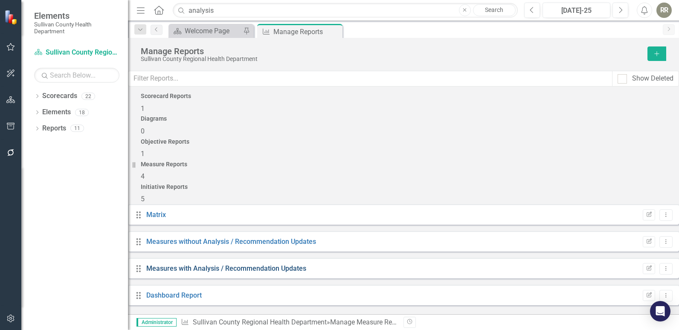
click at [175, 265] on link "Measures with Analysis / Recommendation Updates" at bounding box center [226, 269] width 160 height 8
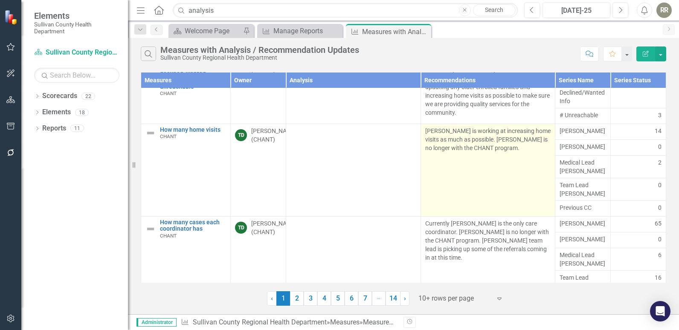
scroll to position [76, 0]
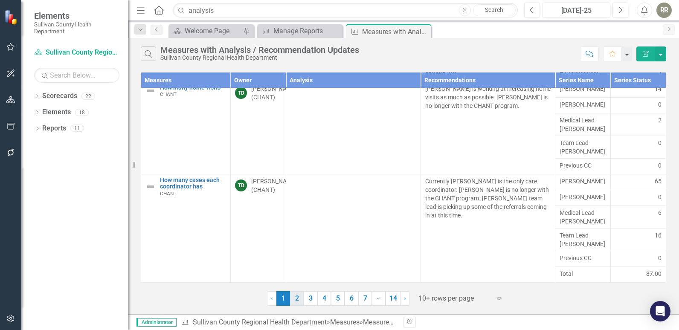
click at [297, 293] on link "2" at bounding box center [297, 298] width 14 height 15
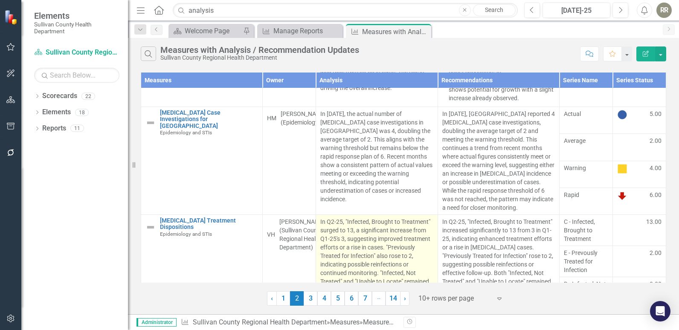
scroll to position [95, 0]
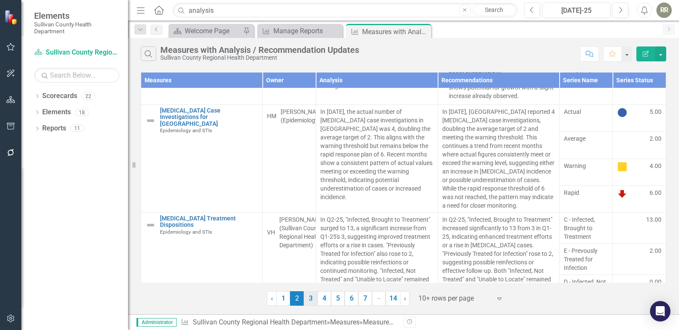
click at [309, 300] on link "3" at bounding box center [311, 298] width 14 height 15
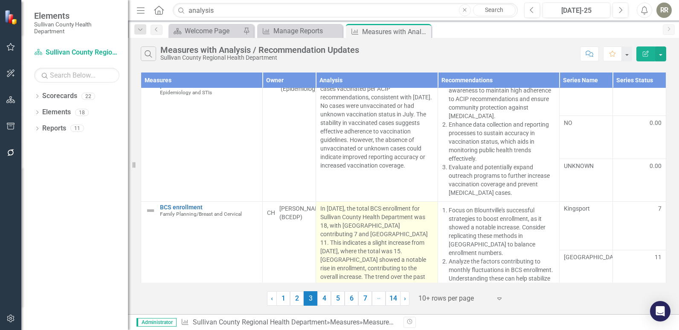
scroll to position [225, 0]
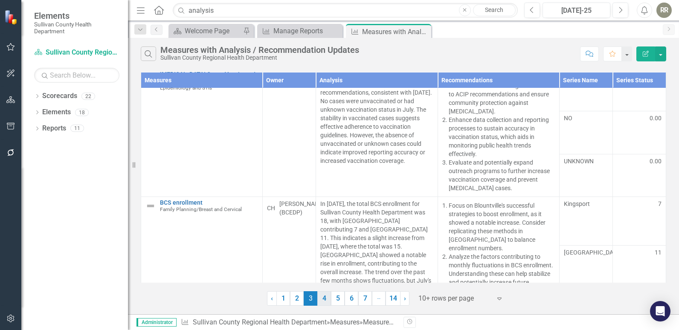
click at [327, 301] on link "4" at bounding box center [325, 298] width 14 height 15
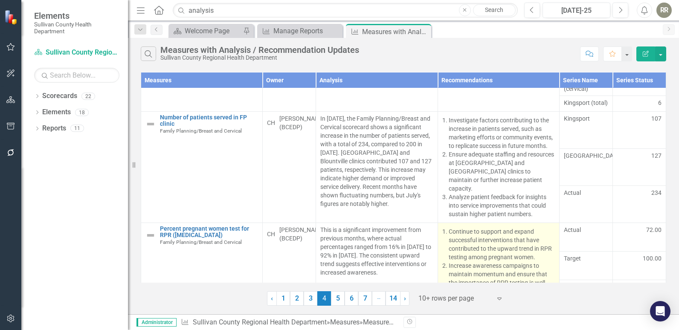
scroll to position [106, 0]
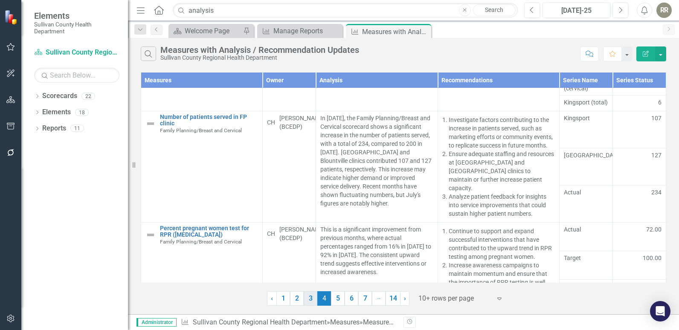
click at [311, 301] on link "3" at bounding box center [311, 298] width 14 height 15
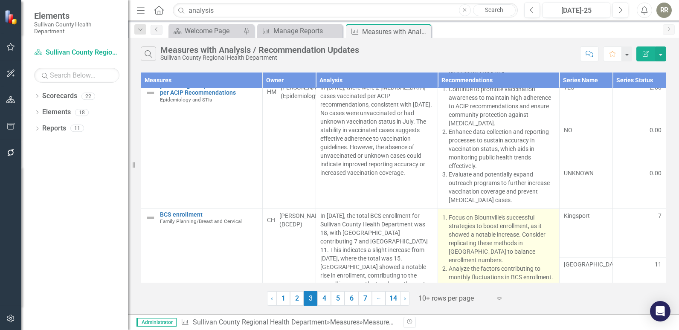
scroll to position [225, 0]
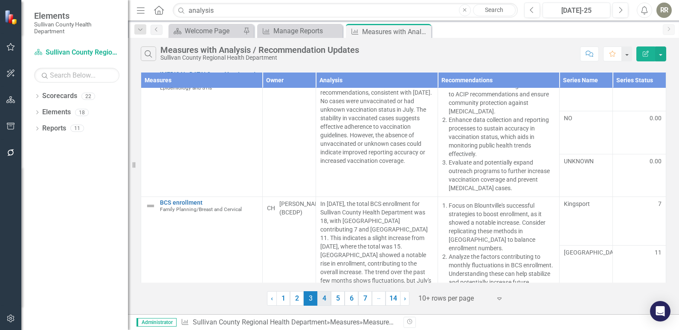
click at [325, 301] on link "4" at bounding box center [325, 298] width 14 height 15
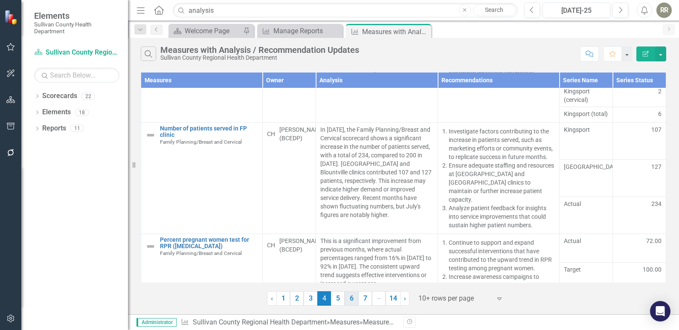
scroll to position [106, 0]
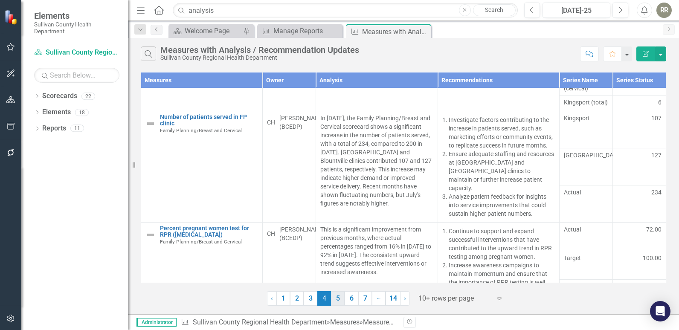
click at [338, 298] on link "5" at bounding box center [338, 298] width 14 height 15
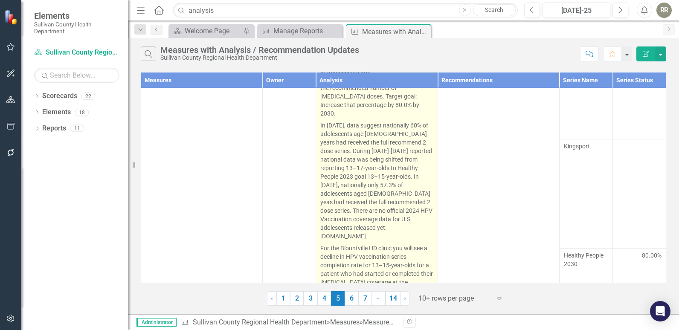
scroll to position [256, 0]
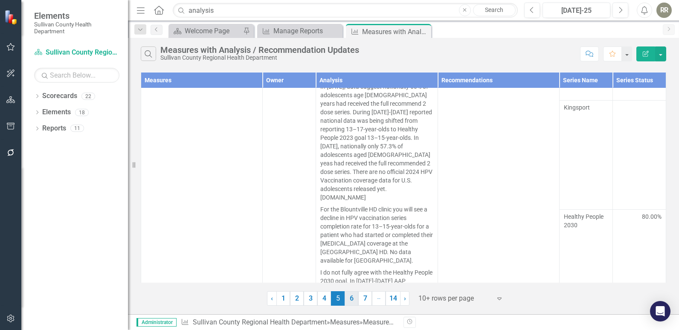
click at [350, 299] on link "6" at bounding box center [352, 298] width 14 height 15
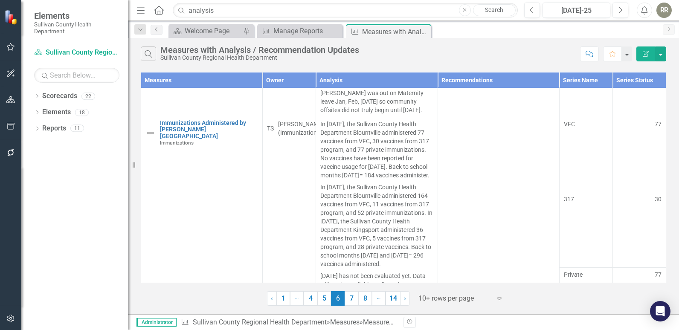
scroll to position [348, 0]
click at [355, 298] on link "7" at bounding box center [352, 298] width 14 height 15
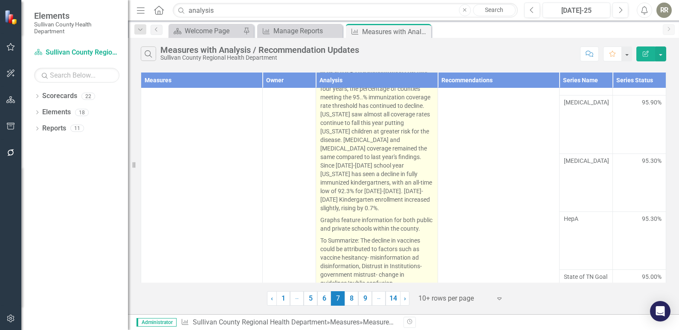
scroll to position [395, 0]
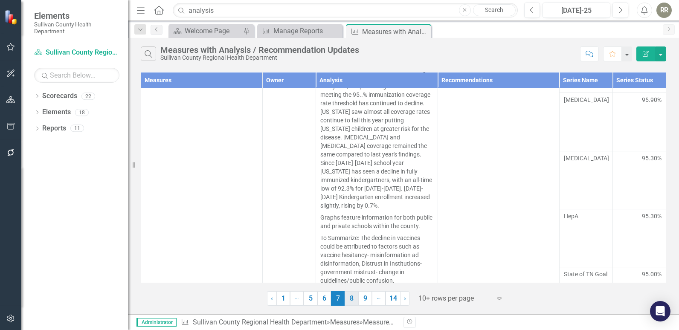
click at [350, 298] on link "8" at bounding box center [352, 298] width 14 height 15
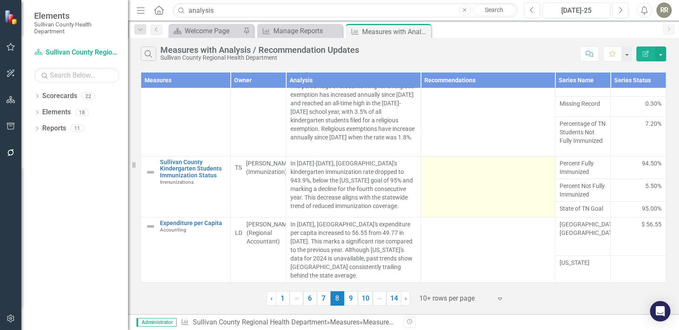
scroll to position [115, 0]
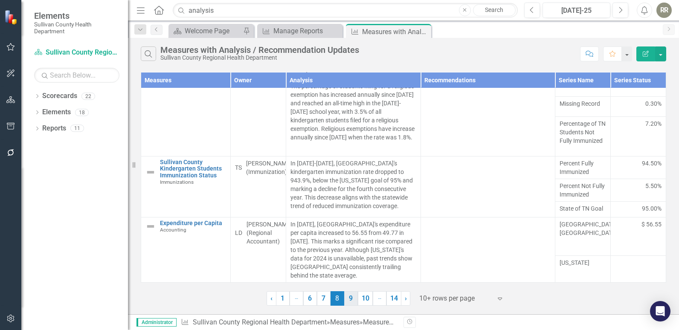
click at [352, 300] on link "9" at bounding box center [351, 298] width 14 height 15
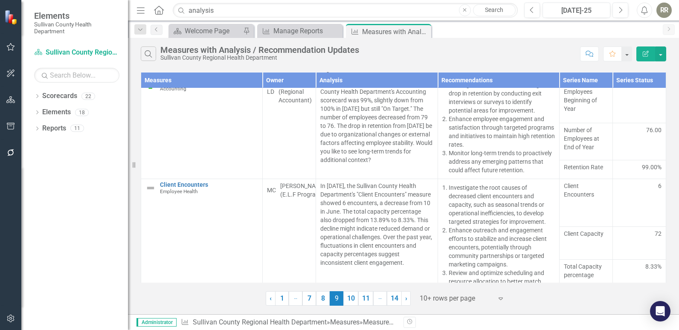
scroll to position [228, 0]
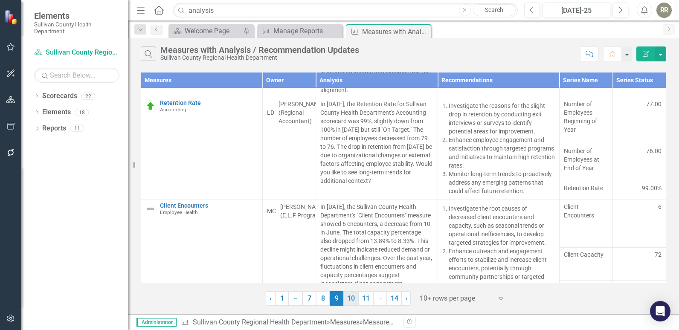
click at [351, 301] on link "10" at bounding box center [351, 298] width 15 height 15
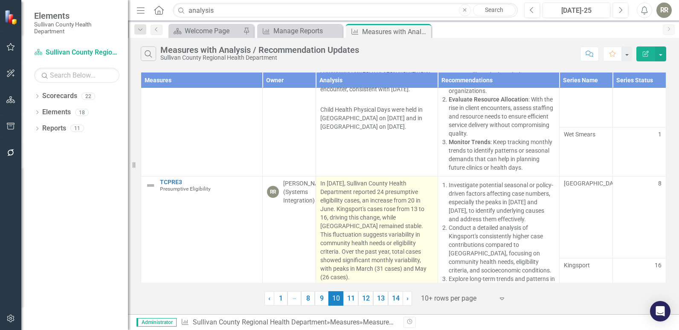
scroll to position [527, 0]
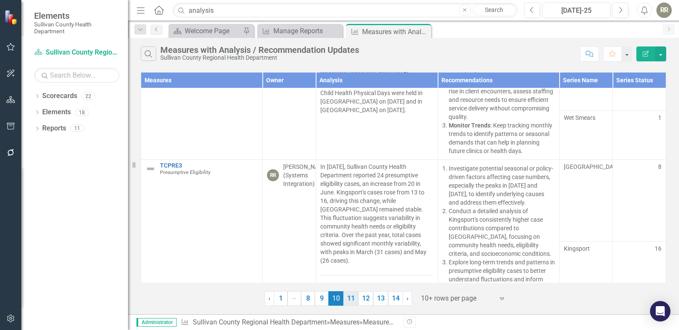
click at [351, 302] on link "11" at bounding box center [351, 298] width 15 height 15
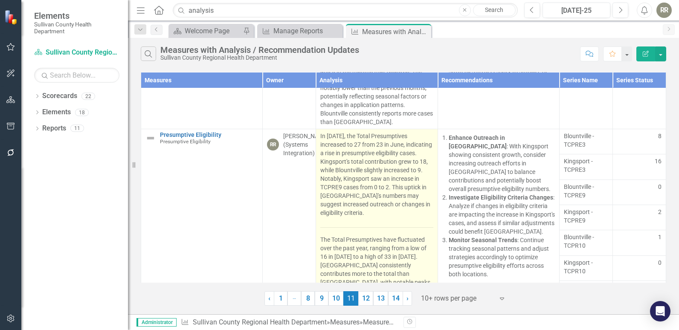
scroll to position [160, 0]
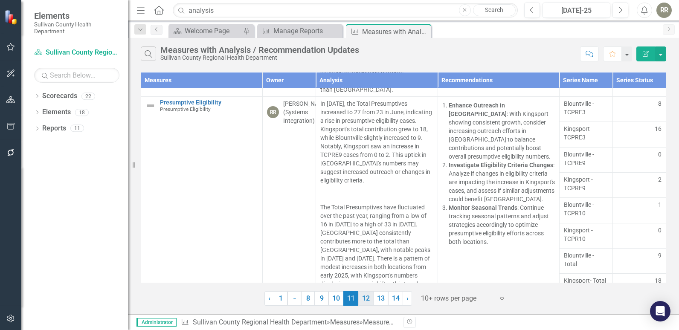
click at [364, 303] on link "12" at bounding box center [365, 298] width 15 height 15
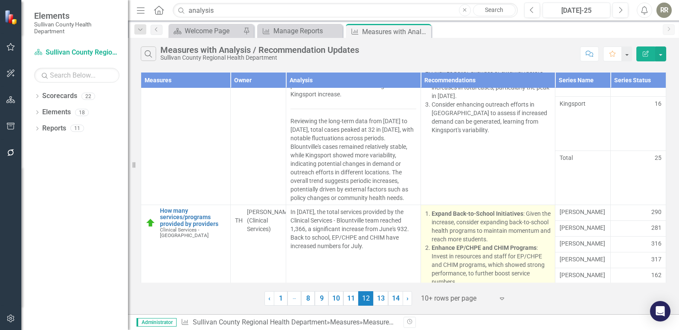
scroll to position [107, 0]
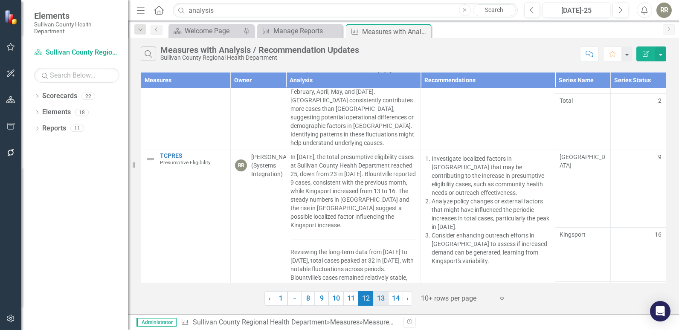
click at [382, 300] on link "13" at bounding box center [380, 298] width 15 height 15
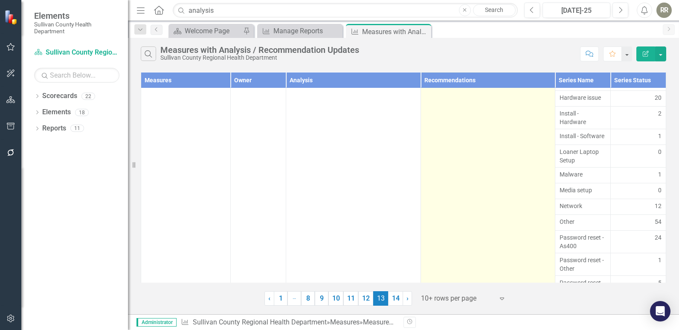
scroll to position [341, 0]
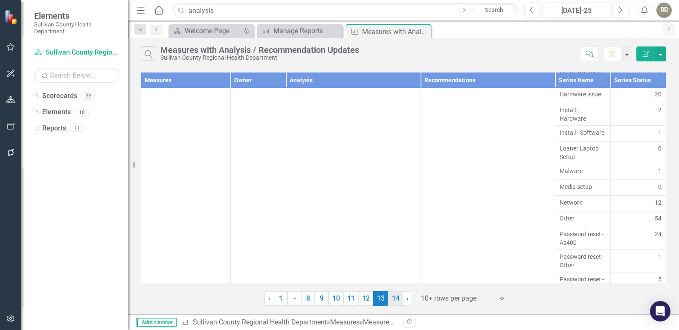
click at [394, 302] on link "14" at bounding box center [395, 298] width 15 height 15
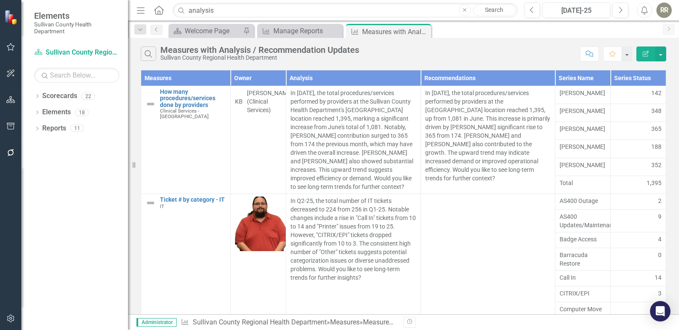
scroll to position [0, 0]
